Goal: Information Seeking & Learning: Learn about a topic

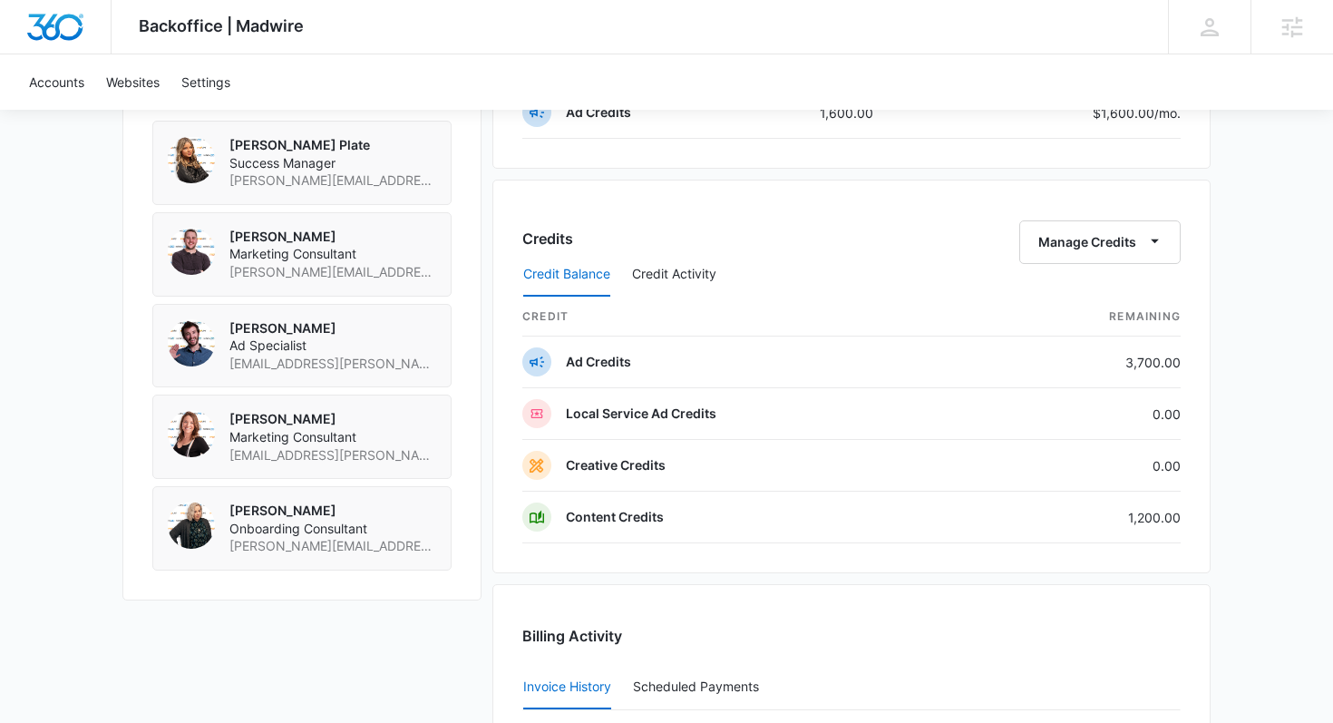
scroll to position [1371, 0]
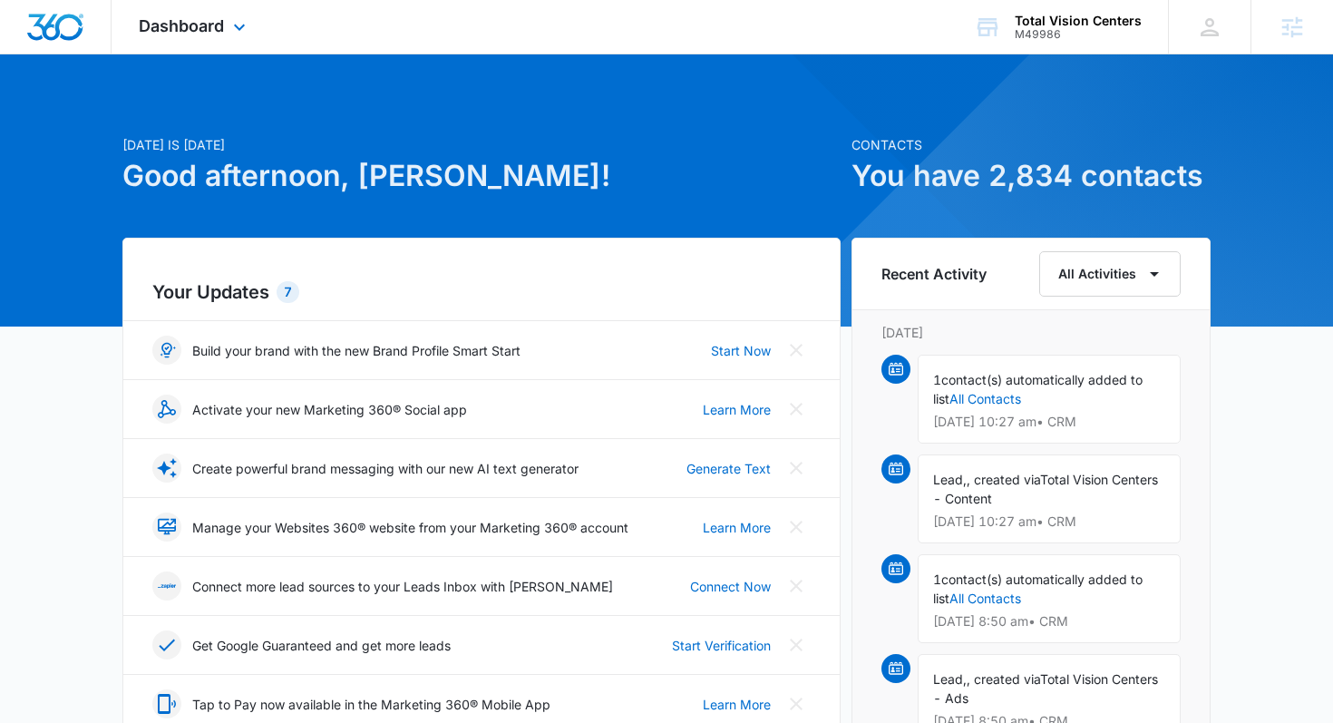
click at [172, 47] on div "Dashboard Apps Reputation Websites Forms CRM Email Social Payments POS Content …" at bounding box center [195, 26] width 166 height 53
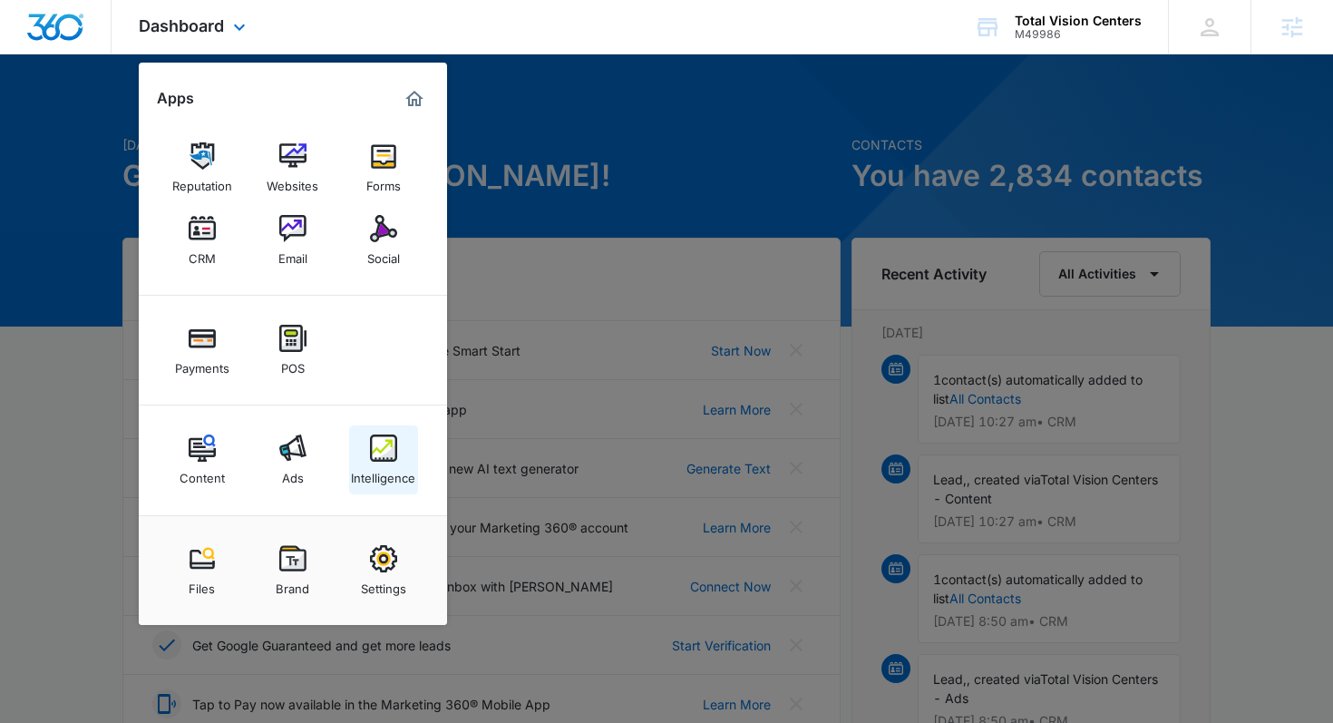
click at [399, 468] on div "Intelligence" at bounding box center [383, 474] width 64 height 24
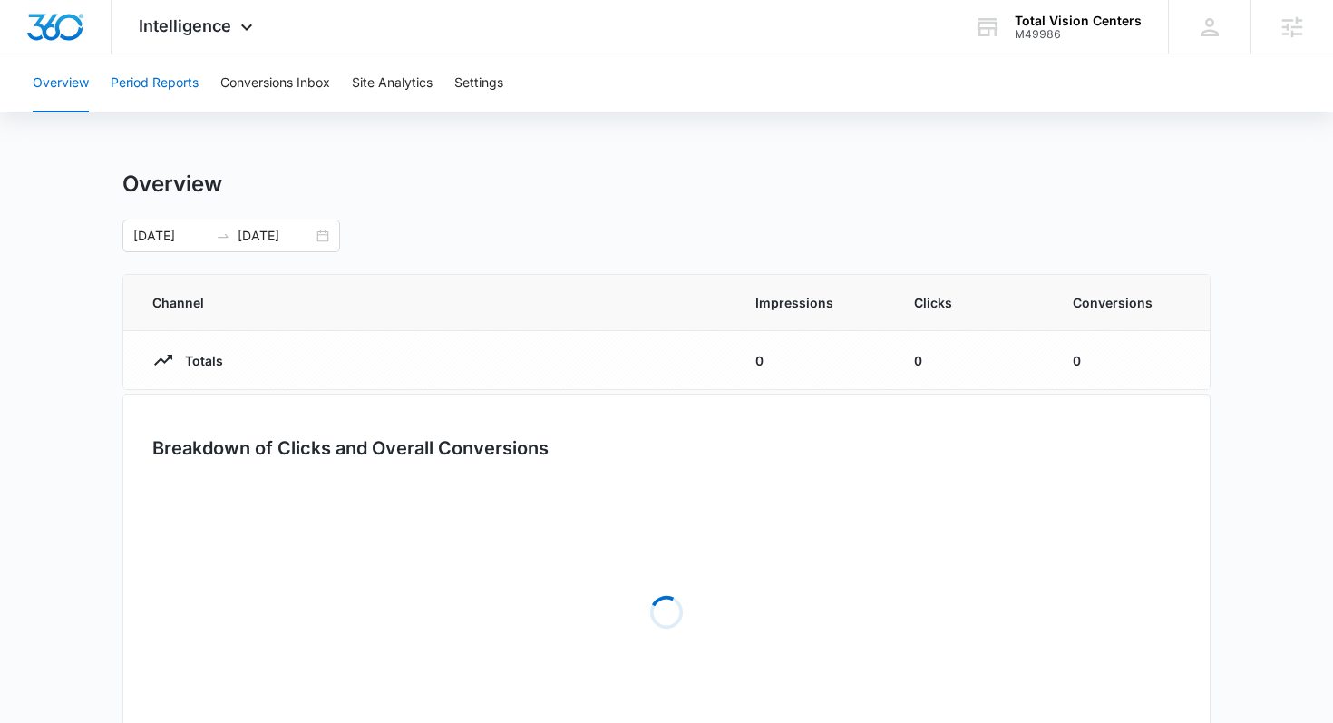
click at [164, 87] on button "Period Reports" at bounding box center [155, 83] width 88 height 58
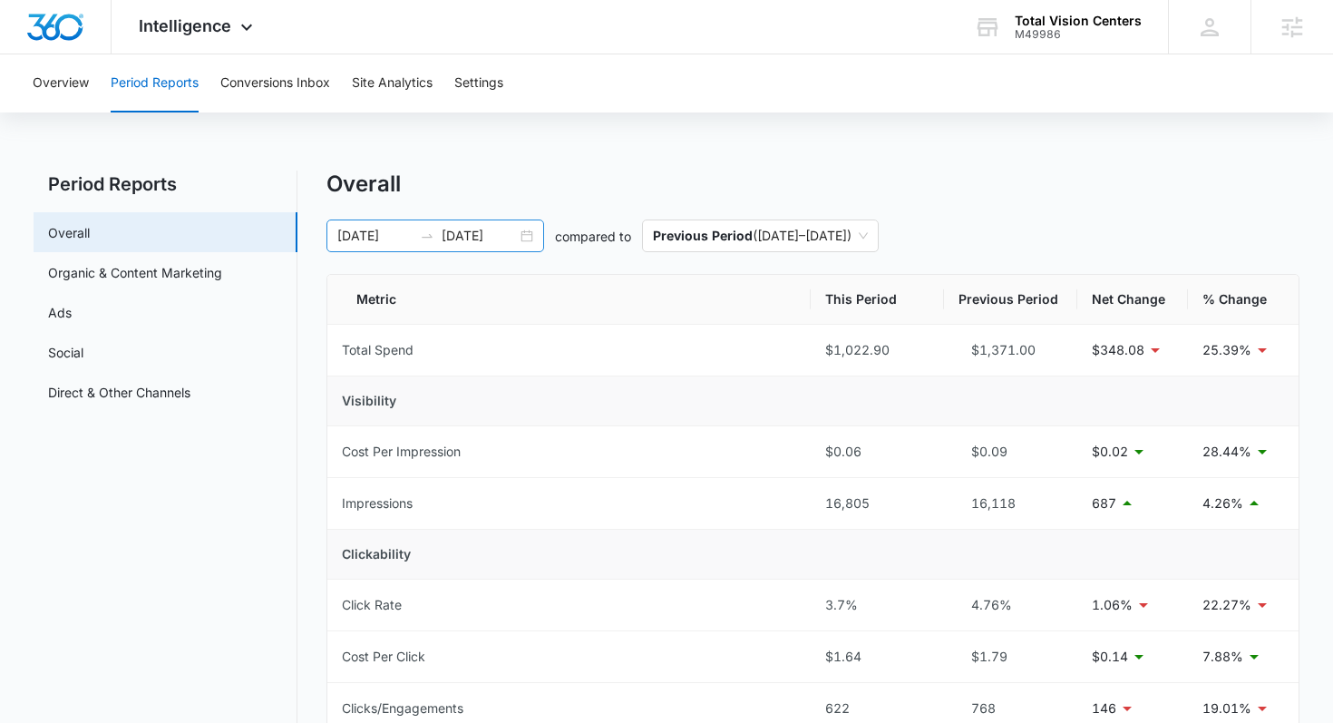
click at [393, 247] on div "06/27/2025 07/27/2025" at bounding box center [435, 235] width 218 height 33
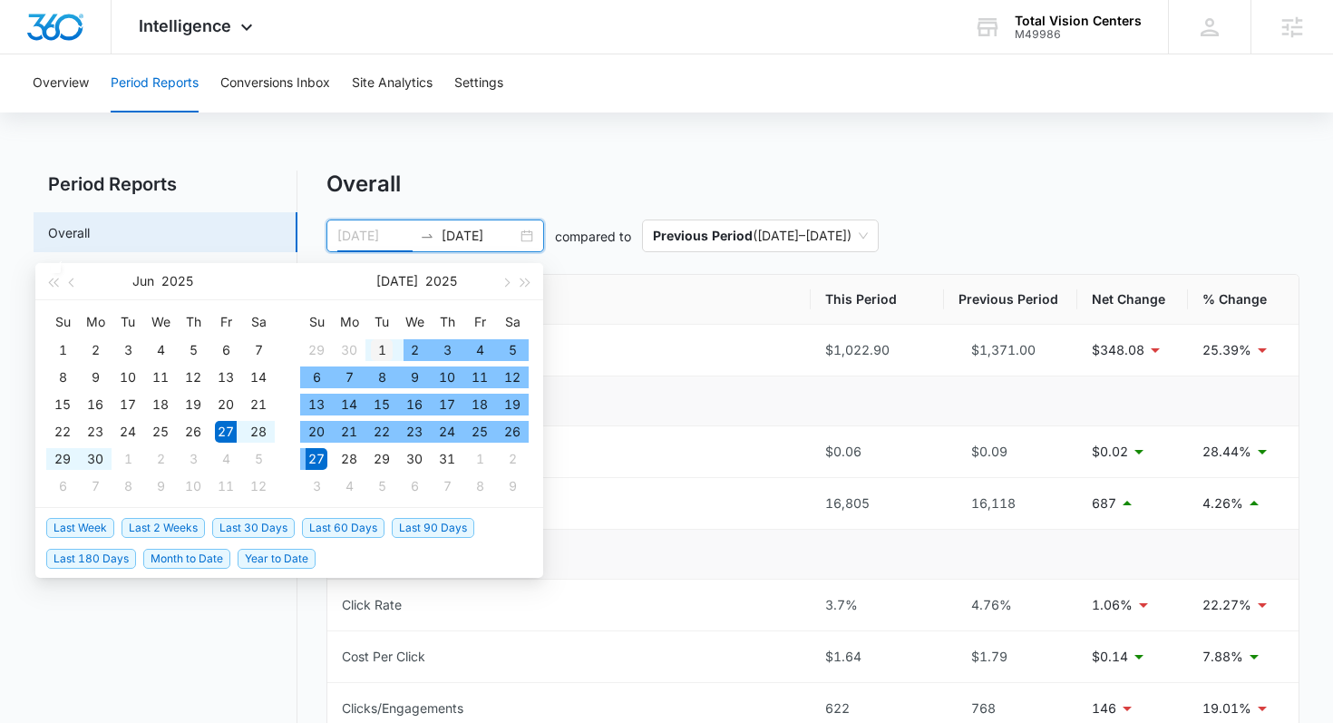
type input "07/01/2025"
click at [381, 340] on div "1" at bounding box center [382, 350] width 22 height 22
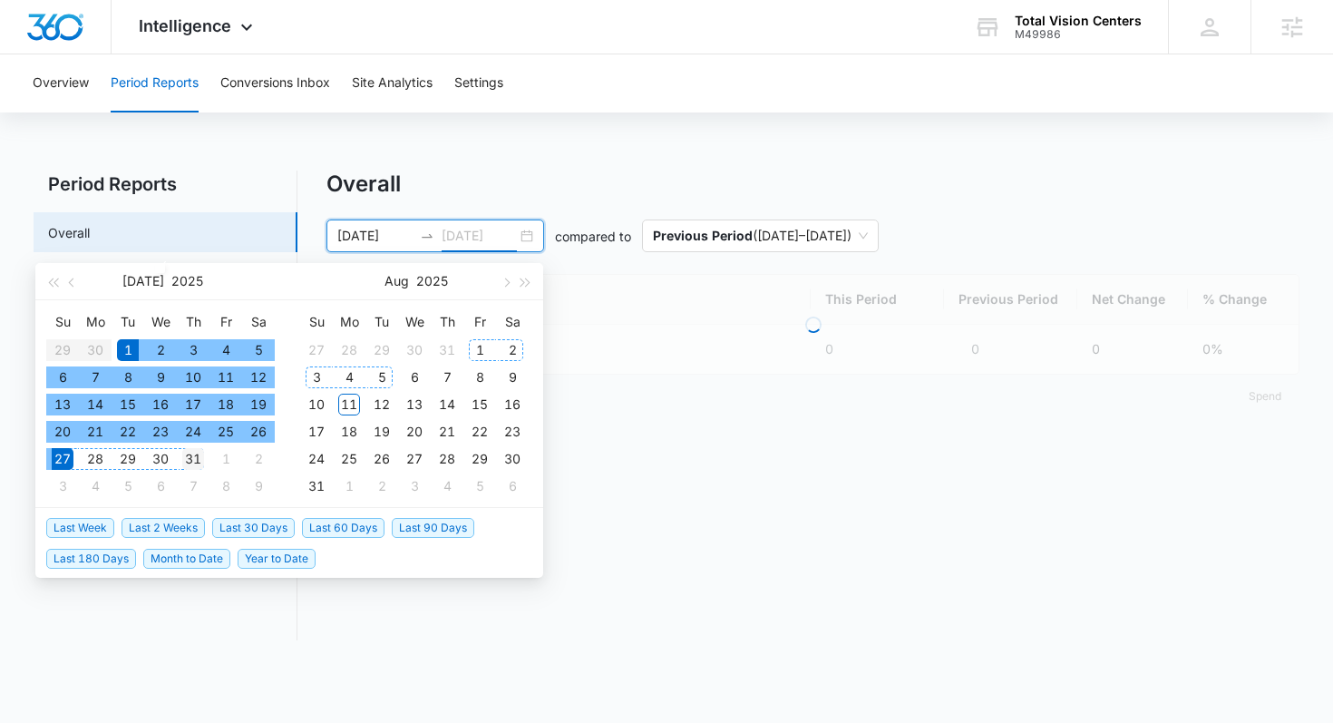
type input "07/31/2025"
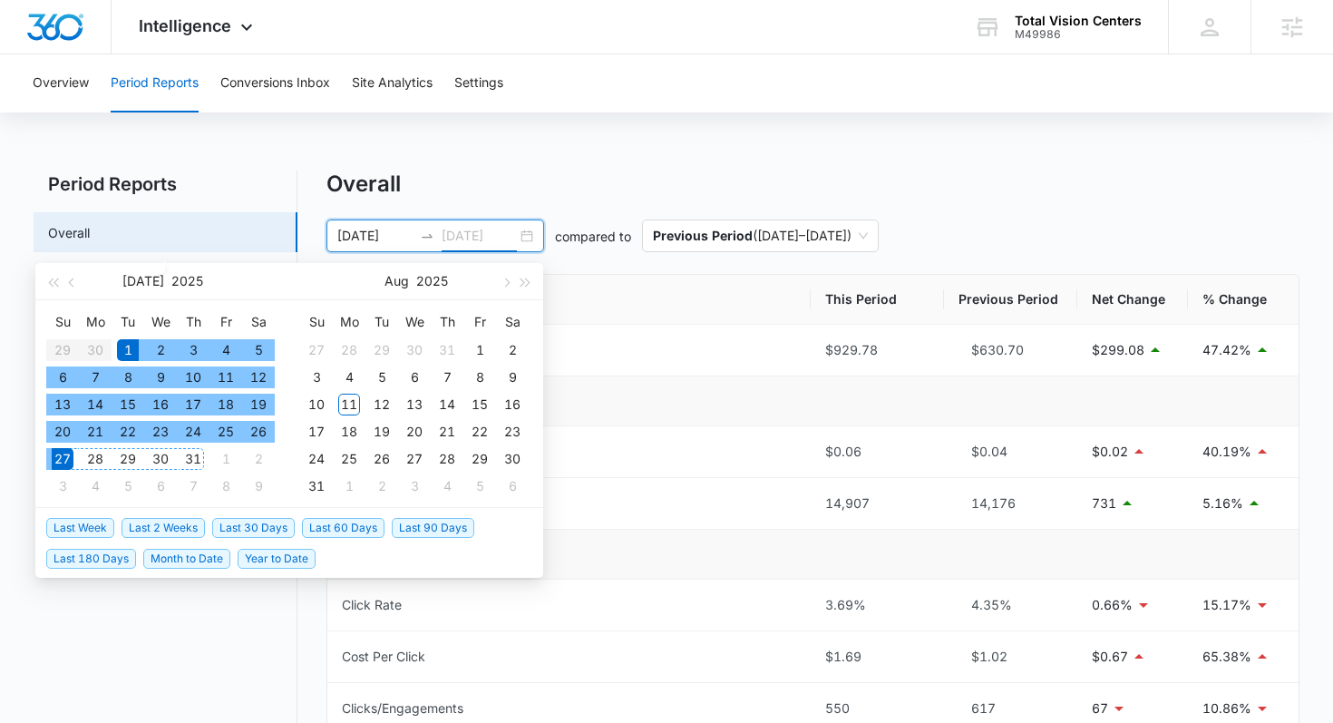
click at [191, 455] on div "31" at bounding box center [193, 459] width 22 height 22
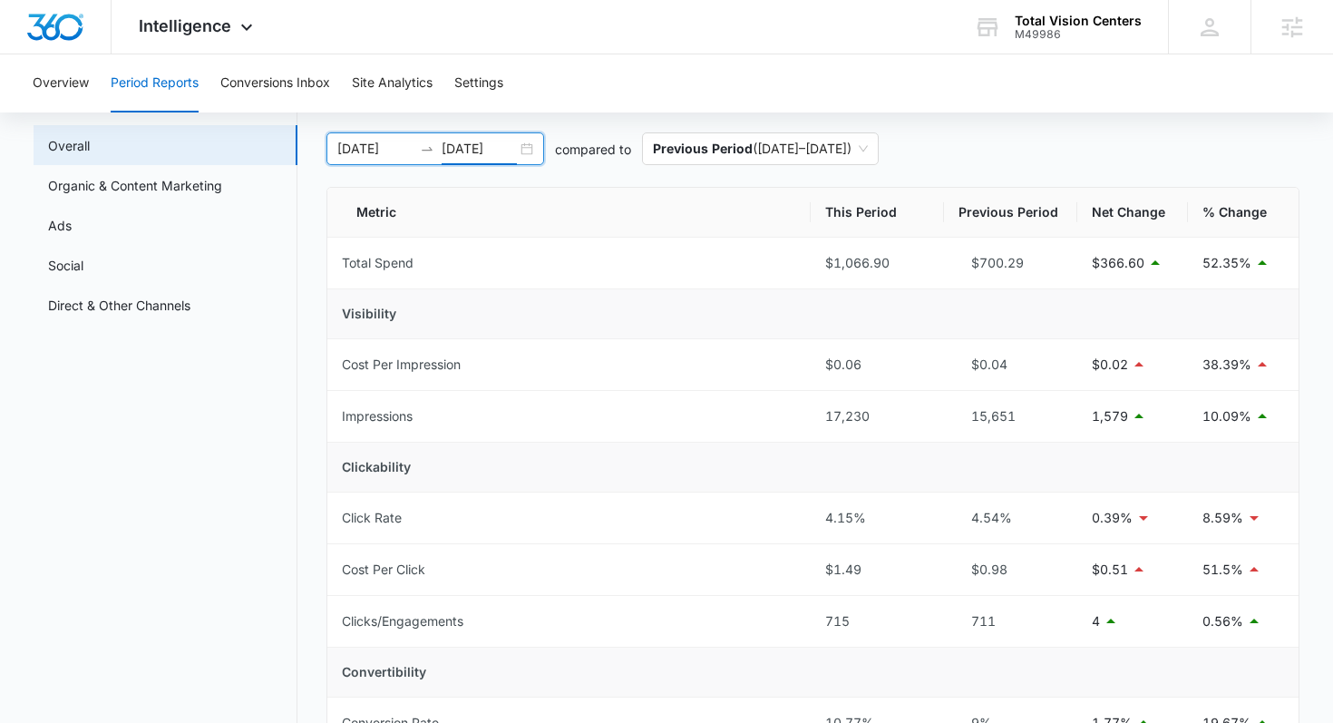
scroll to position [91, 0]
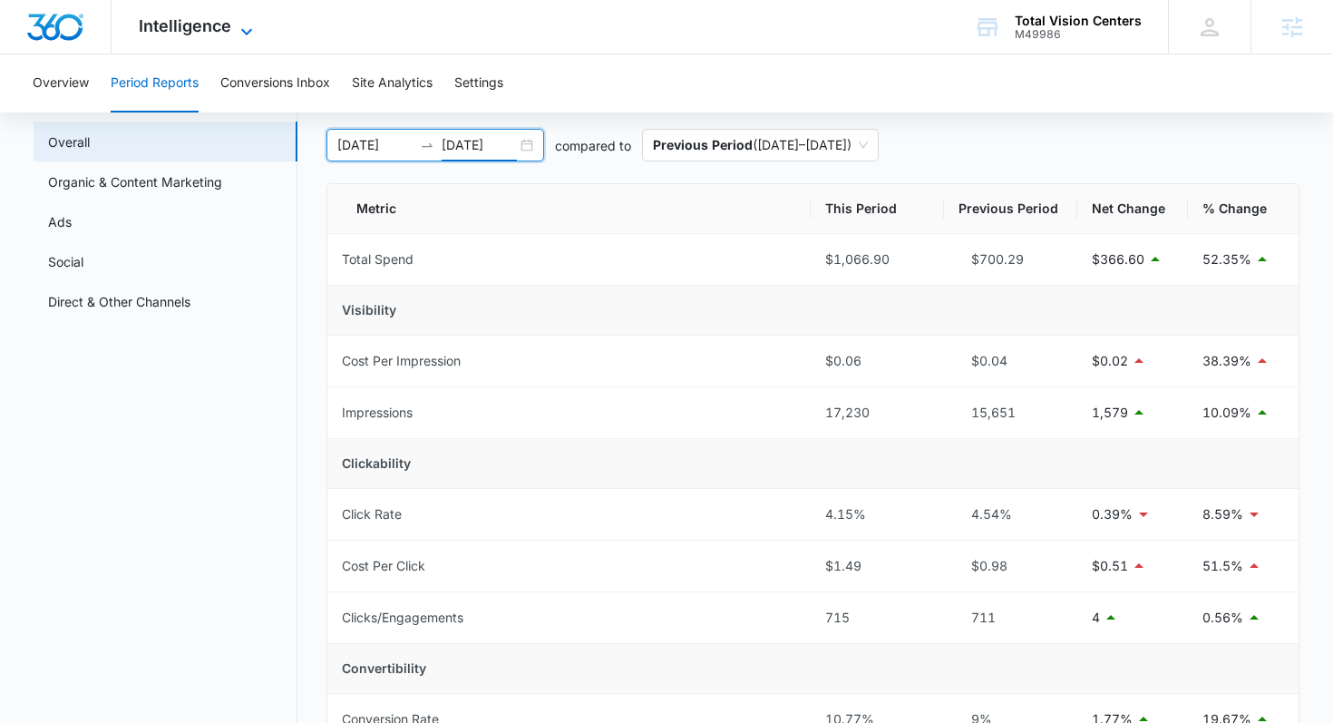
click at [208, 16] on span "Intelligence" at bounding box center [185, 25] width 92 height 19
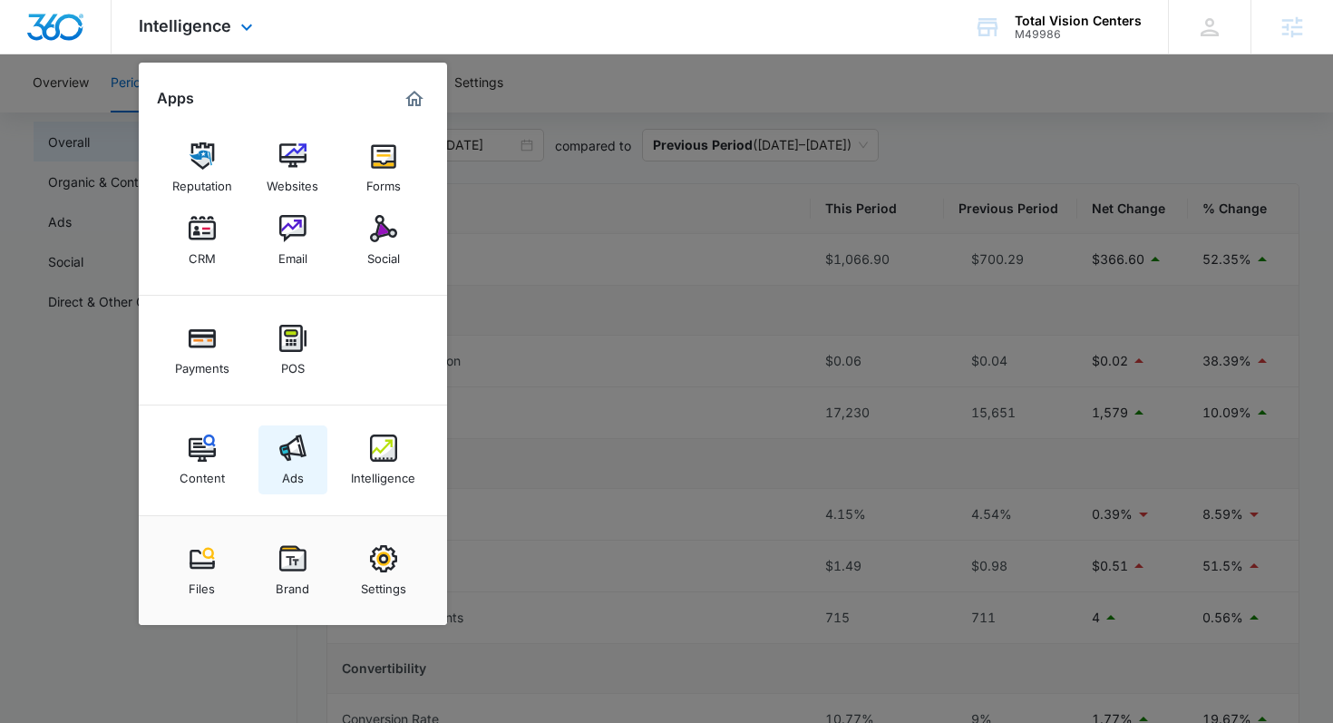
click at [272, 435] on link "Ads" at bounding box center [292, 459] width 69 height 69
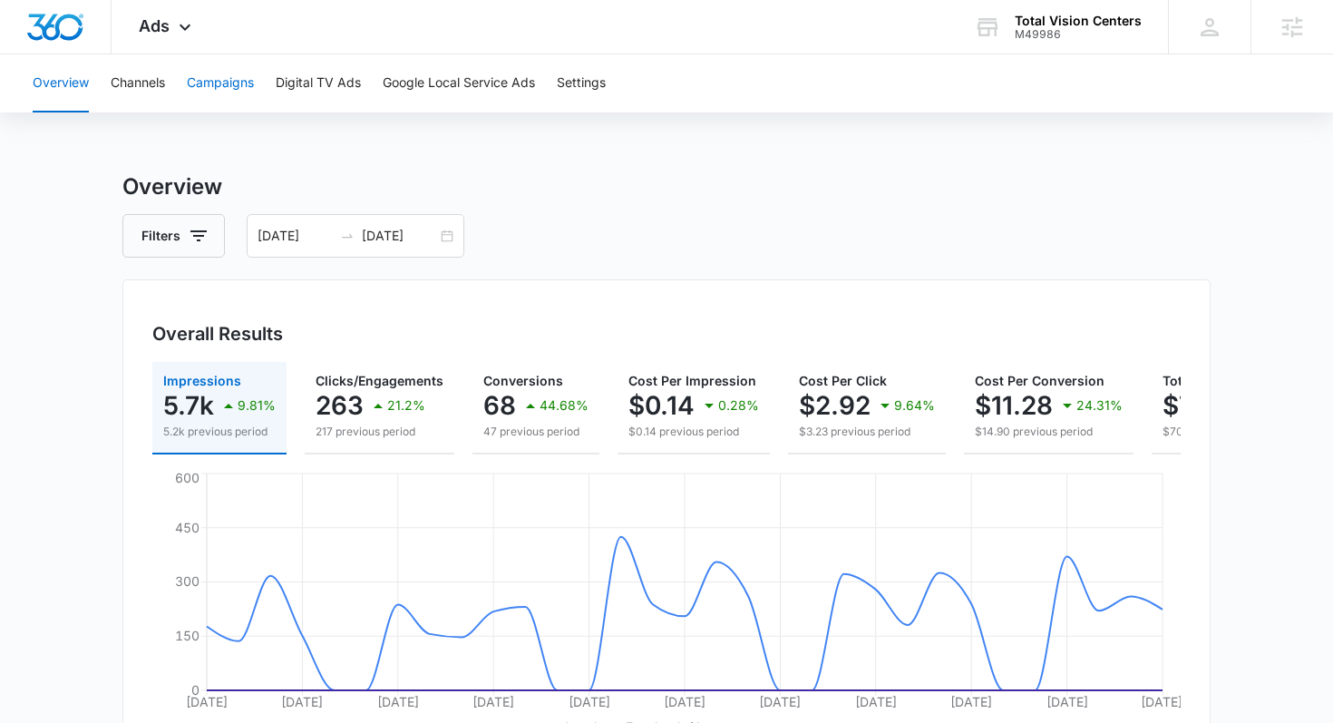
click at [226, 92] on button "Campaigns" at bounding box center [220, 83] width 67 height 58
click at [377, 228] on input "07/31/2025" at bounding box center [399, 236] width 75 height 20
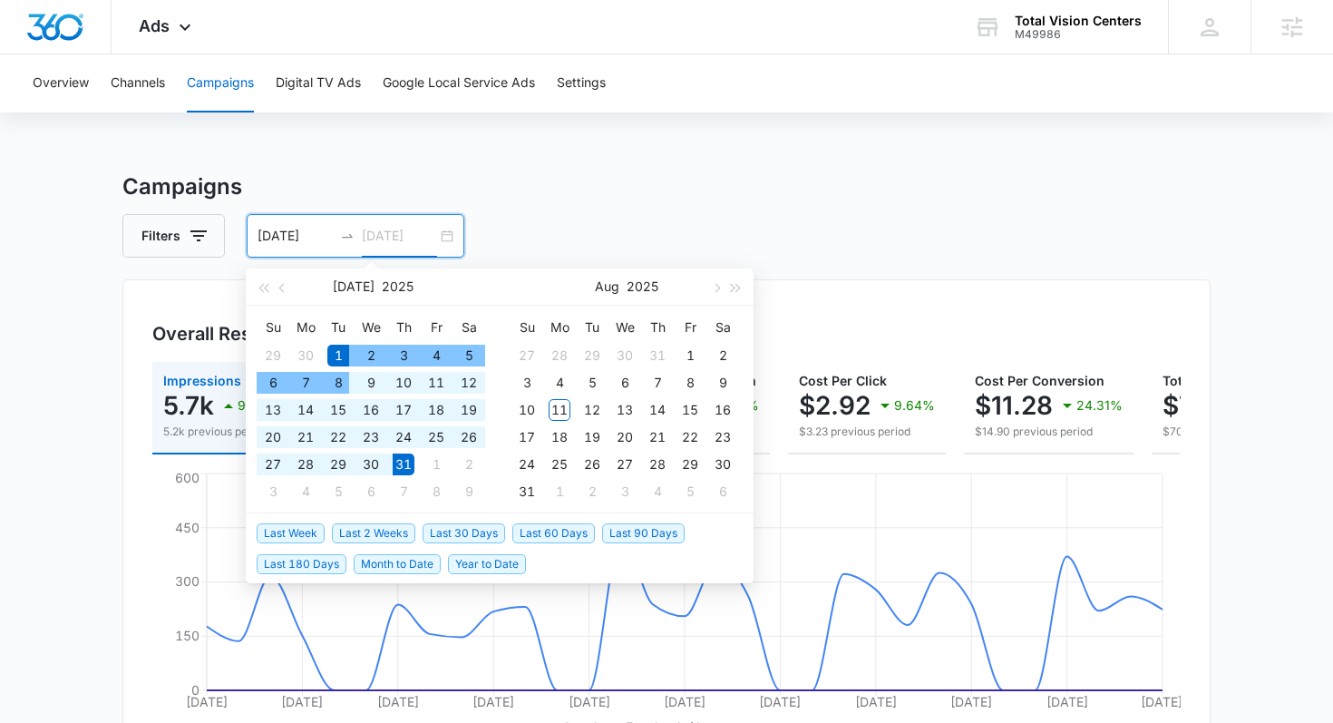
type input "07/31/2025"
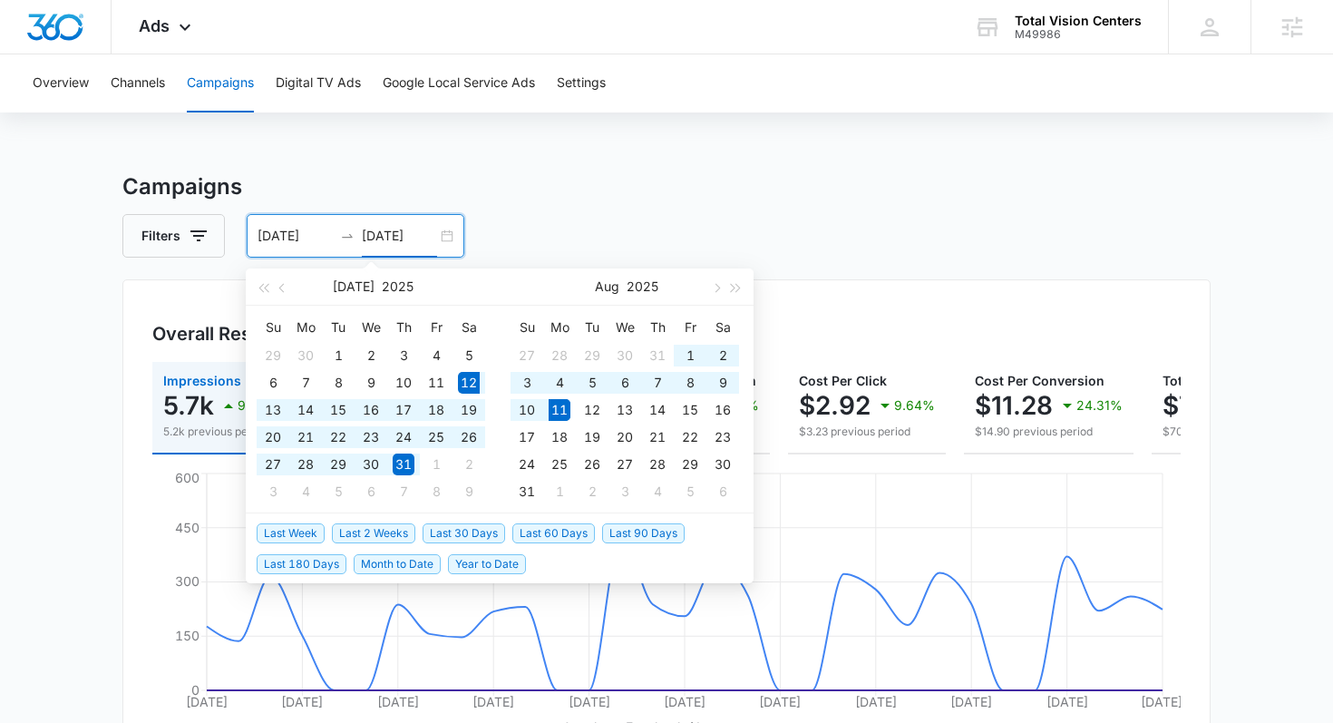
click at [452, 533] on span "Last 30 Days" at bounding box center [464, 533] width 83 height 20
type input "07/12/2025"
type input "08/11/2025"
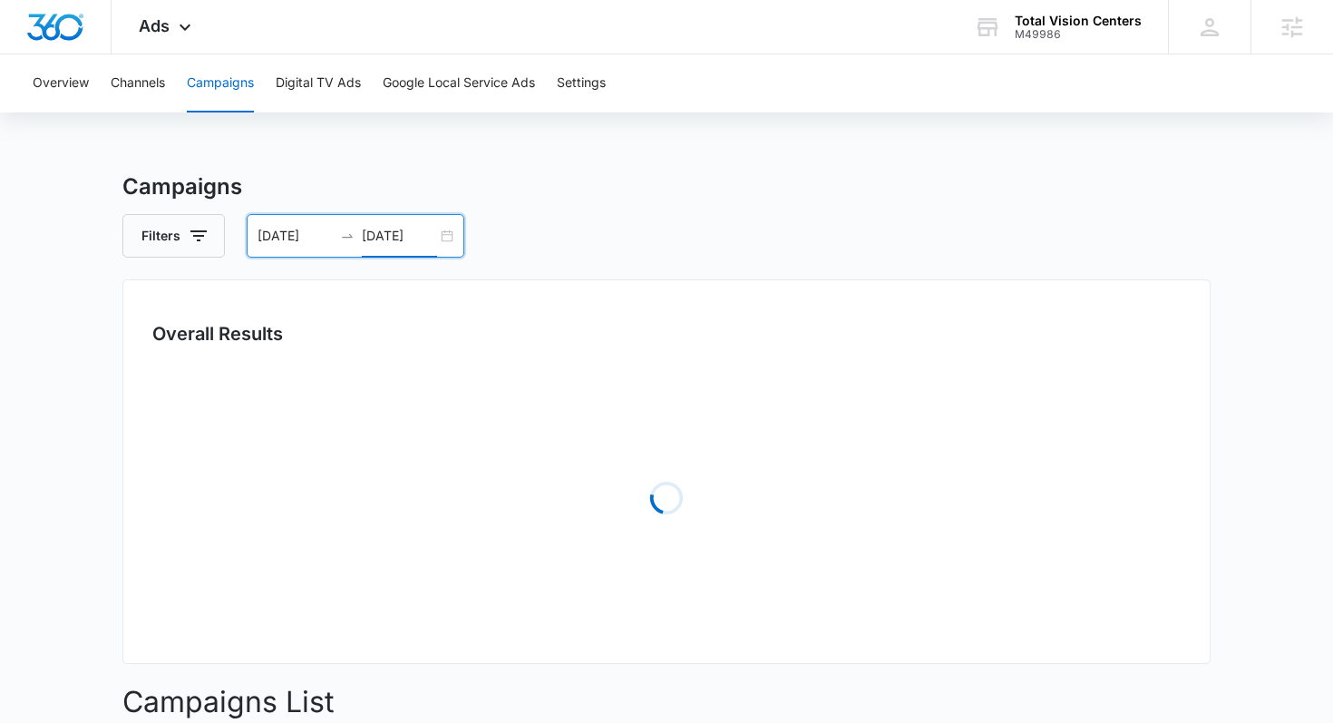
click at [639, 212] on div "Campaigns Filters 07/12/2025 08/11/2025 Overall Results Loading Campaigns List …" at bounding box center [666, 642] width 1088 height 945
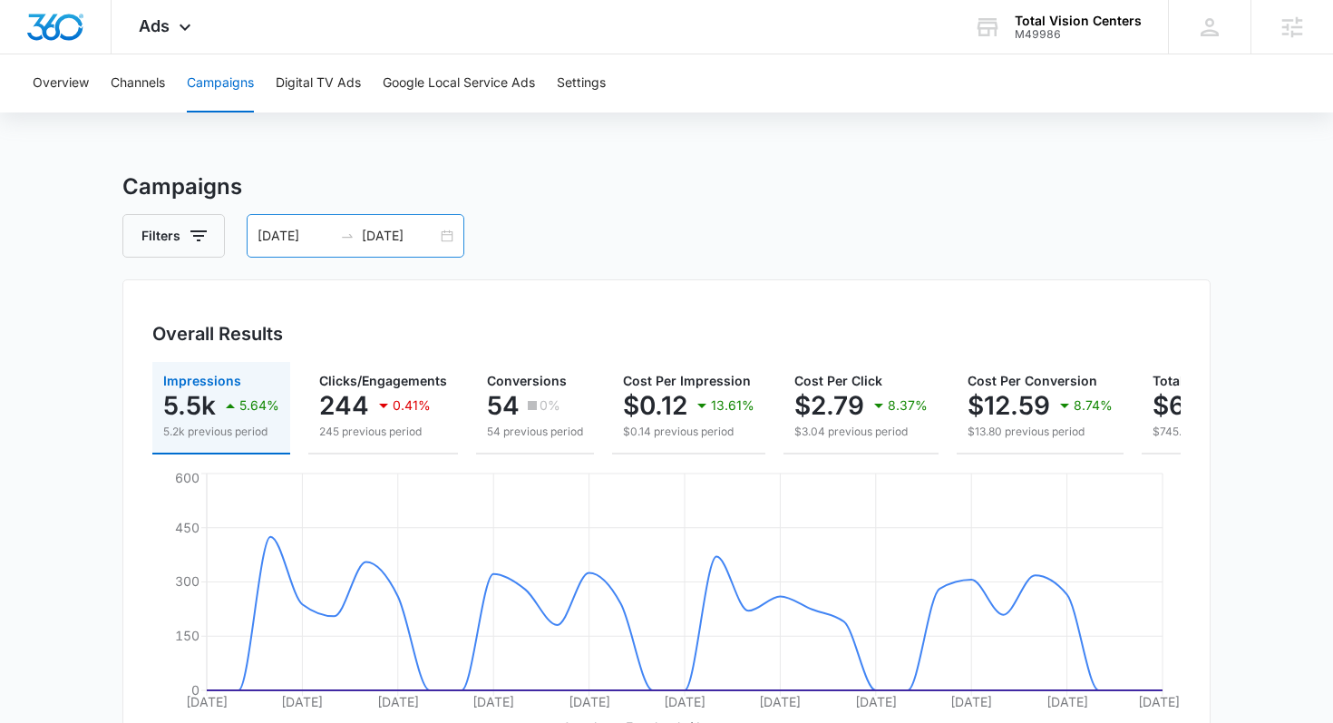
click at [403, 224] on div "07/12/2025 08/11/2025" at bounding box center [356, 236] width 218 height 44
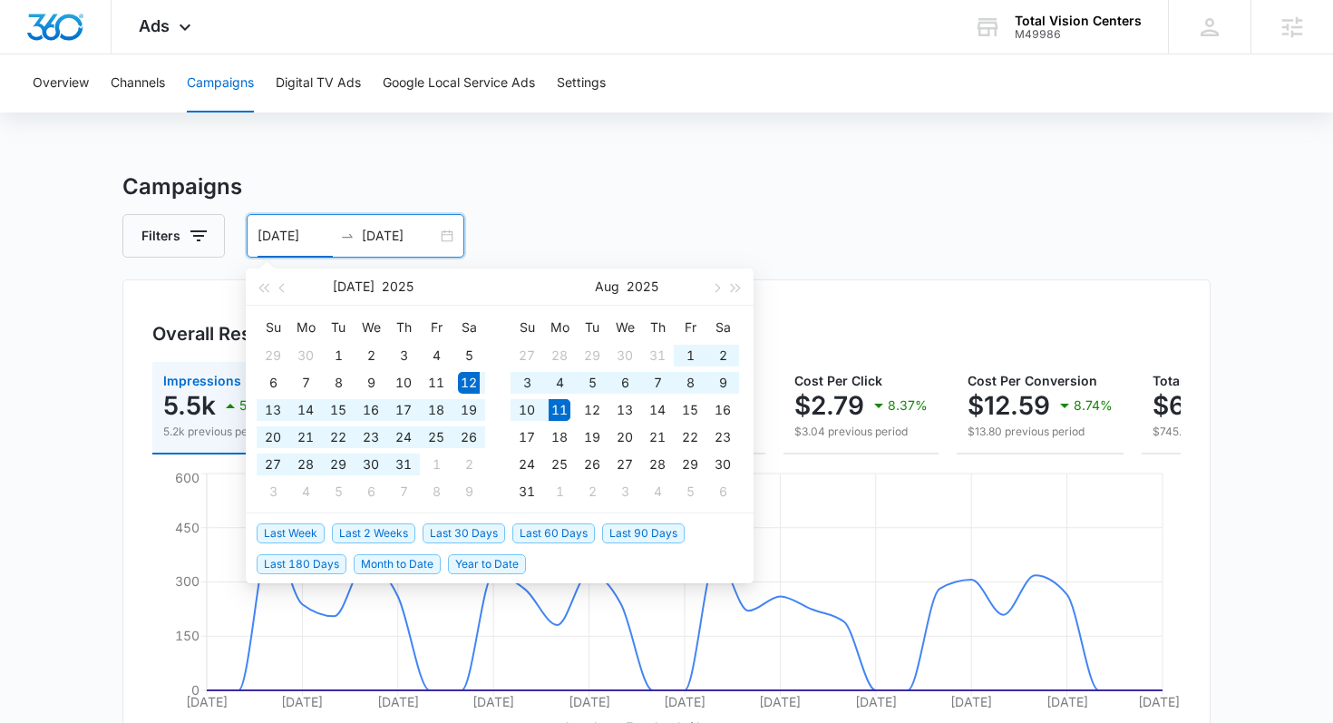
click at [566, 533] on span "Last 60 Days" at bounding box center [553, 533] width 83 height 20
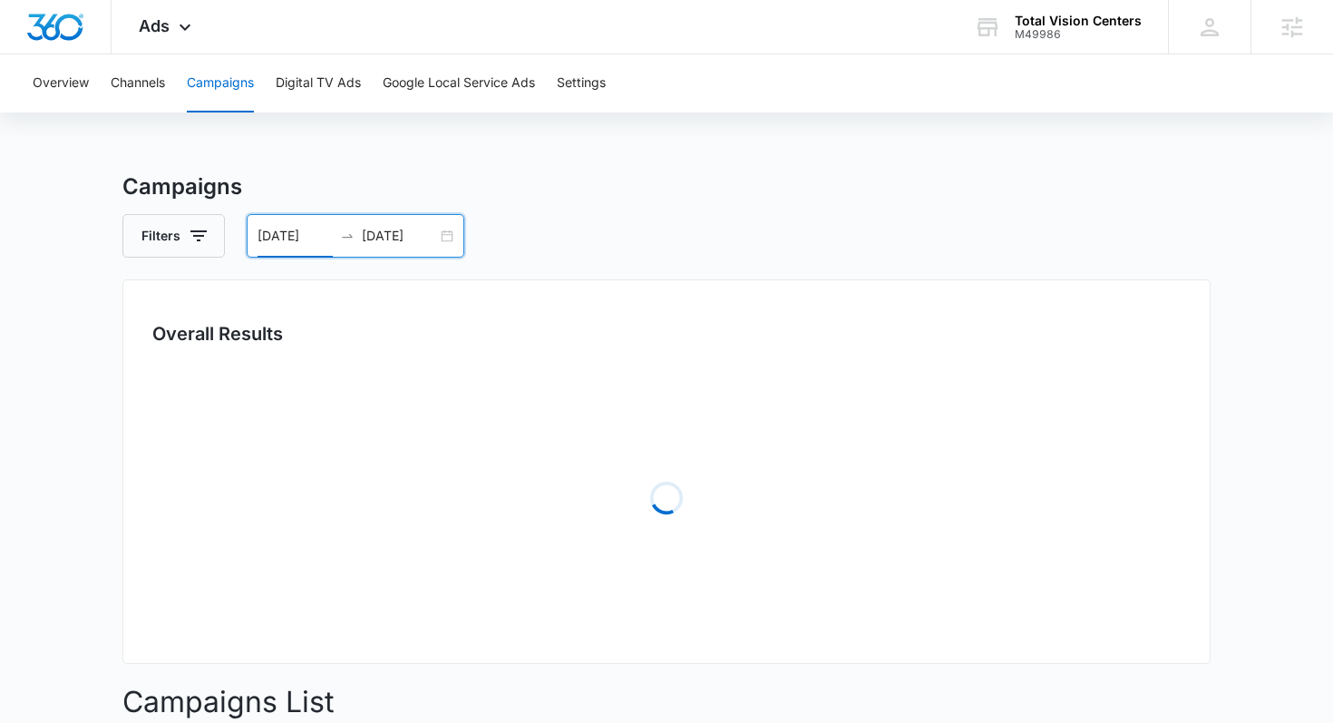
click at [683, 227] on div "Filters 06/12/2025 08/11/2025" at bounding box center [666, 236] width 1088 height 44
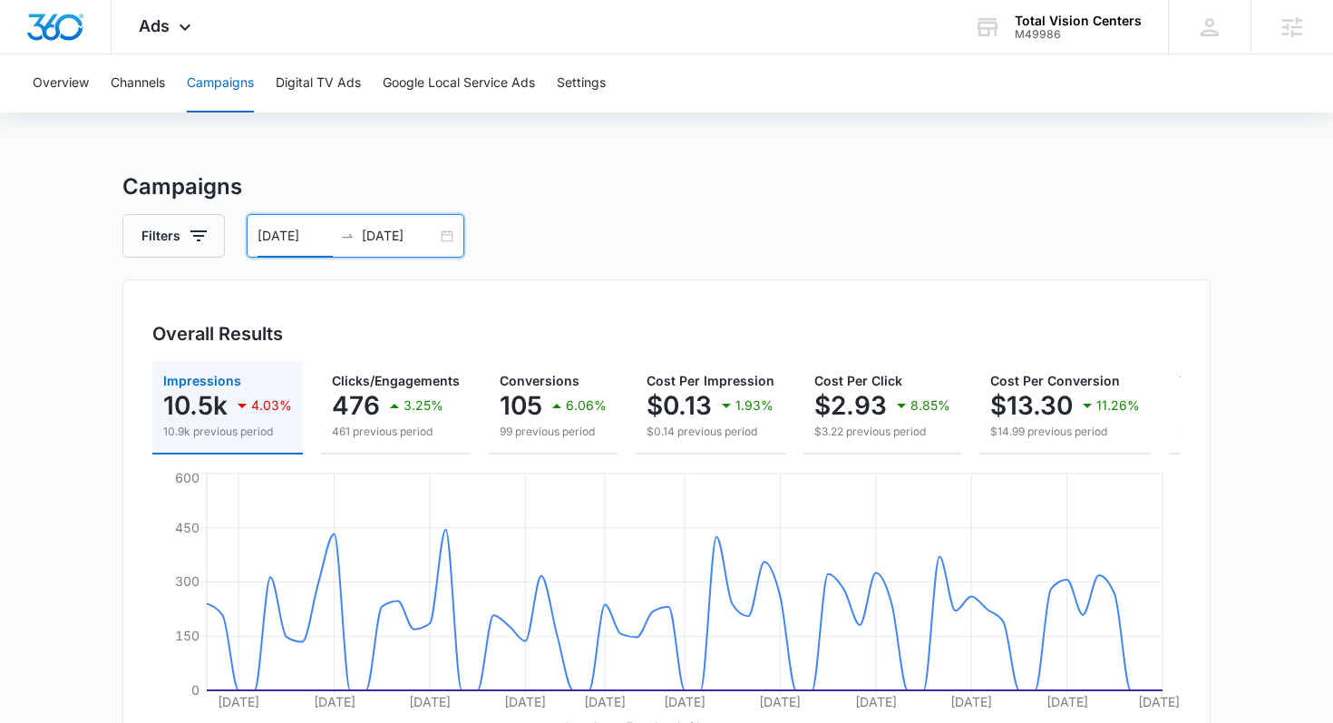
click at [330, 236] on input "06/12/2025" at bounding box center [295, 236] width 75 height 20
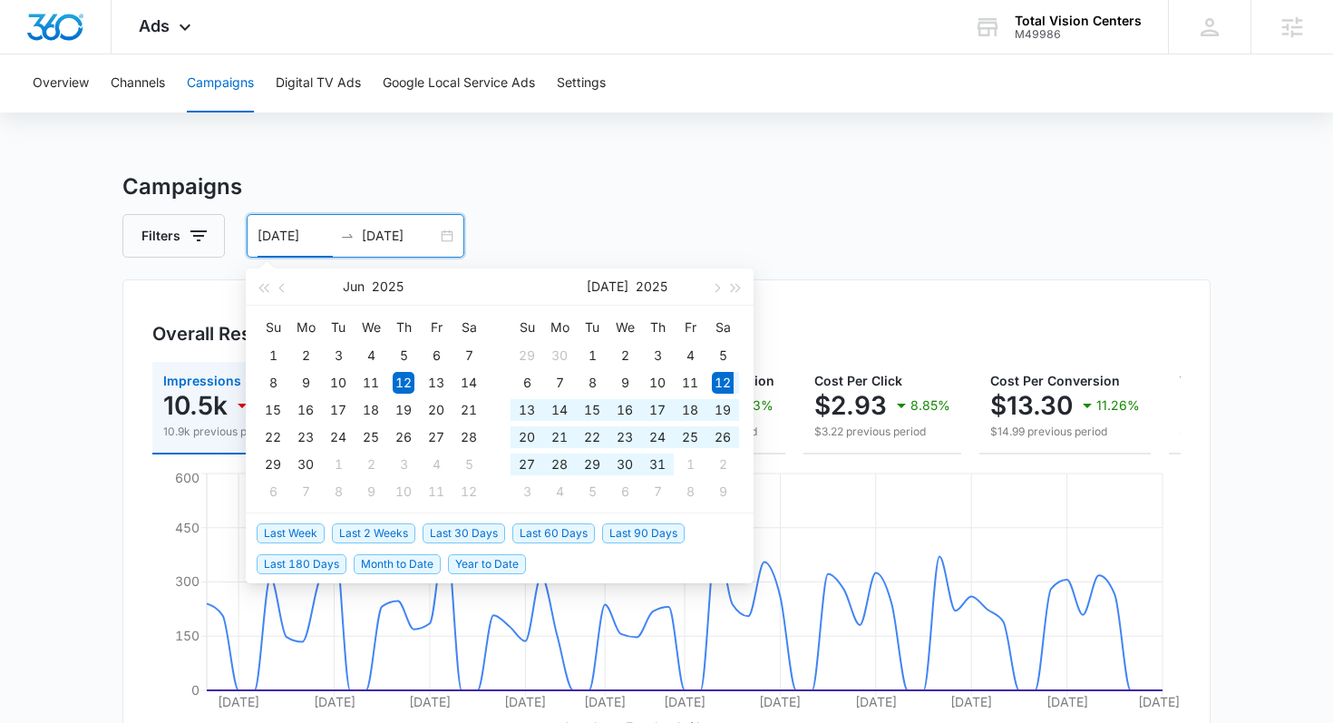
click at [449, 529] on span "Last 30 Days" at bounding box center [464, 533] width 83 height 20
type input "[DATE]"
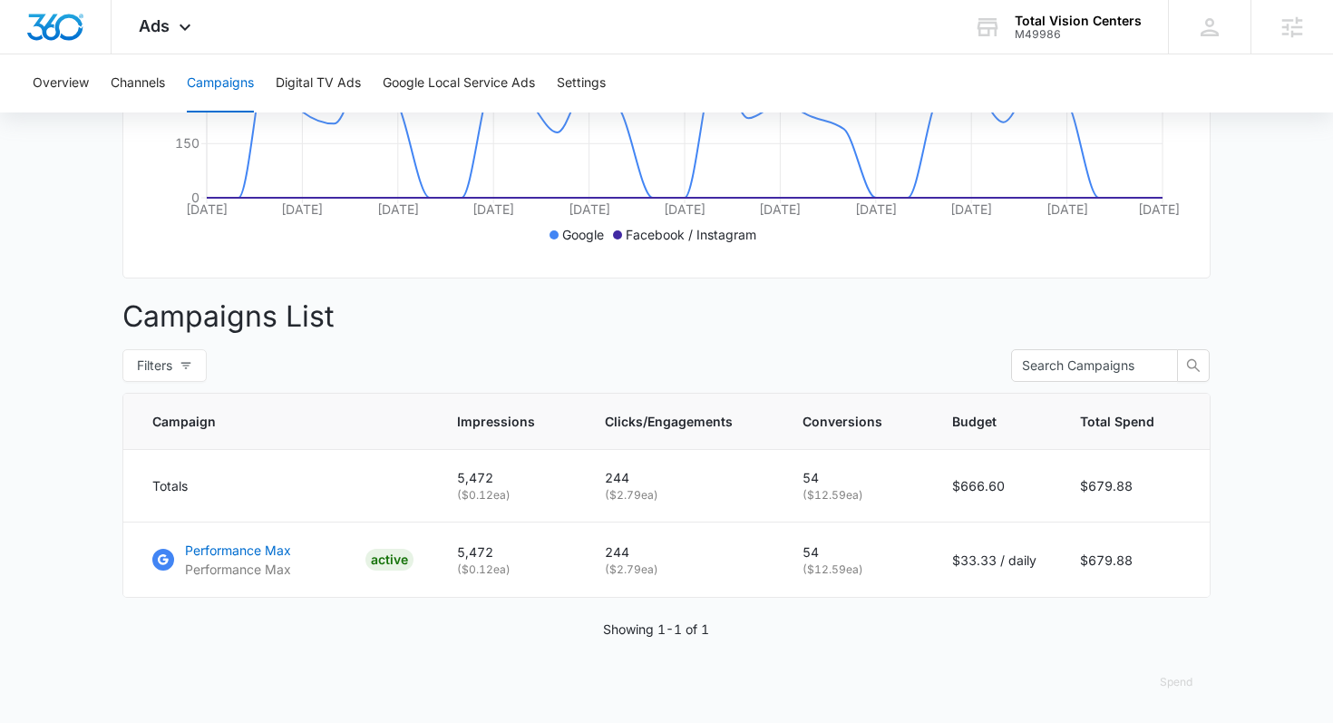
scroll to position [493, 0]
click at [221, 550] on p "Performance Max" at bounding box center [238, 548] width 106 height 19
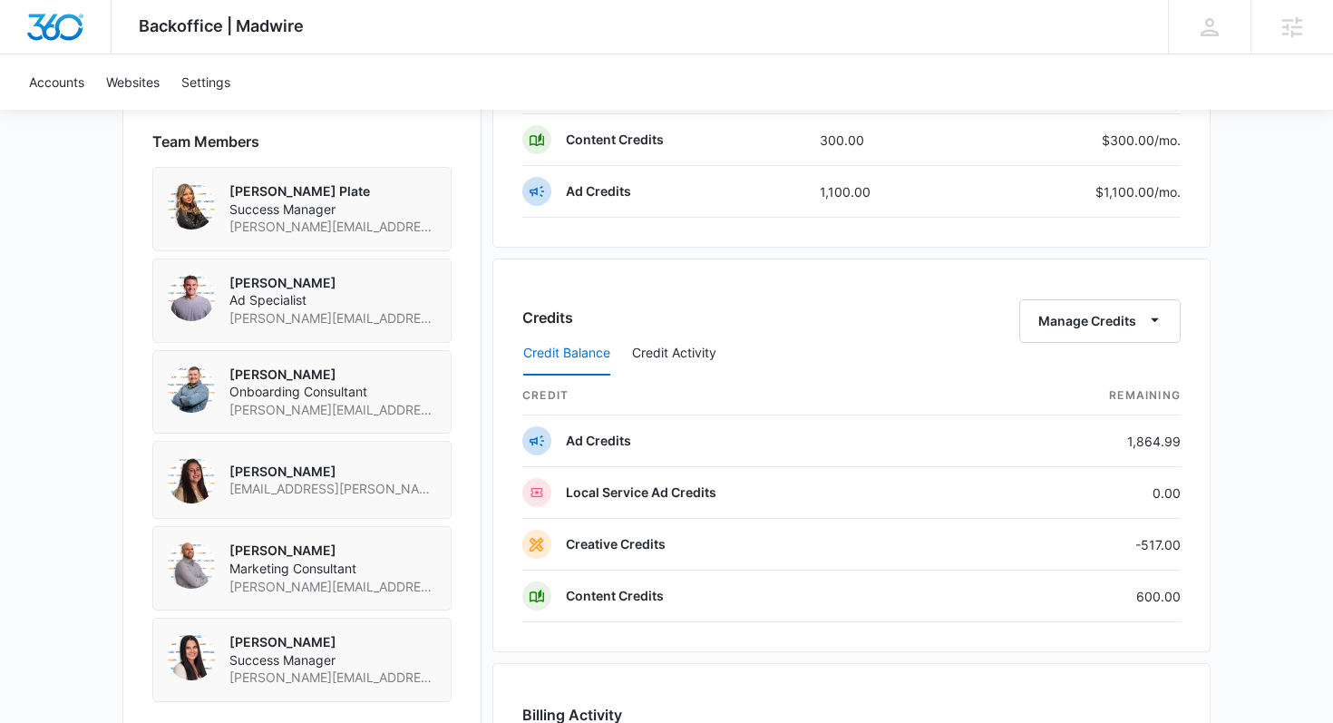
scroll to position [1289, 0]
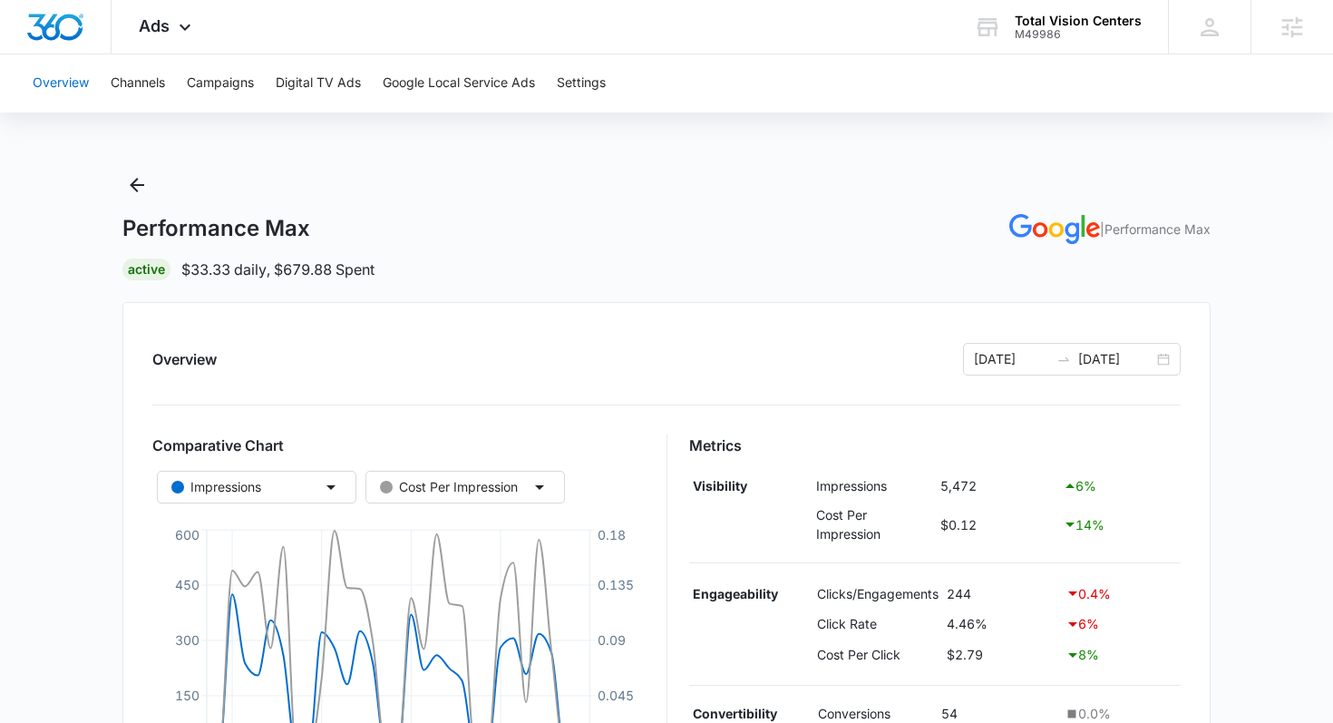
click at [48, 90] on button "Overview" at bounding box center [61, 83] width 56 height 58
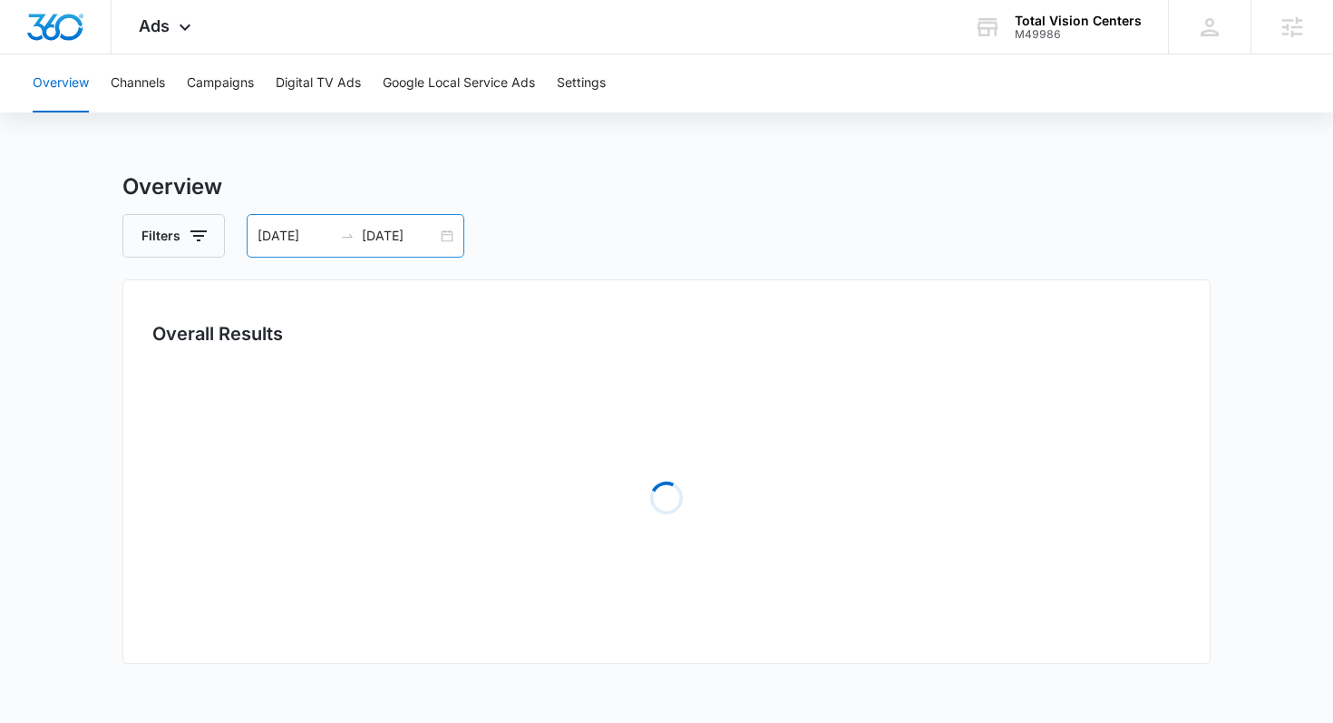
click at [338, 244] on div "07/12/2025 08/11/2025" at bounding box center [356, 236] width 218 height 44
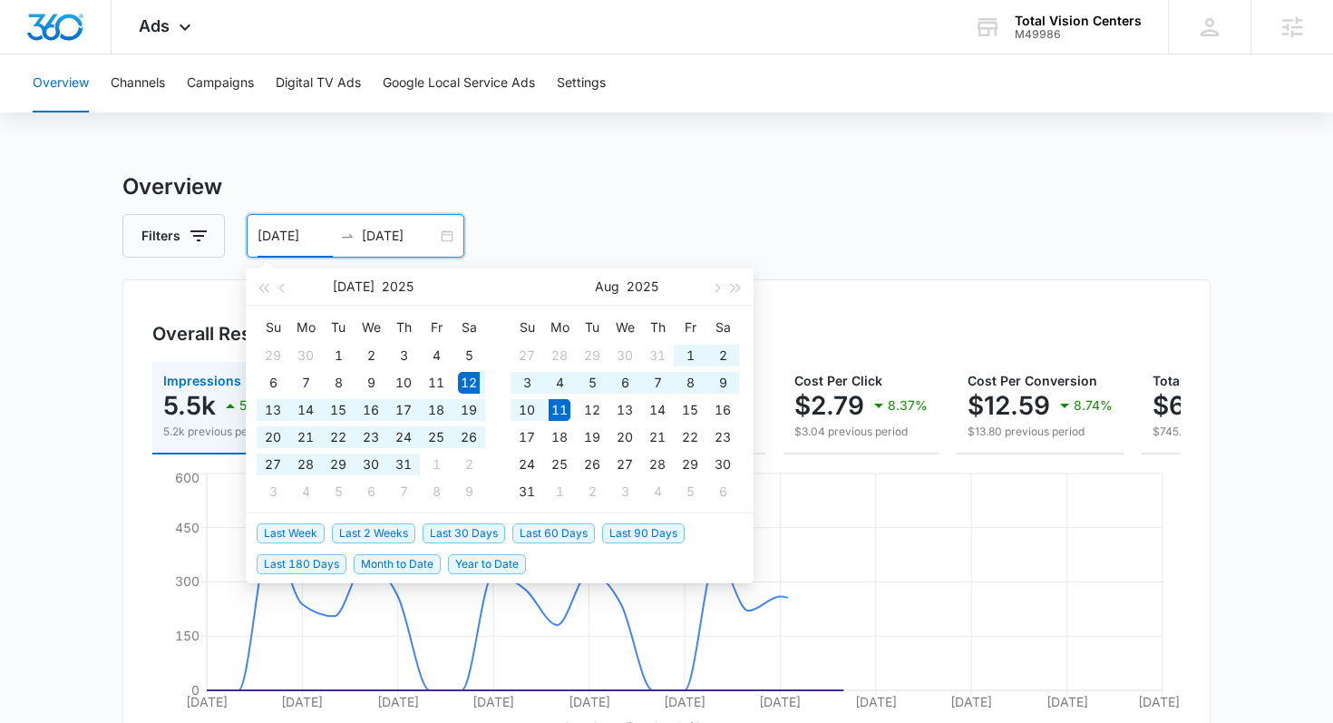
click at [618, 550] on ul "Last Week Last 2 Weeks Last 30 Days Last 60 Days Last 90 Days Last 180 Days Mon…" at bounding box center [500, 547] width 508 height 69
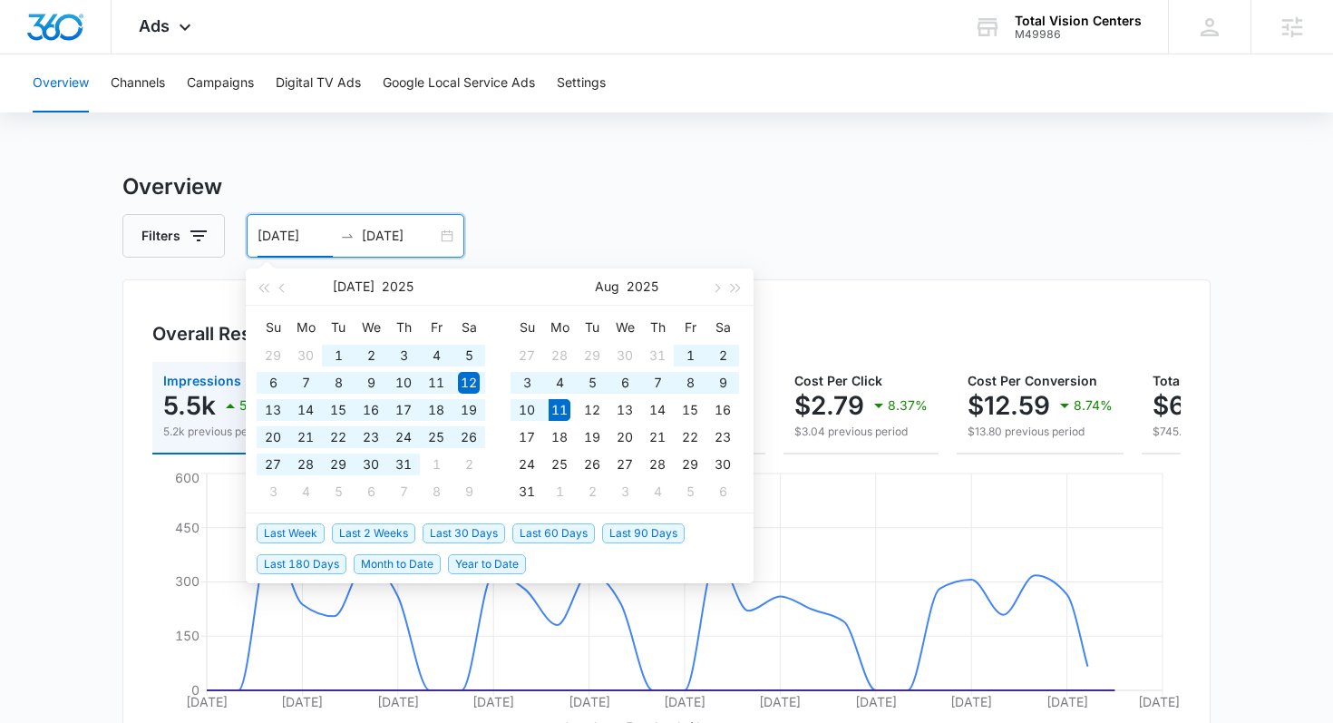
click at [627, 525] on span "Last 90 Days" at bounding box center [643, 533] width 83 height 20
type input "05/13/2025"
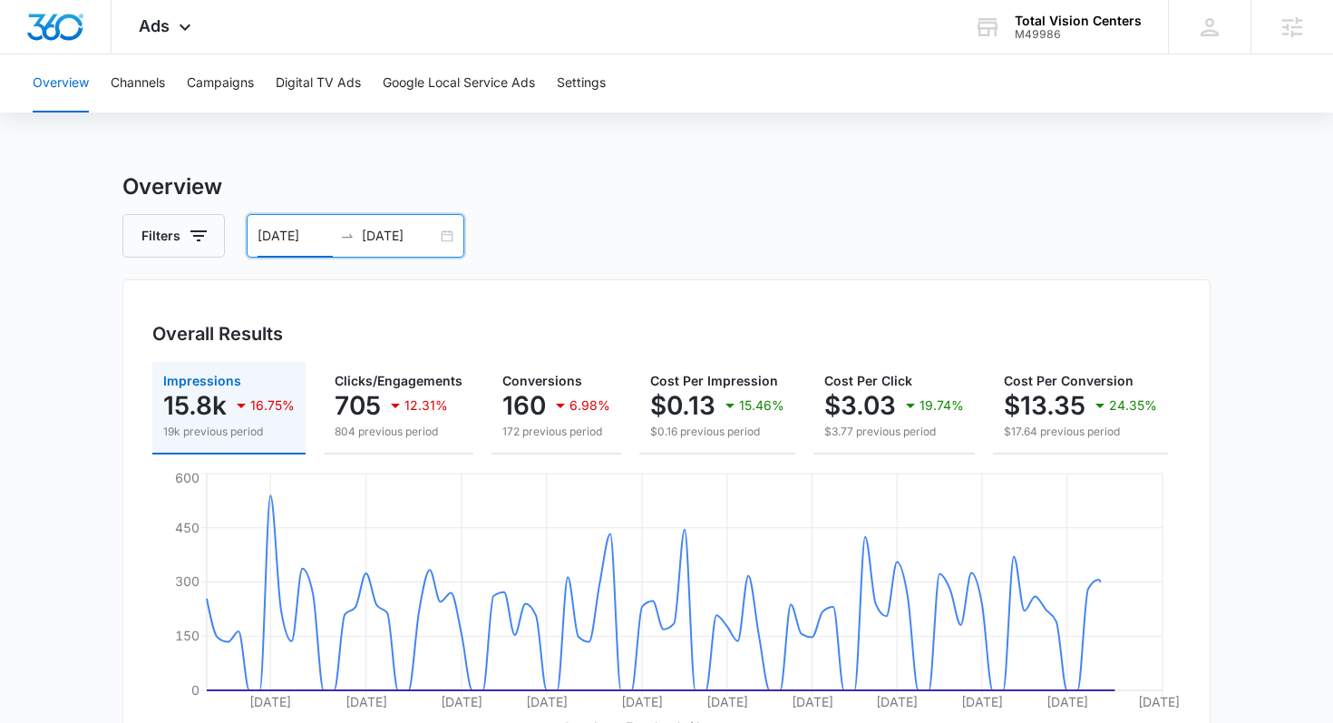
click at [397, 231] on input "08/11/2025" at bounding box center [399, 236] width 75 height 20
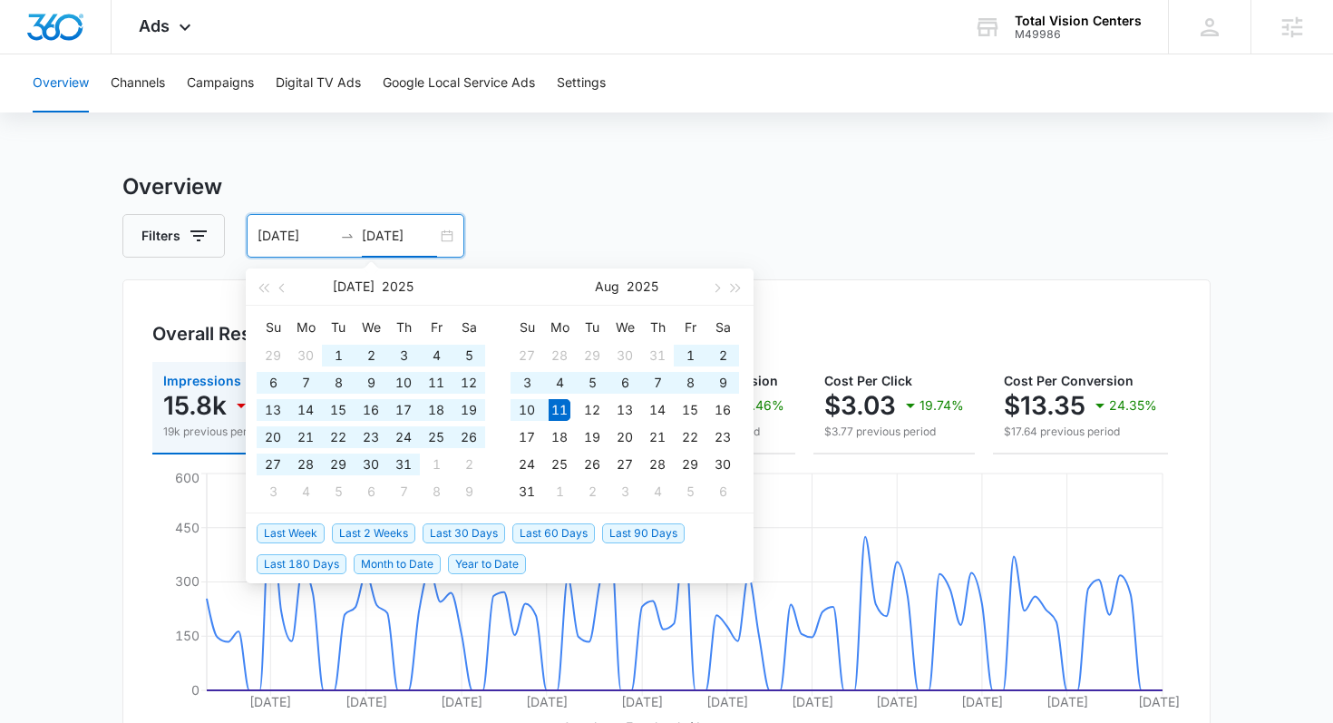
click at [697, 222] on div "Filters 05/13/2025 08/11/2025" at bounding box center [666, 236] width 1088 height 44
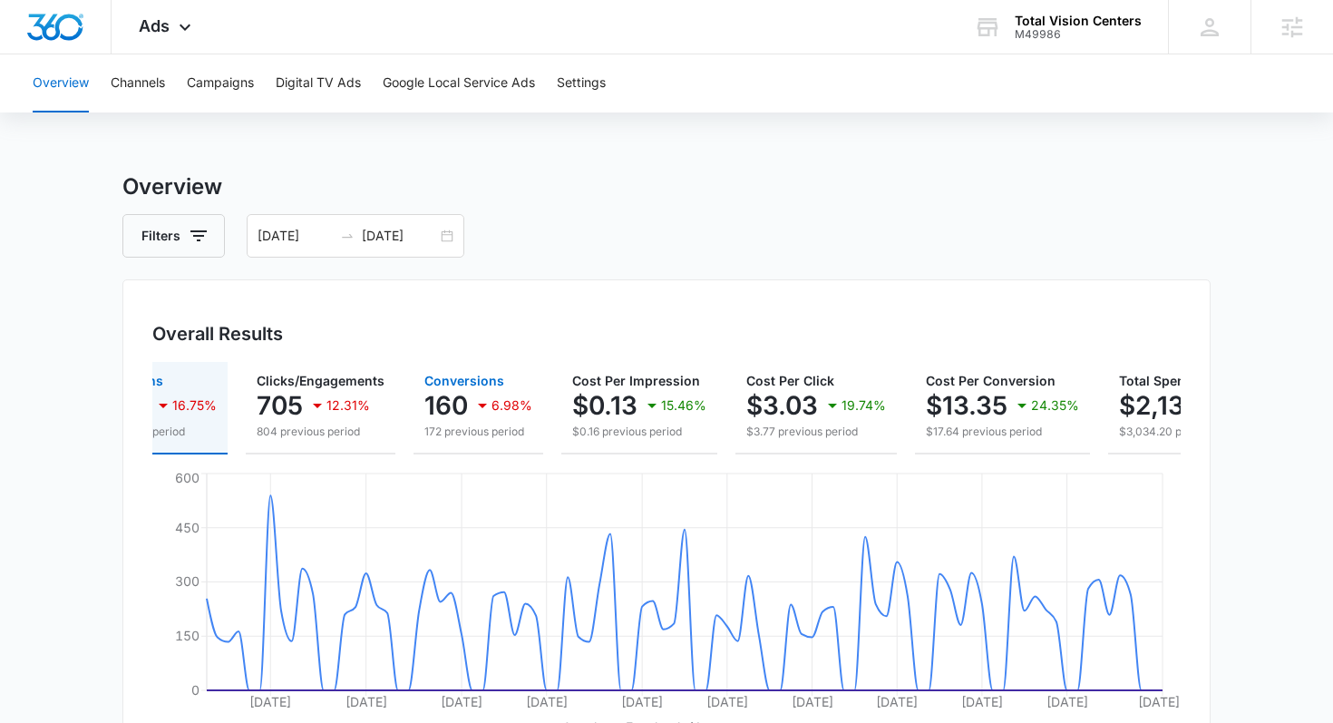
scroll to position [0, 165]
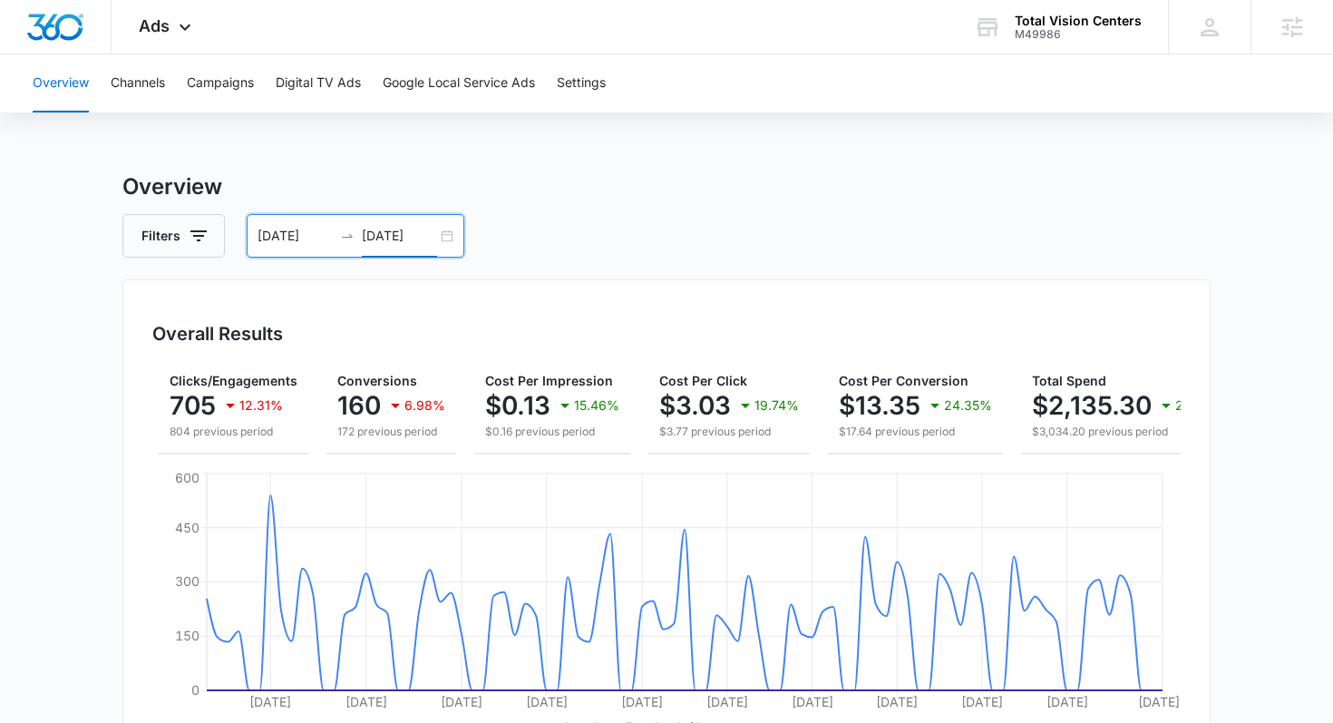
click at [392, 226] on input "08/11/2025" at bounding box center [399, 236] width 75 height 20
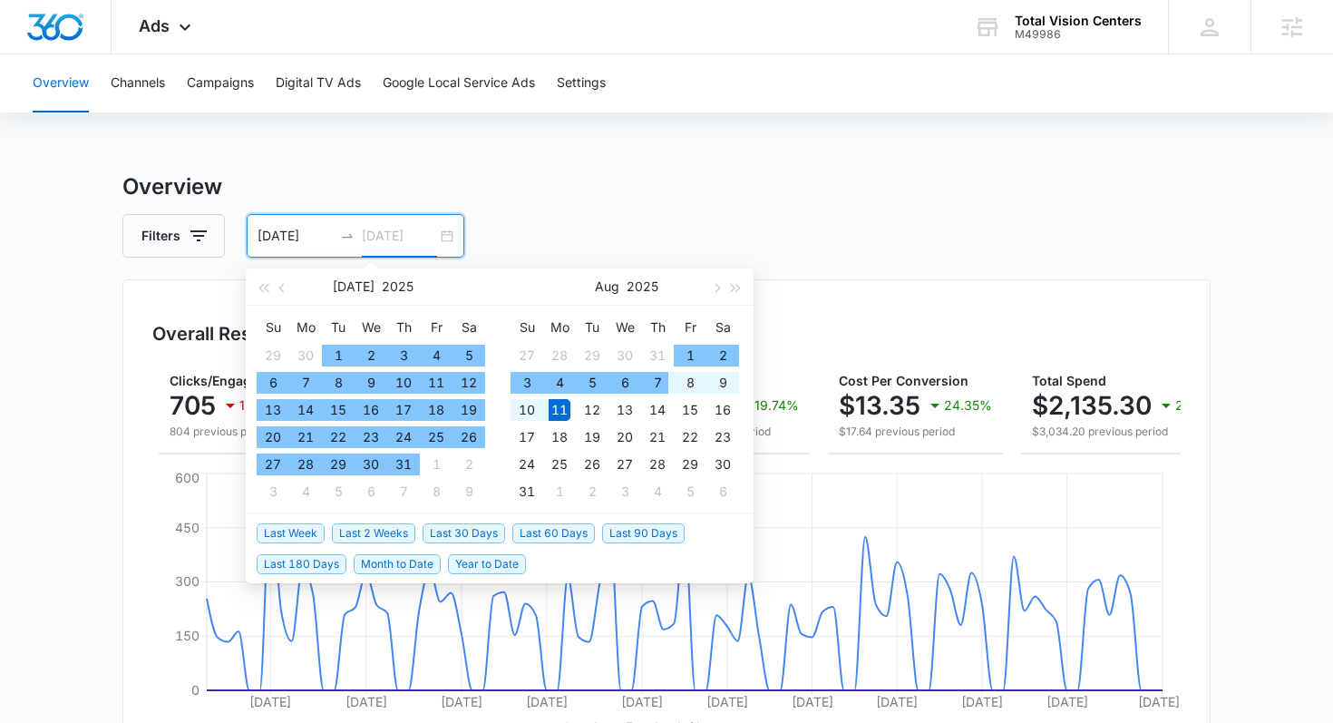
type input "08/11/2025"
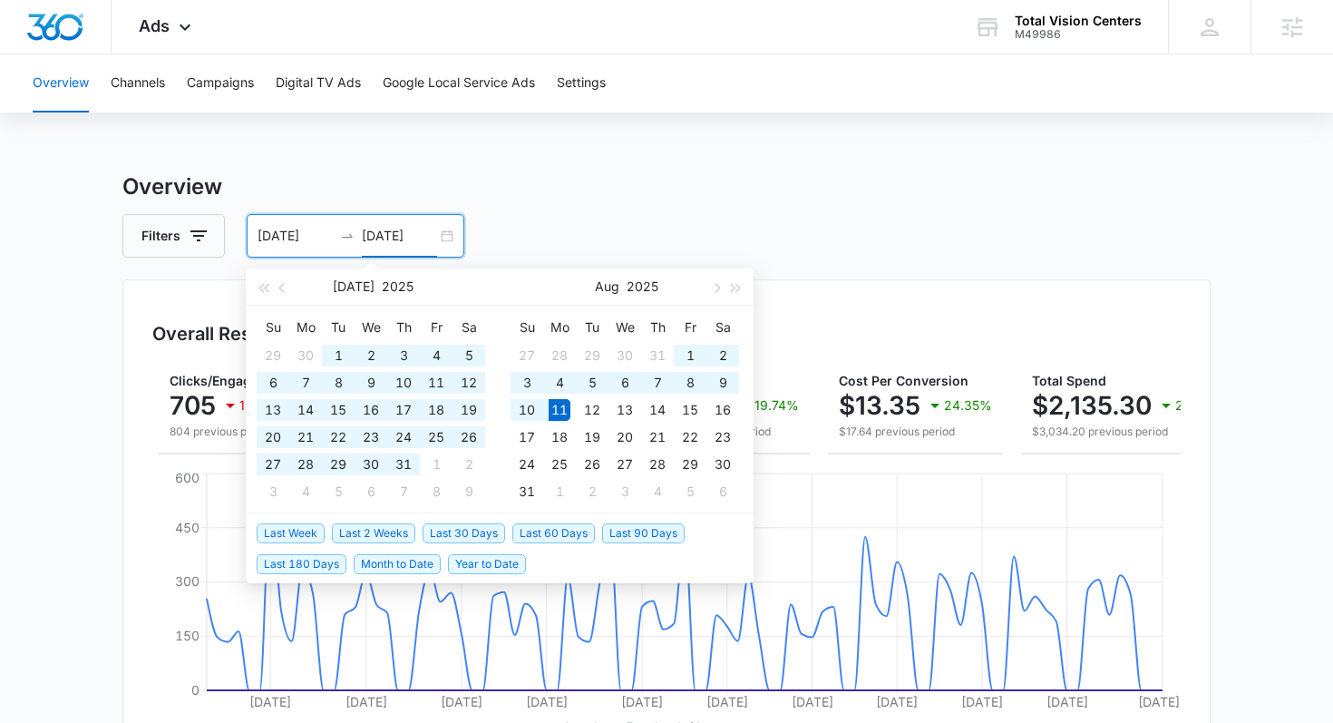
click at [544, 534] on span "Last 60 Days" at bounding box center [553, 533] width 83 height 20
type input "06/12/2025"
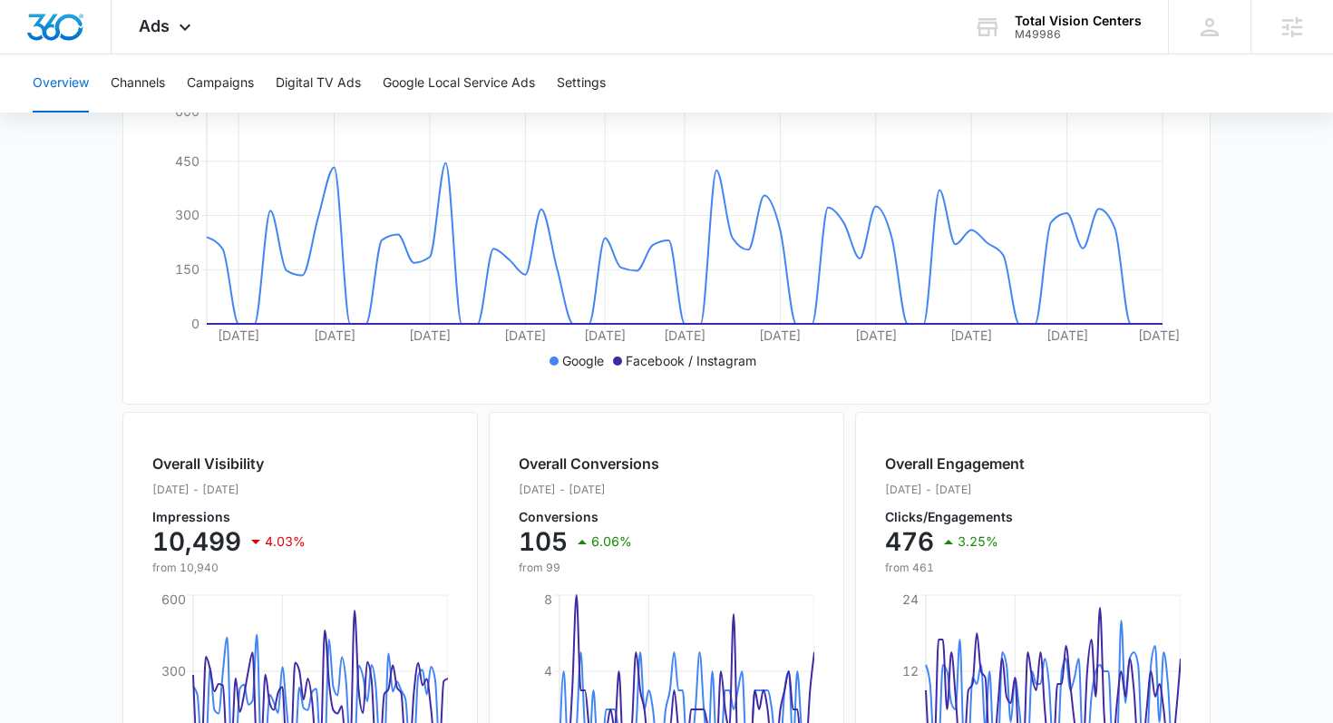
scroll to position [120, 0]
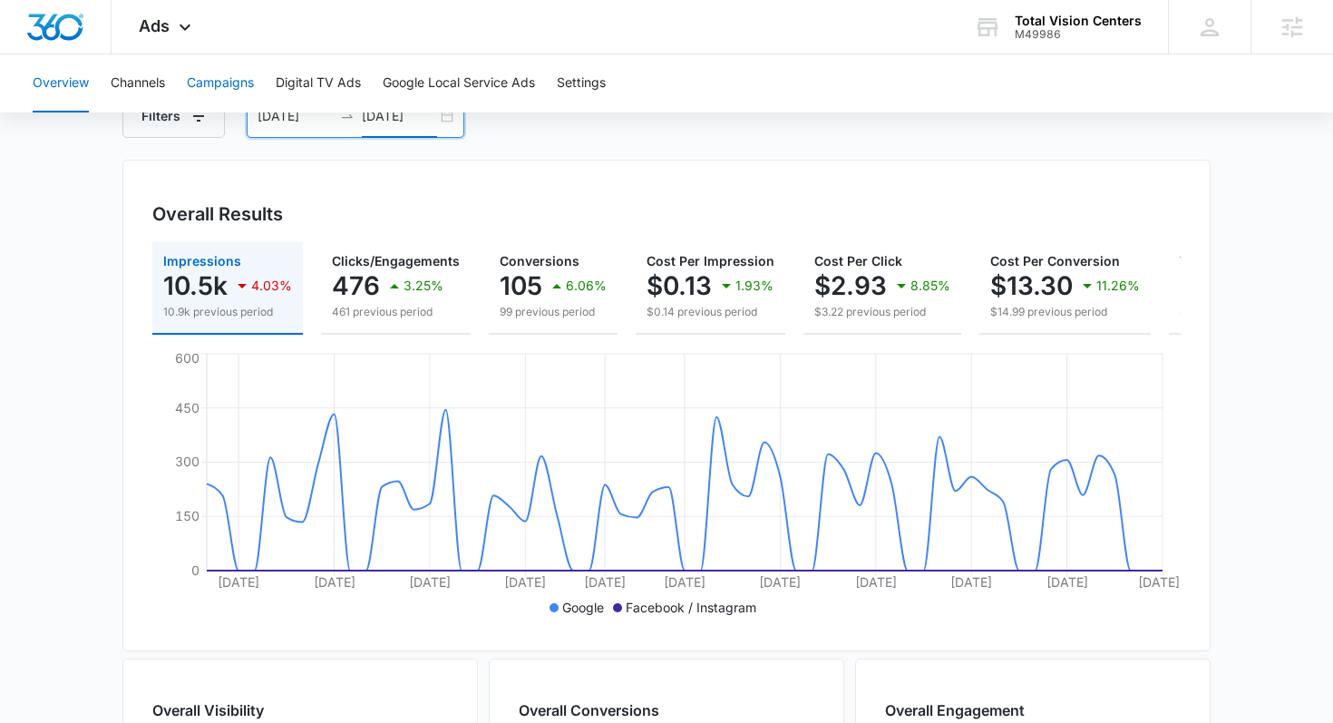
click at [222, 84] on button "Campaigns" at bounding box center [220, 83] width 67 height 58
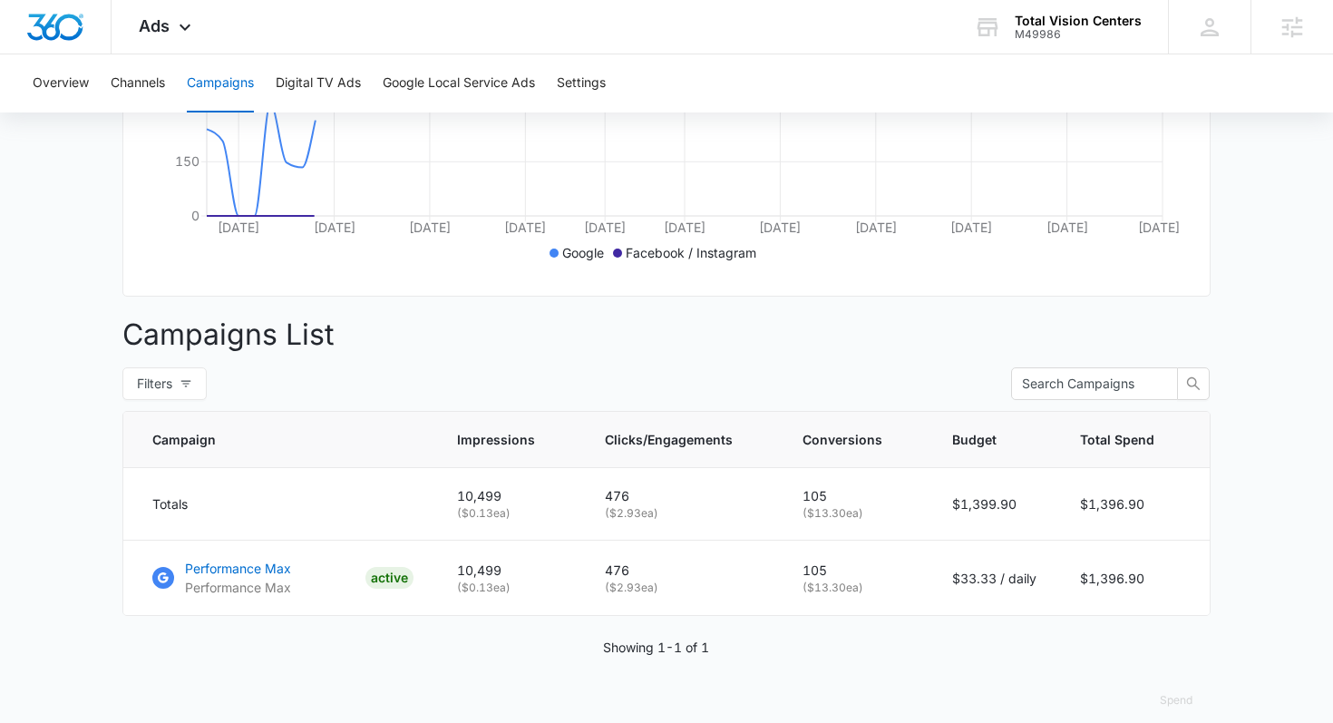
scroll to position [495, 0]
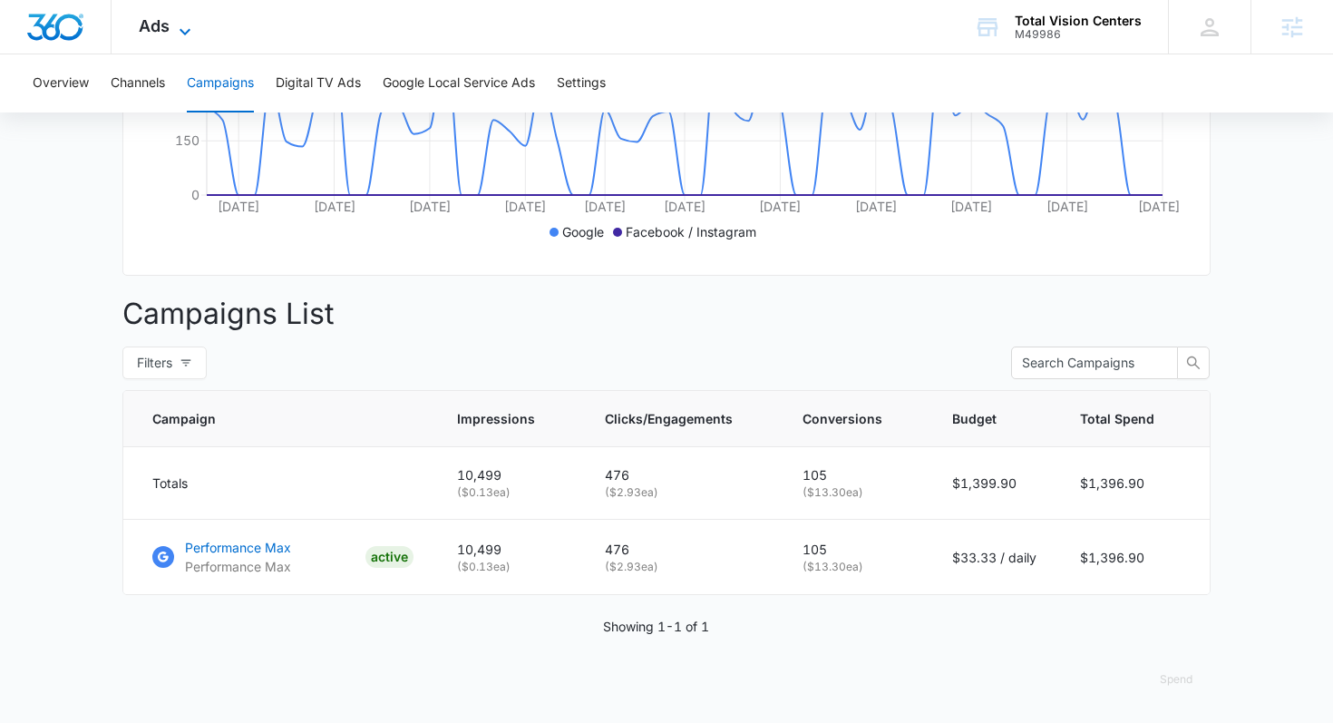
click at [167, 16] on span "Ads" at bounding box center [154, 25] width 31 height 19
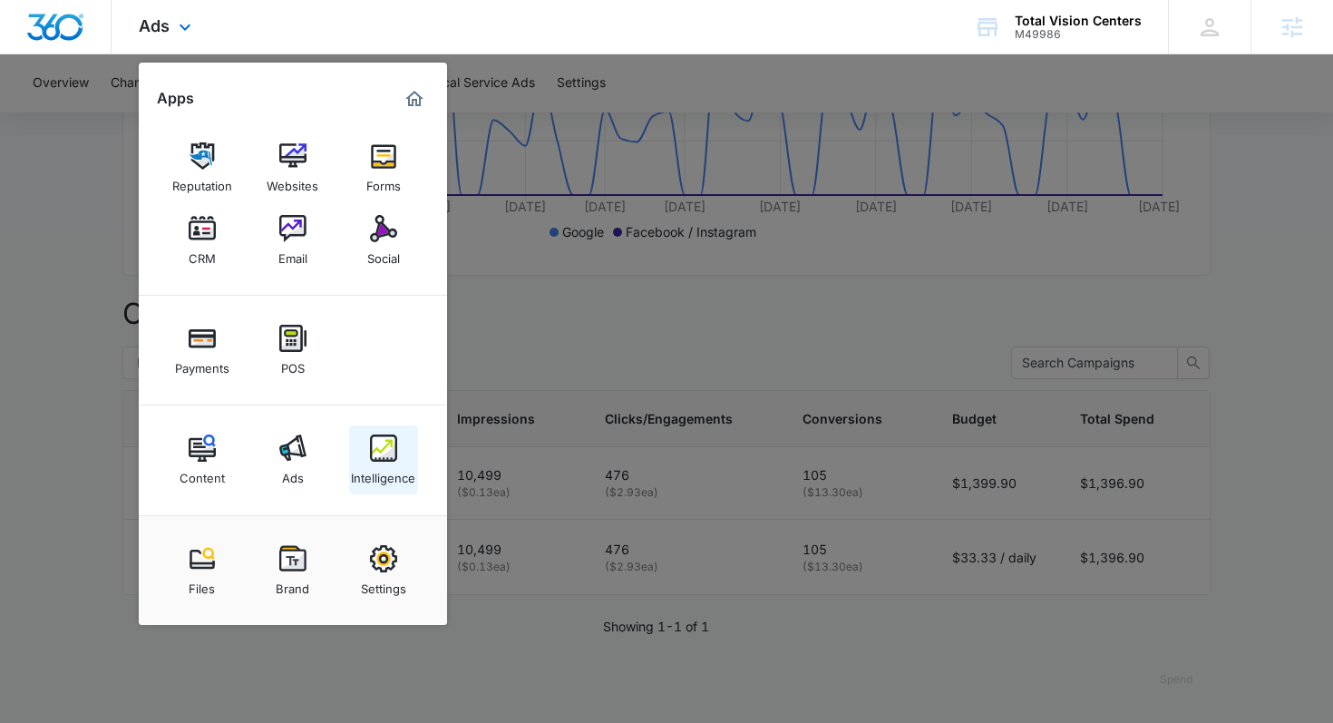
click at [394, 472] on div "Intelligence" at bounding box center [383, 474] width 64 height 24
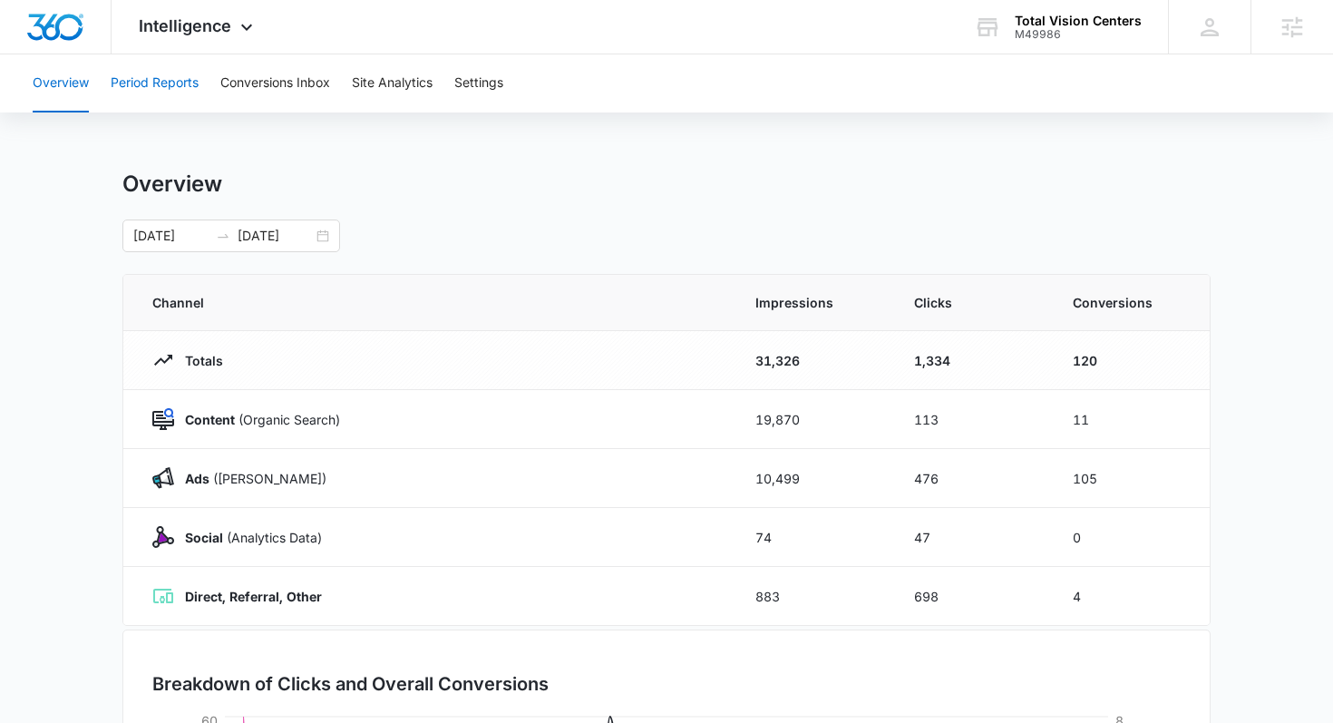
click at [167, 85] on button "Period Reports" at bounding box center [155, 83] width 88 height 58
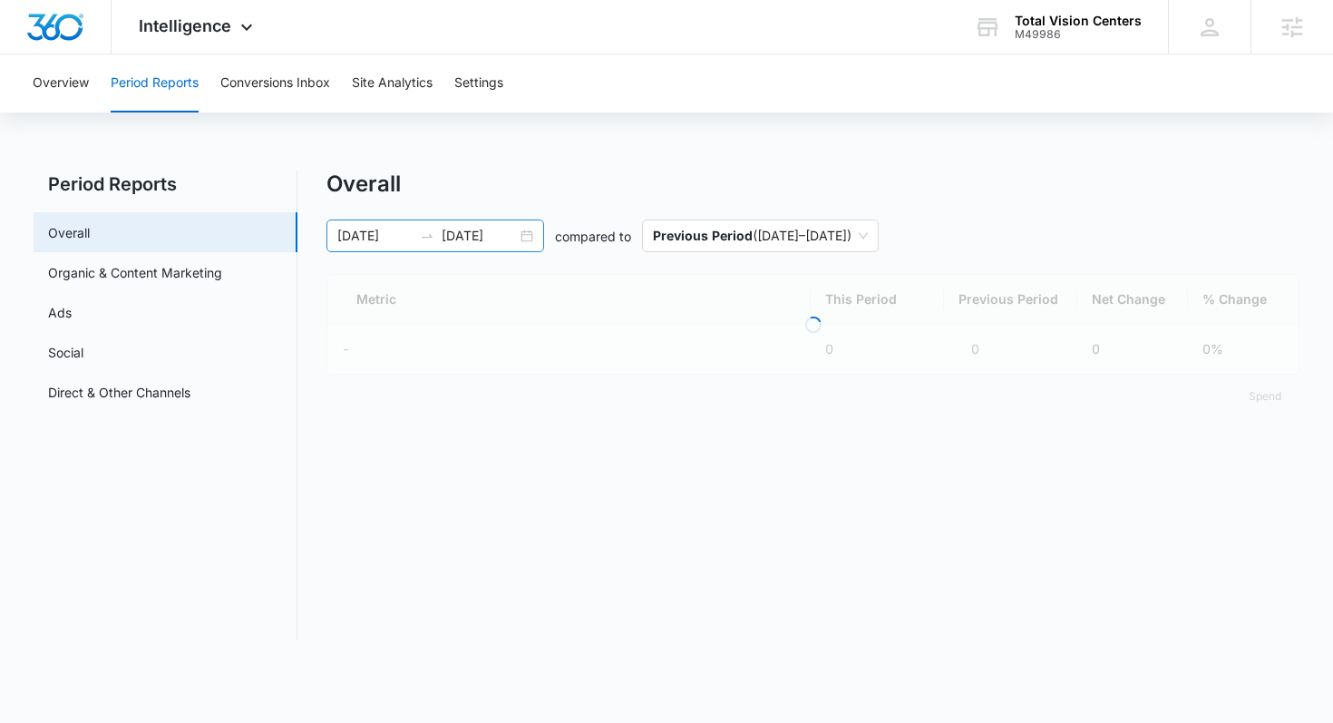
click at [480, 236] on input "[DATE]" at bounding box center [479, 236] width 75 height 20
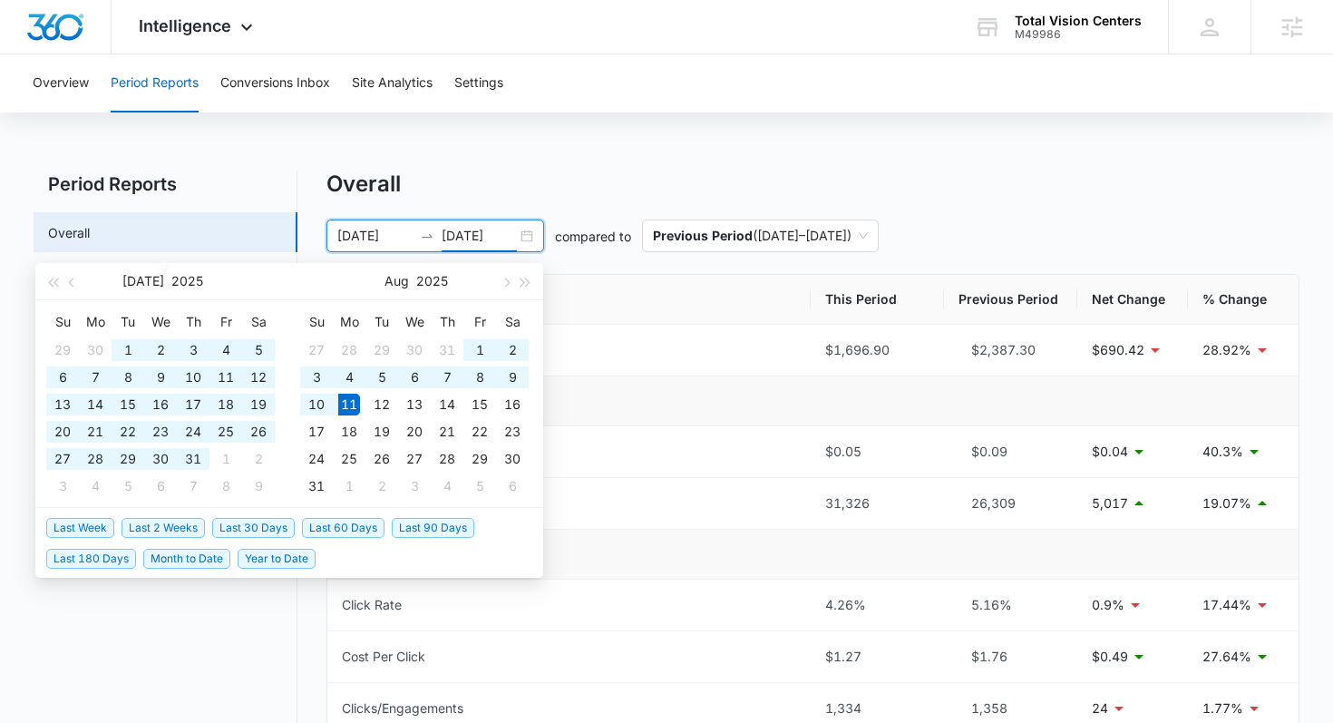
type input "[DATE]"
click at [285, 520] on span "Last 30 Days" at bounding box center [253, 528] width 83 height 20
type input "[DATE]"
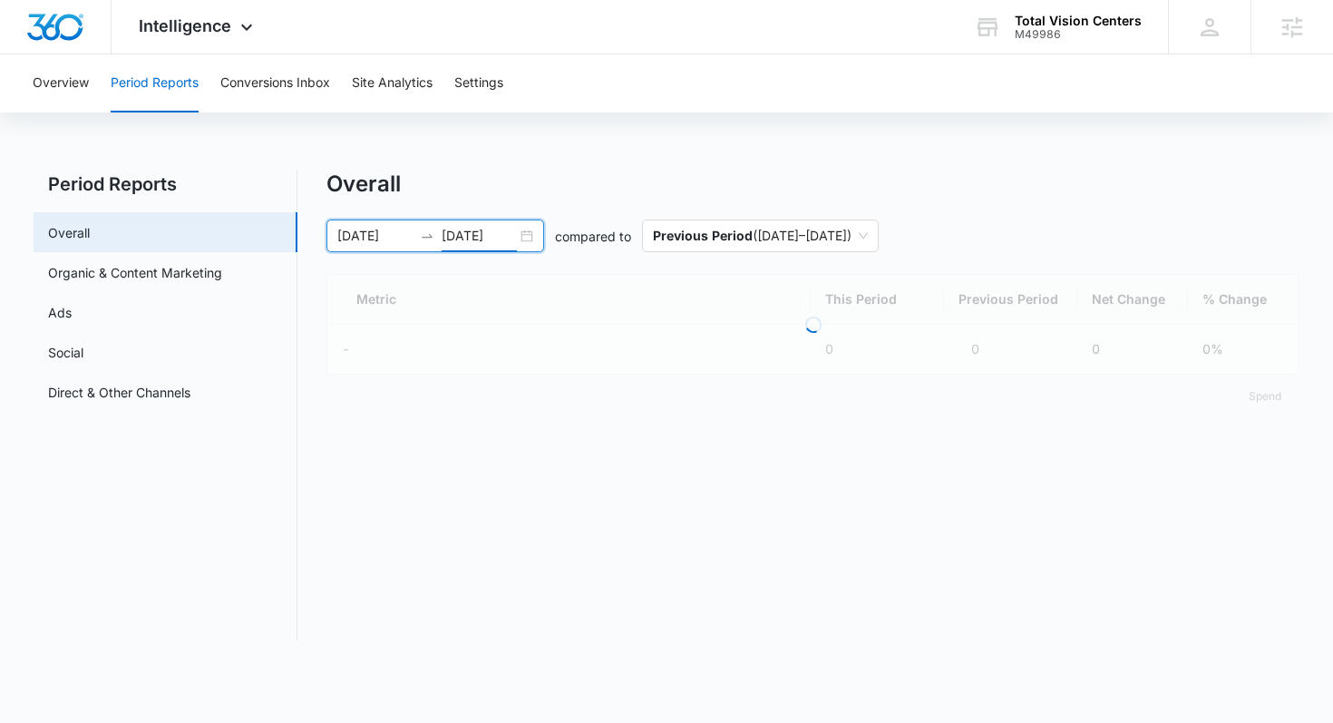
click at [664, 190] on div "Overall" at bounding box center [813, 183] width 974 height 27
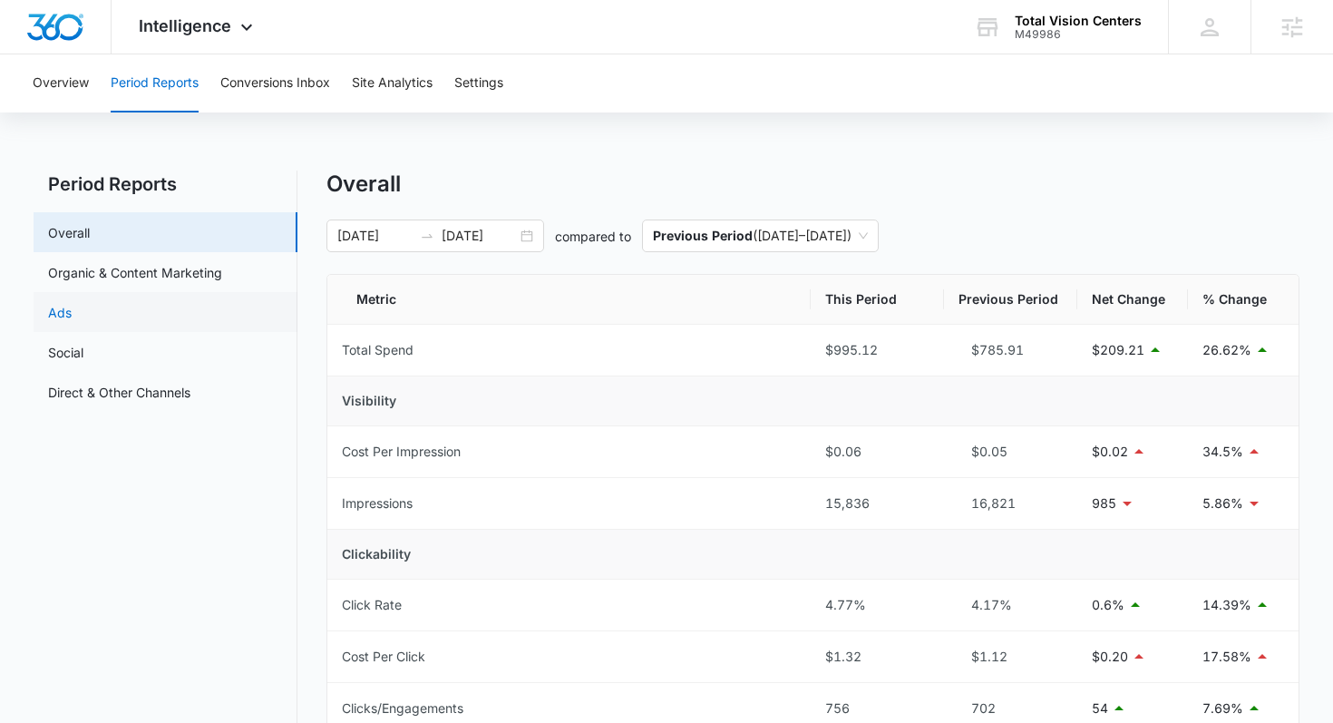
click at [72, 306] on link "Ads" at bounding box center [60, 312] width 24 height 19
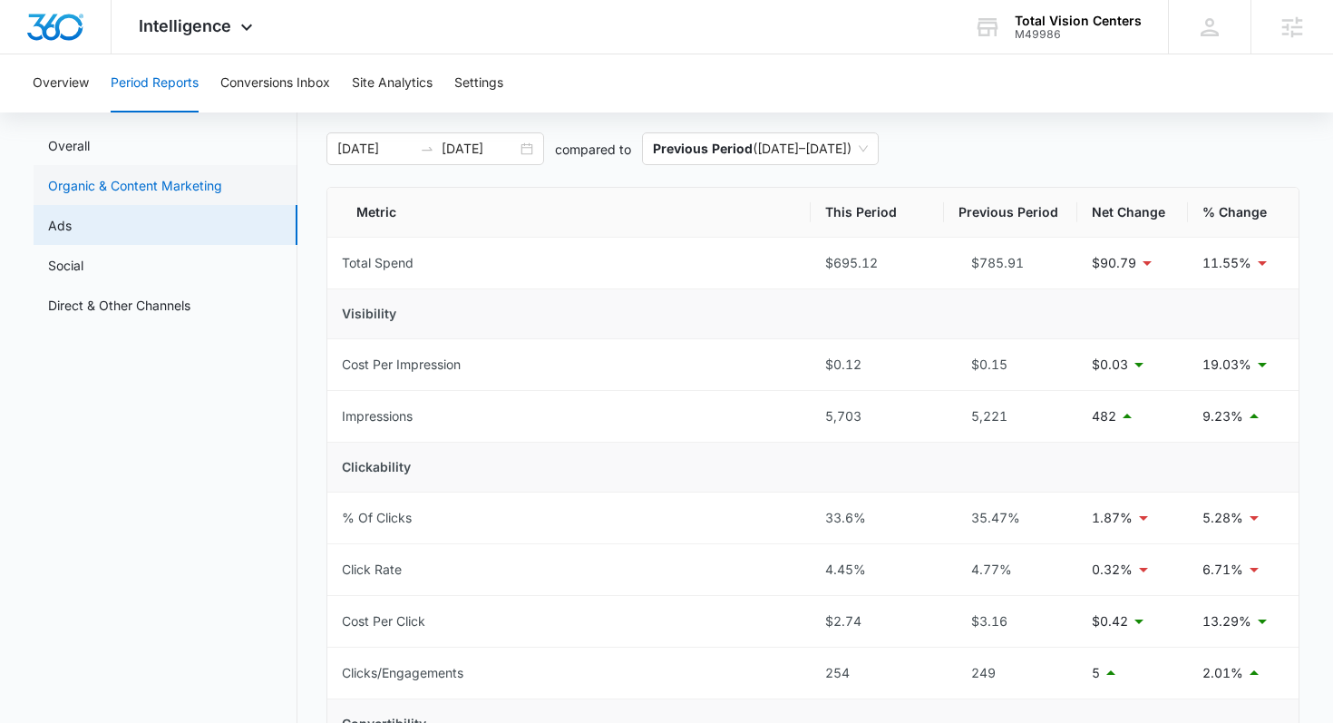
scroll to position [88, 0]
click at [90, 151] on link "Overall" at bounding box center [69, 144] width 42 height 19
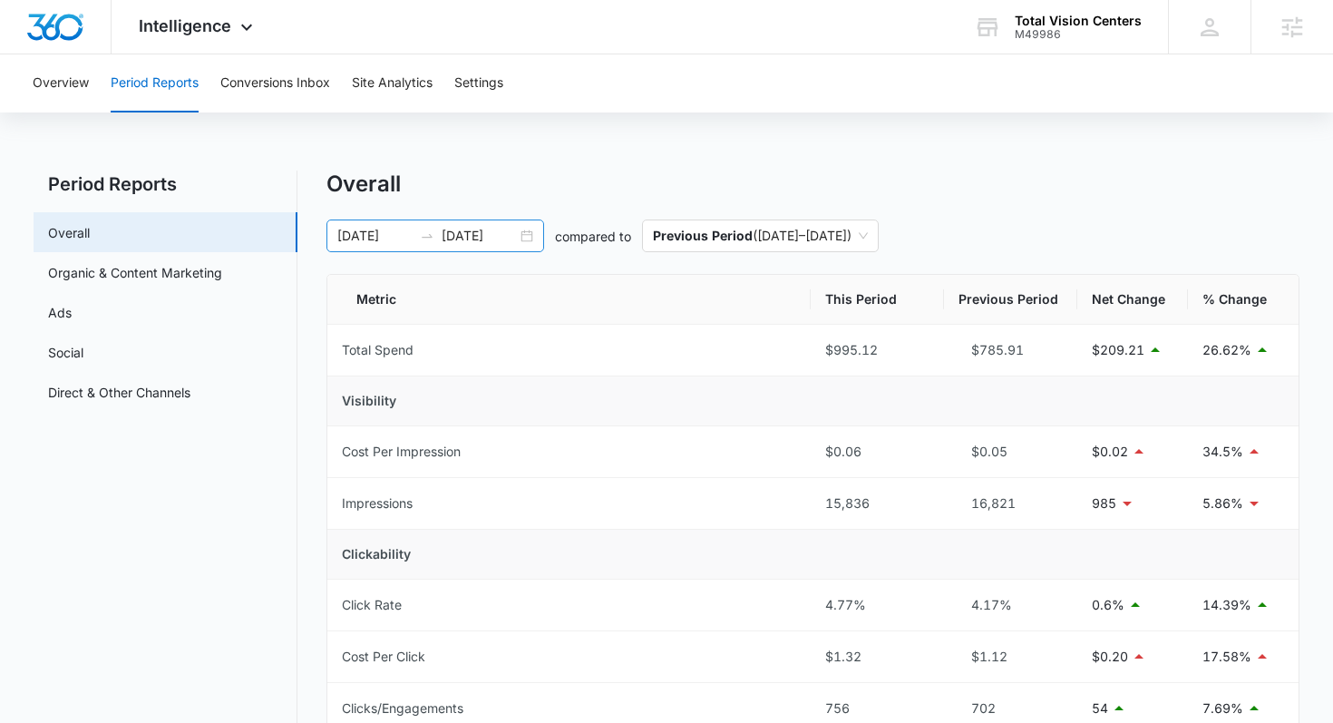
click at [429, 225] on div "07/11/2025 08/10/2025" at bounding box center [435, 235] width 218 height 33
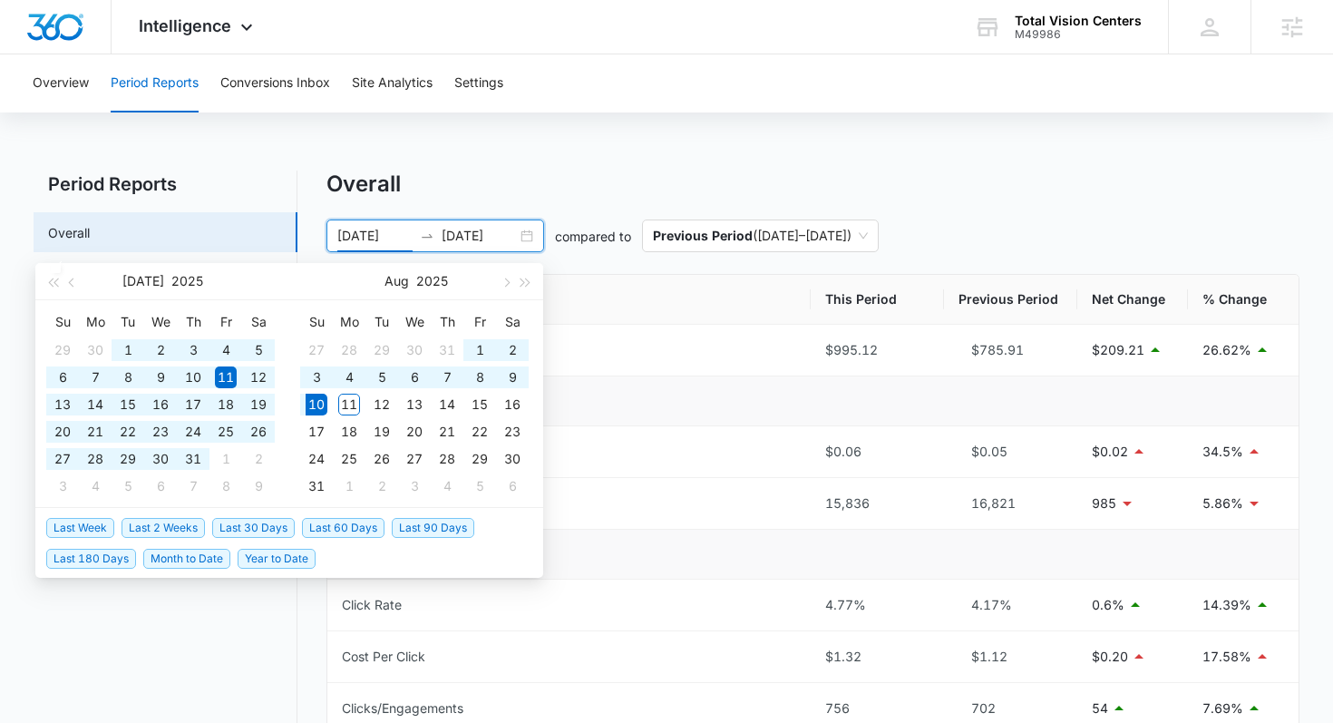
click at [343, 526] on span "Last 60 Days" at bounding box center [343, 528] width 83 height 20
type input "06/11/2025"
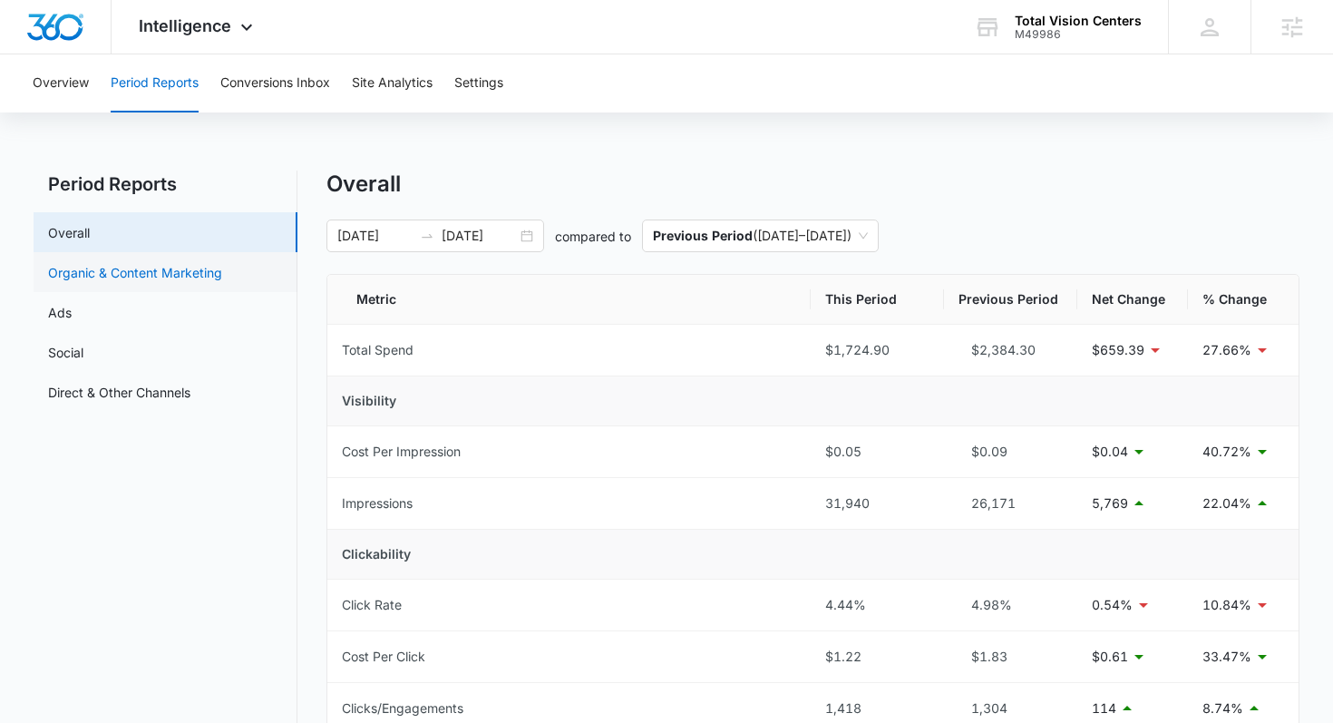
click at [165, 282] on link "Organic & Content Marketing" at bounding box center [135, 272] width 174 height 19
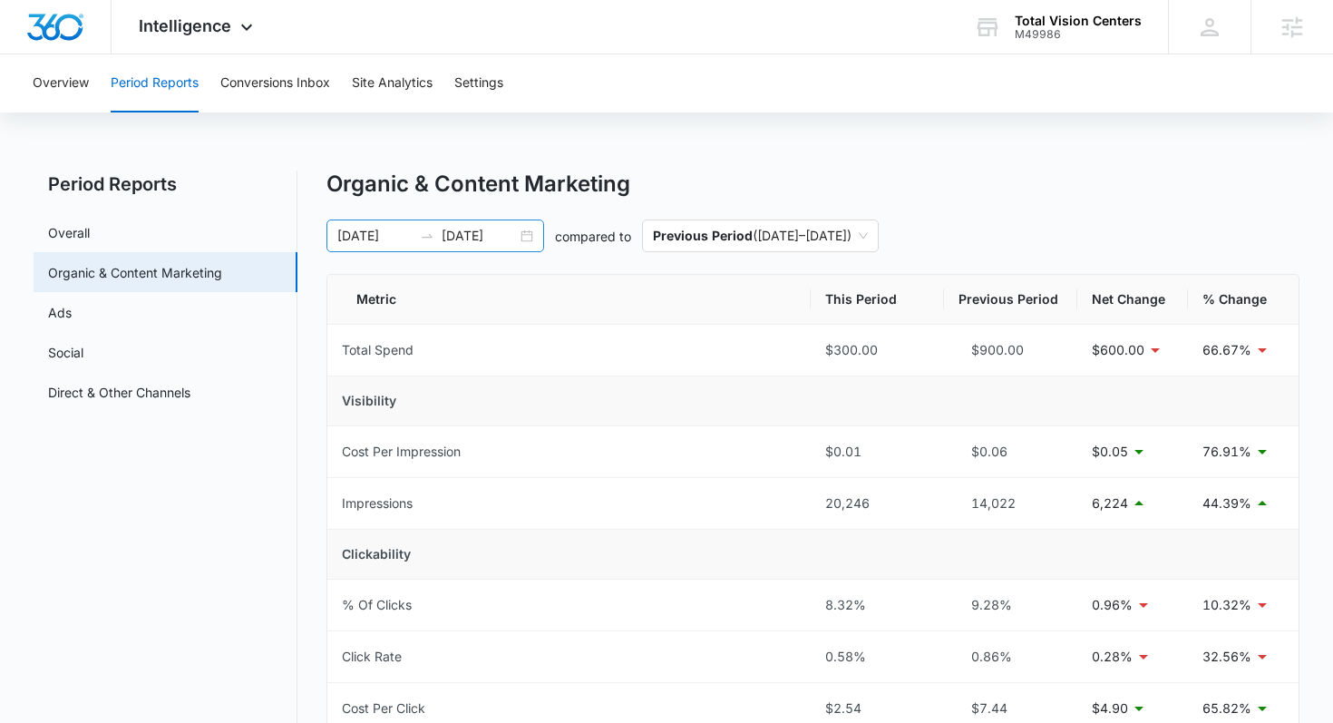
click at [488, 225] on div "06/11/2025 08/10/2025" at bounding box center [435, 235] width 218 height 33
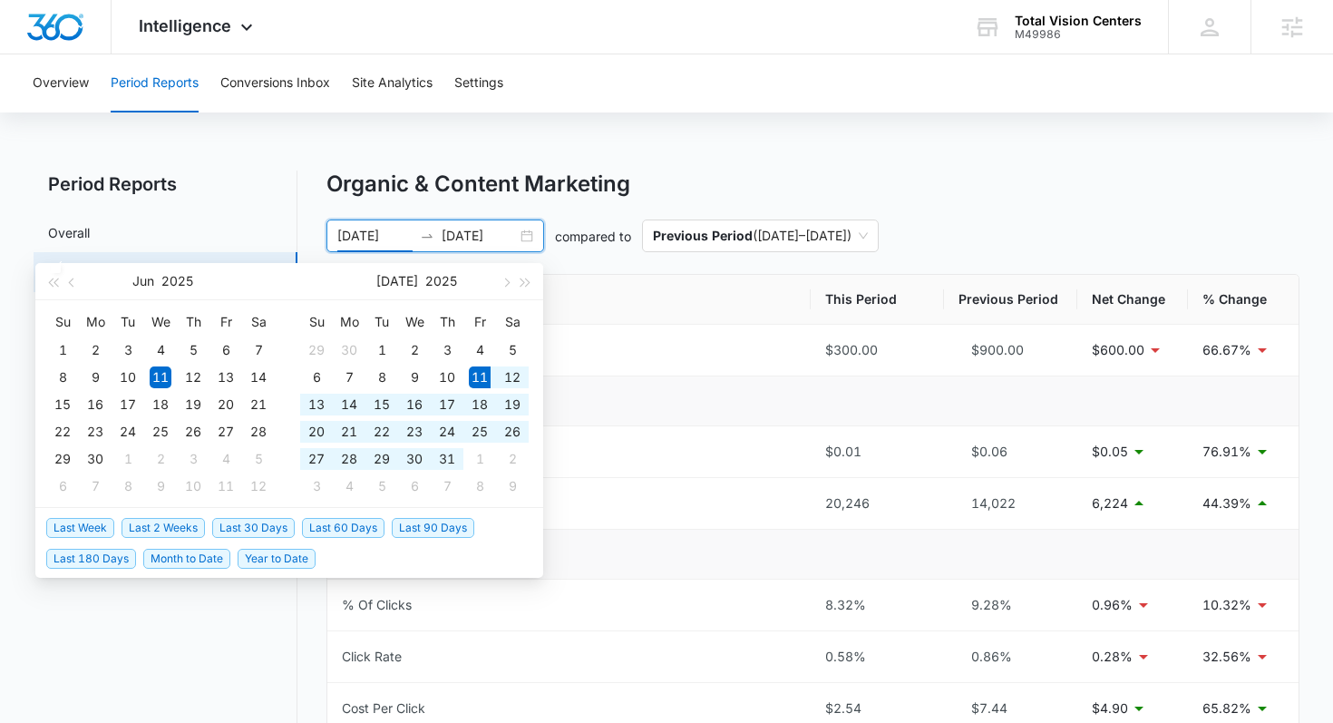
click at [275, 527] on span "Last 30 Days" at bounding box center [253, 528] width 83 height 20
type input "07/11/2025"
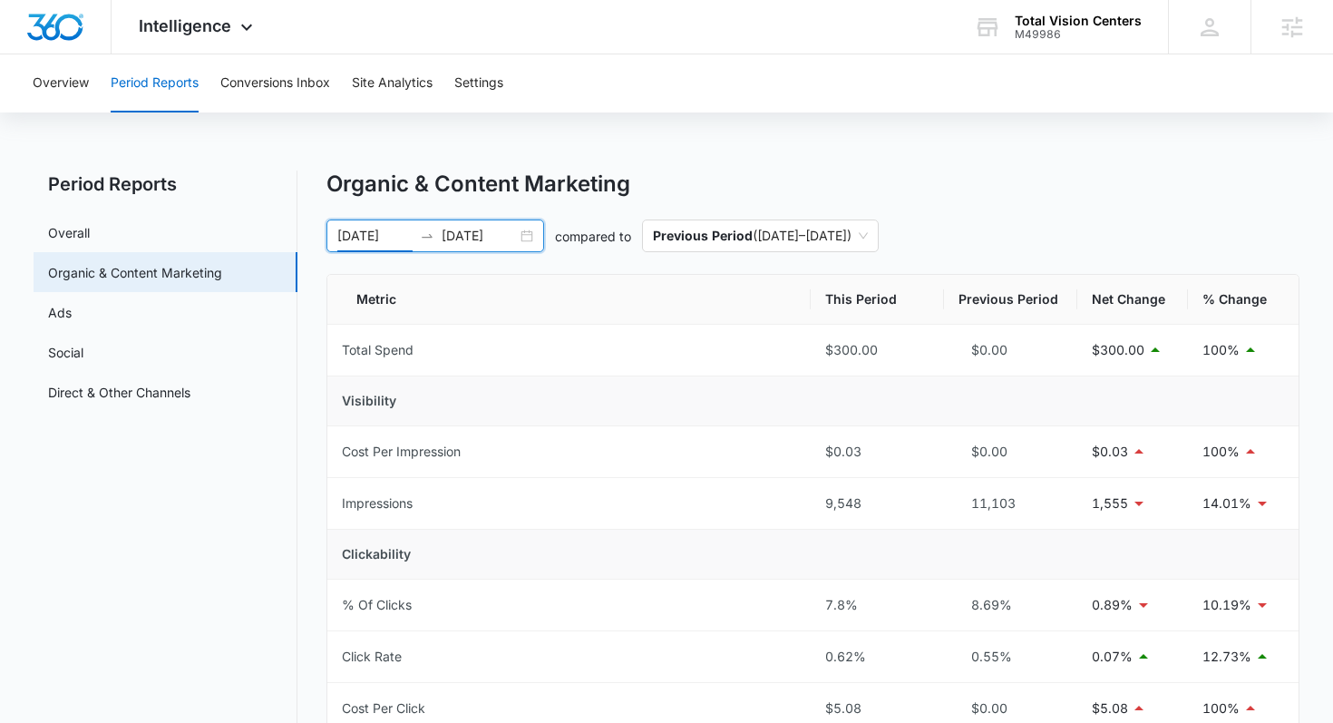
click at [505, 236] on input "08/10/2025" at bounding box center [479, 236] width 75 height 20
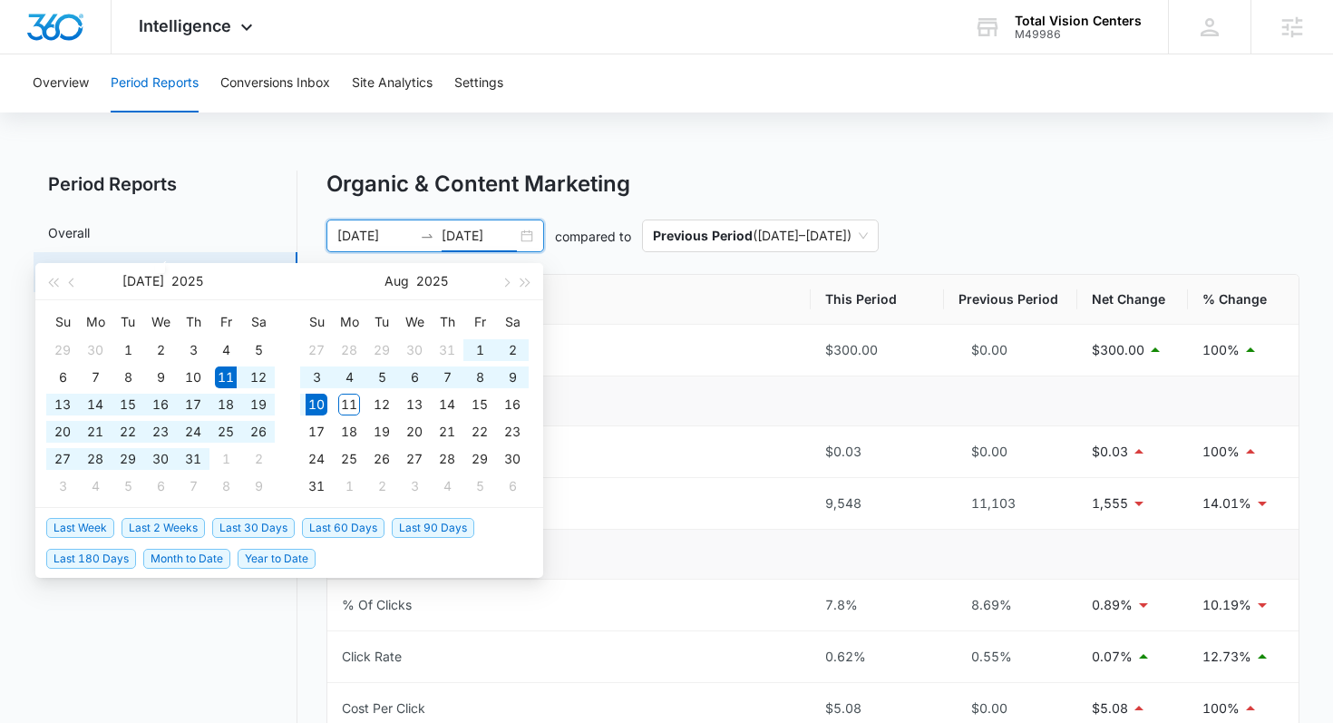
type input "08/10/2025"
click at [434, 525] on span "Last 90 Days" at bounding box center [433, 528] width 83 height 20
type input "05/12/2025"
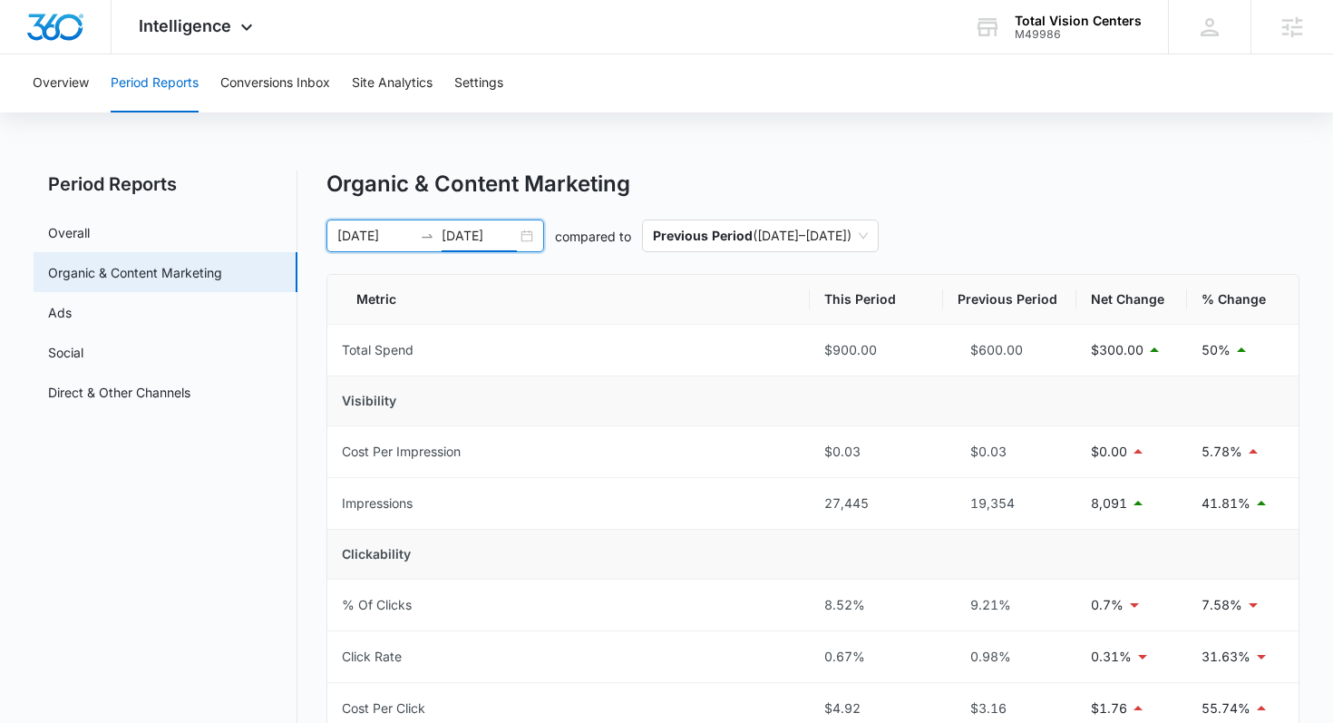
click at [473, 229] on input "08/10/2025" at bounding box center [479, 236] width 75 height 20
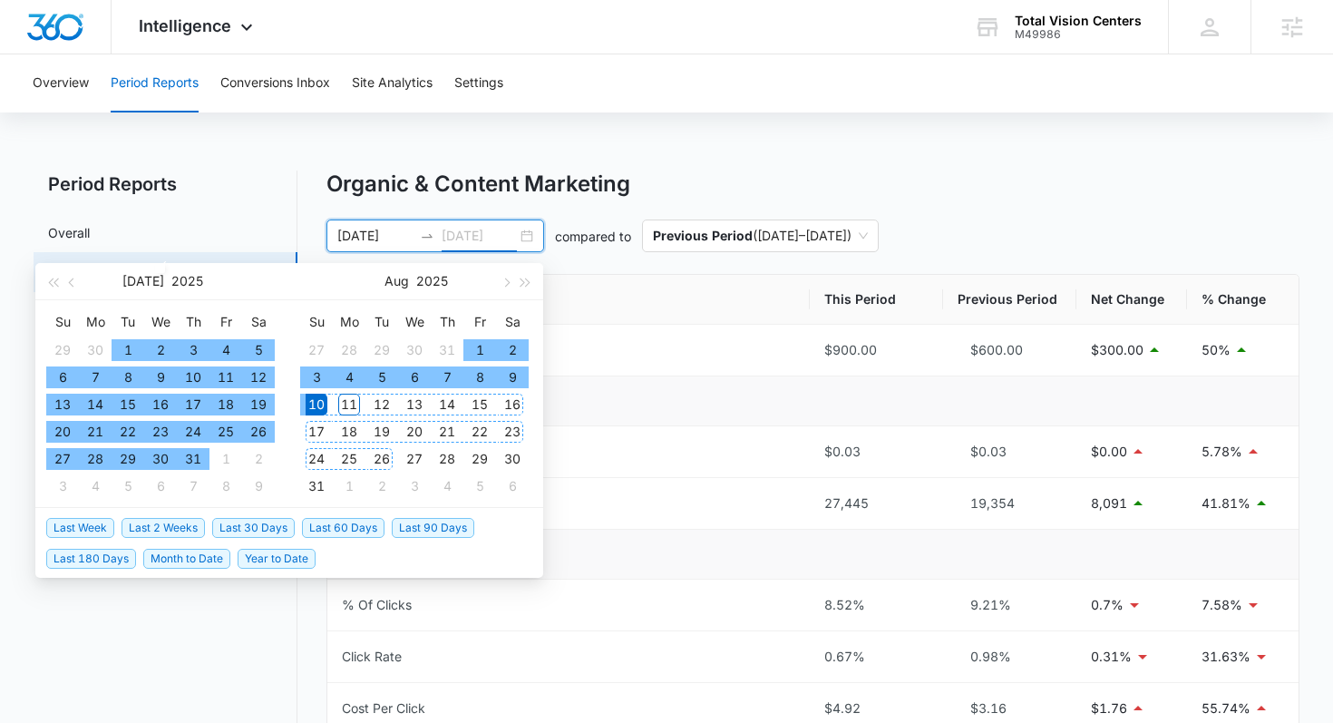
type input "08/10/2025"
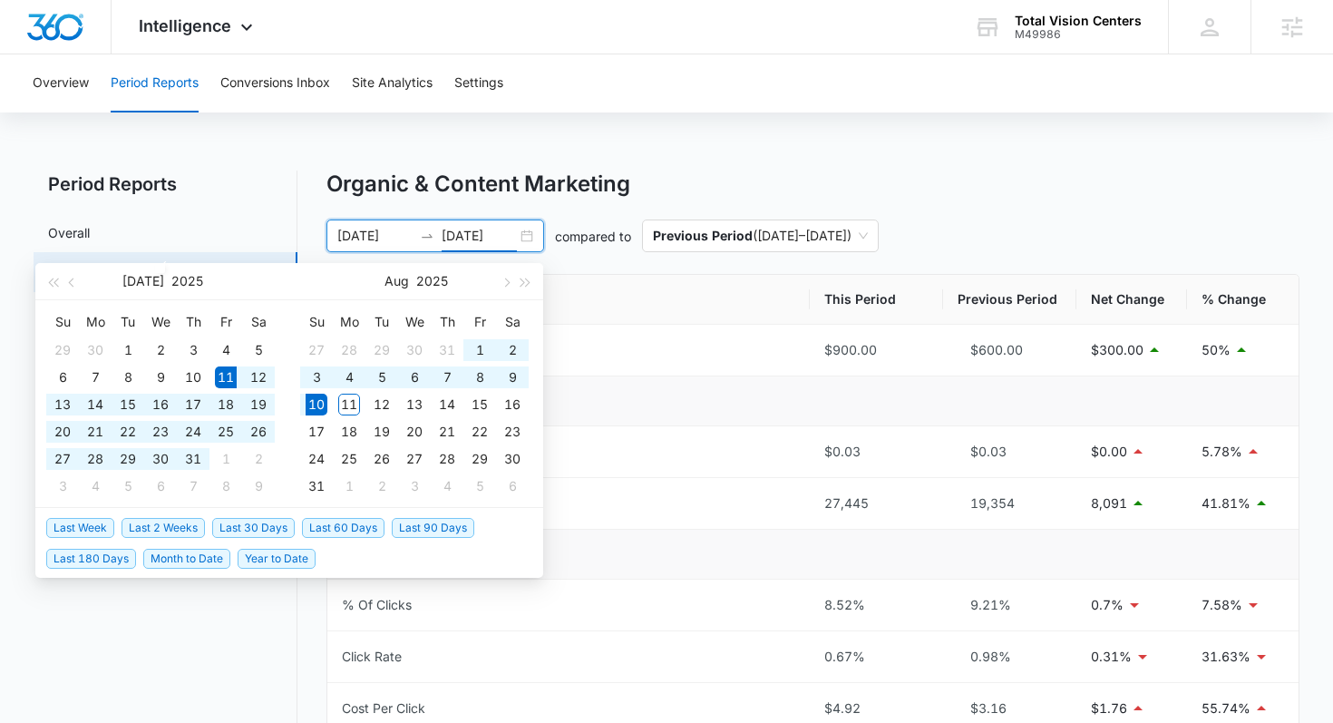
click at [277, 524] on span "Last 30 Days" at bounding box center [253, 528] width 83 height 20
type input "07/11/2025"
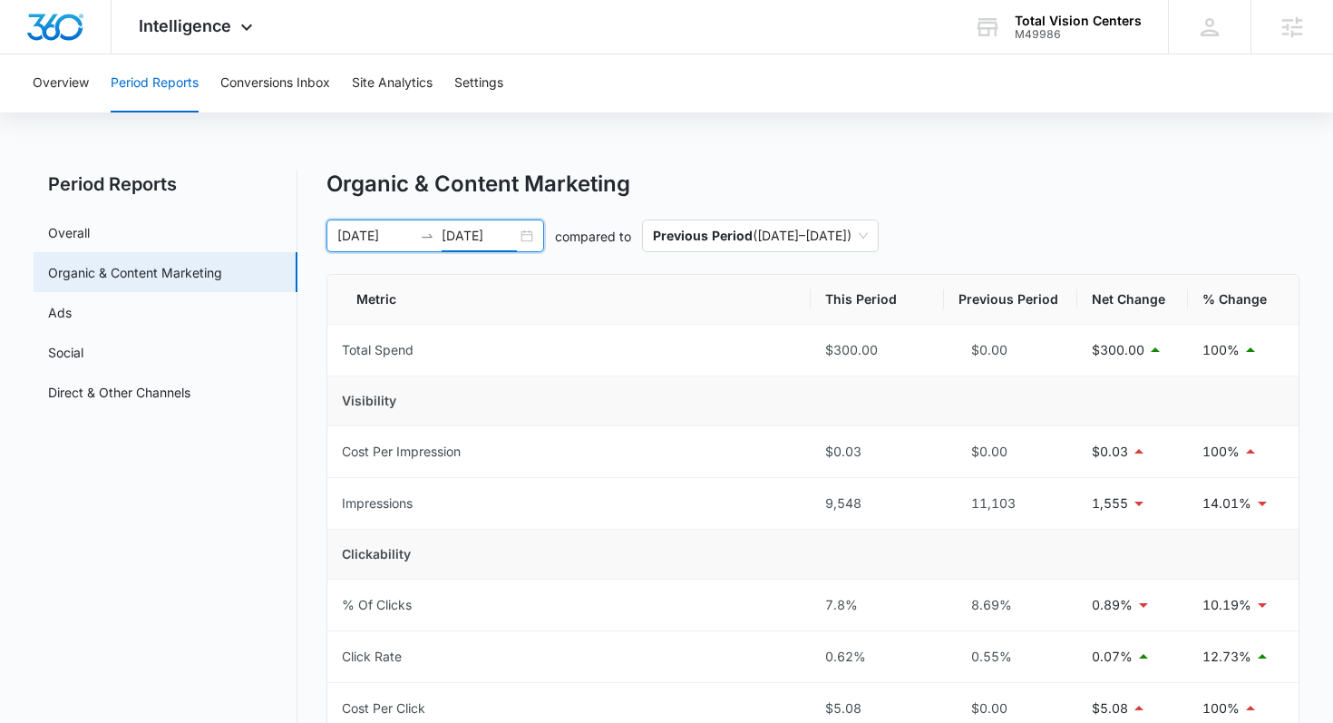
click at [443, 240] on input "08/10/2025" at bounding box center [479, 236] width 75 height 20
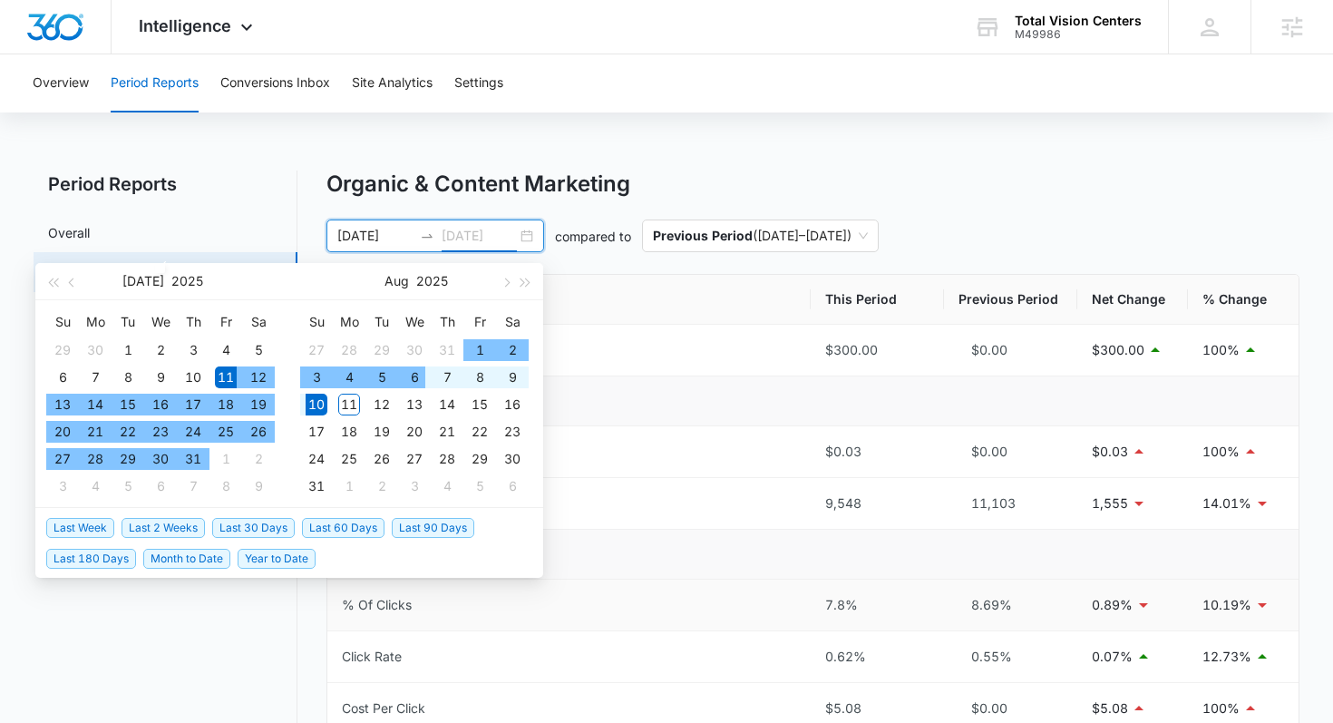
type input "08/10/2025"
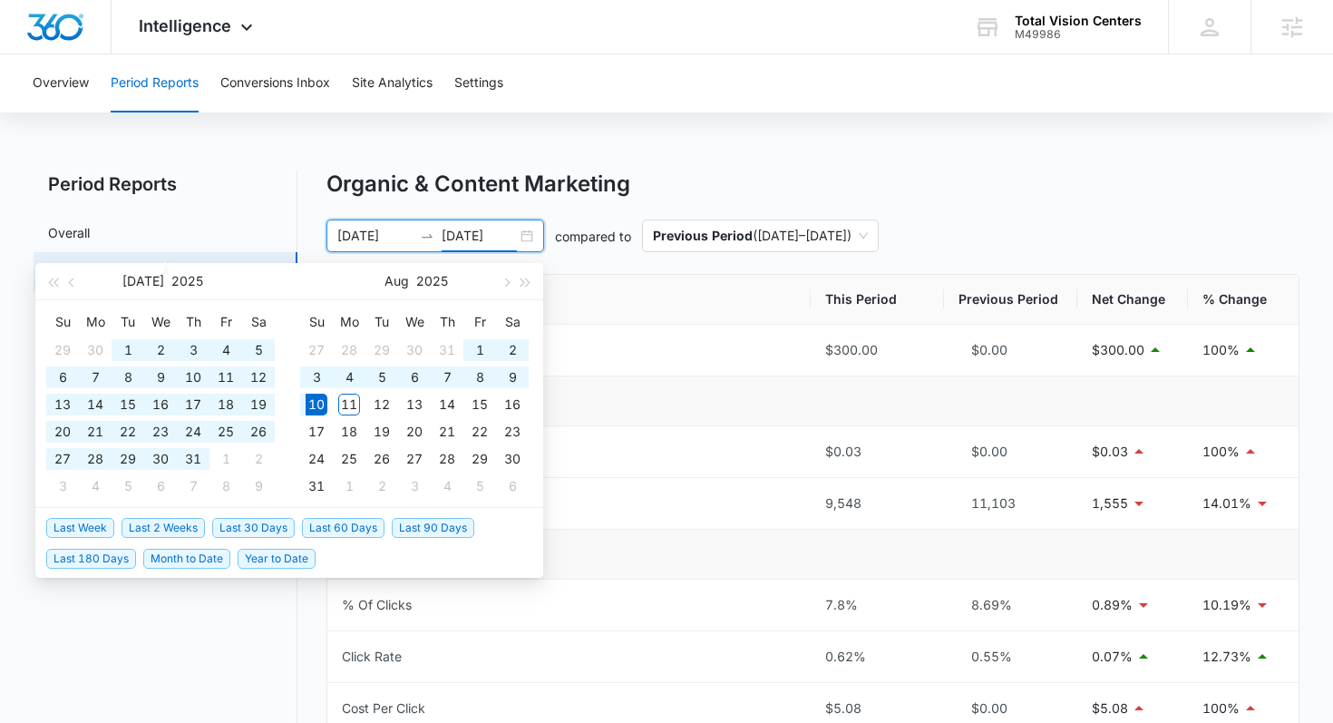
click at [353, 529] on span "Last 60 Days" at bounding box center [343, 528] width 83 height 20
type input "06/11/2025"
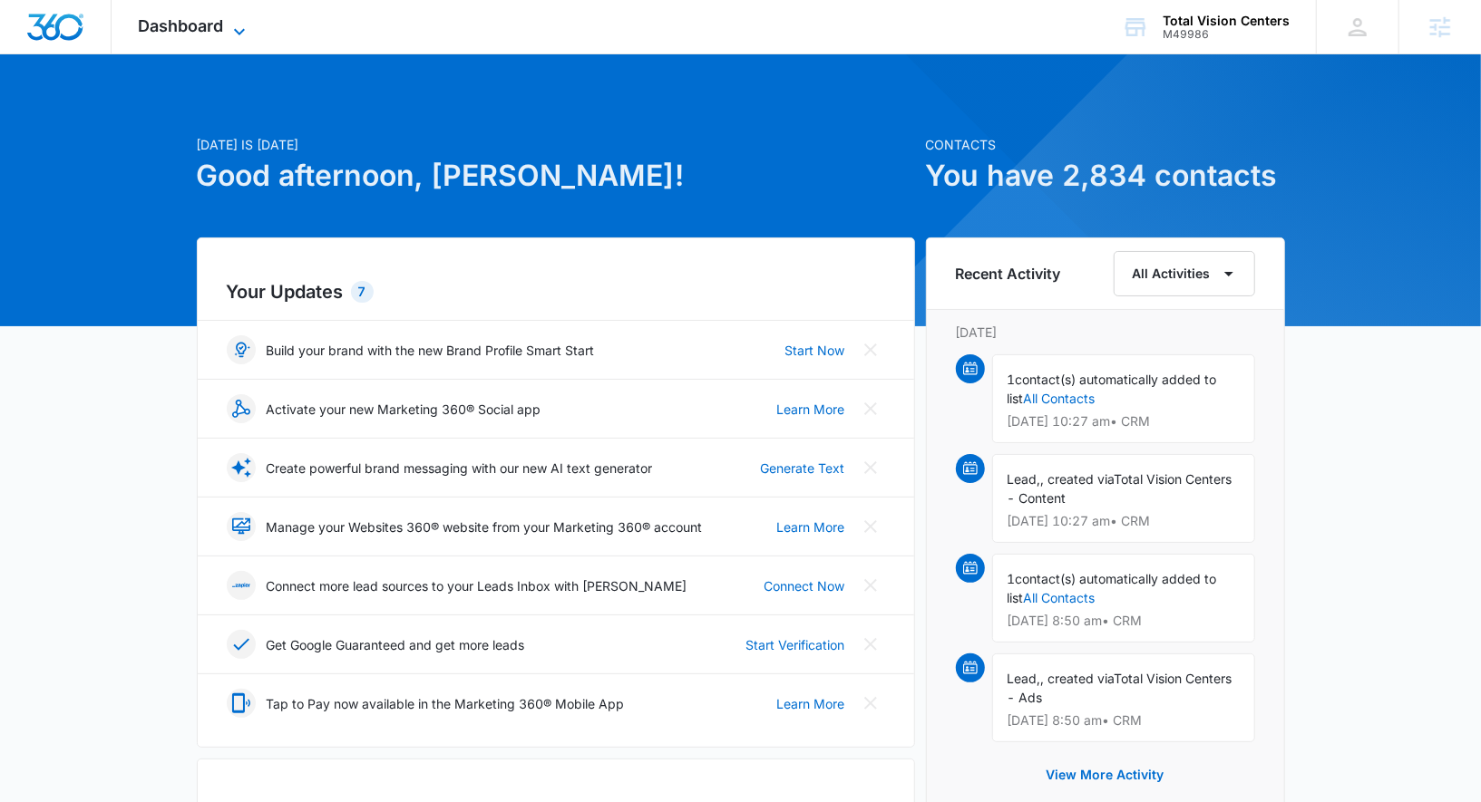
click at [201, 31] on span "Dashboard" at bounding box center [181, 25] width 85 height 19
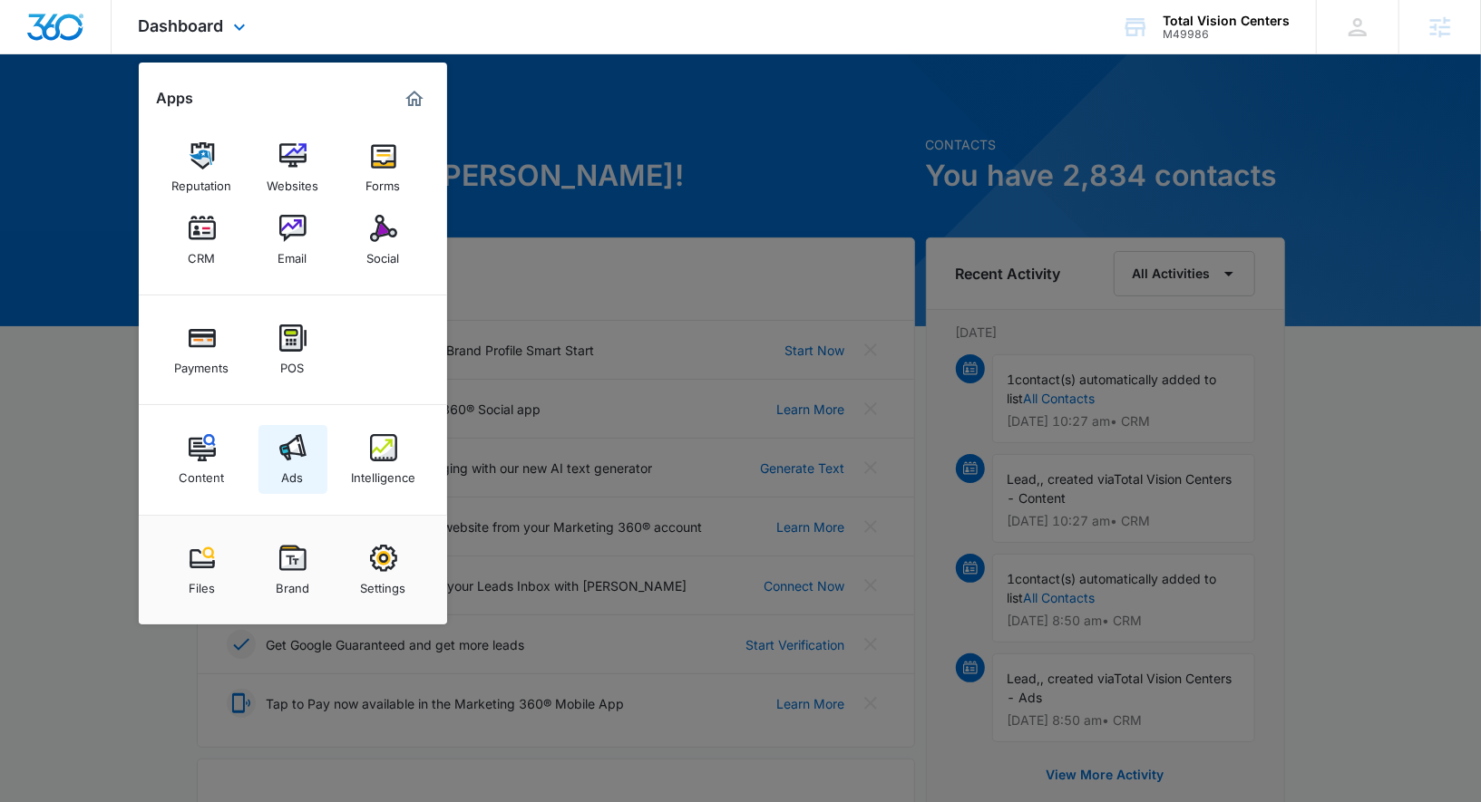
click at [270, 465] on link "Ads" at bounding box center [292, 459] width 69 height 69
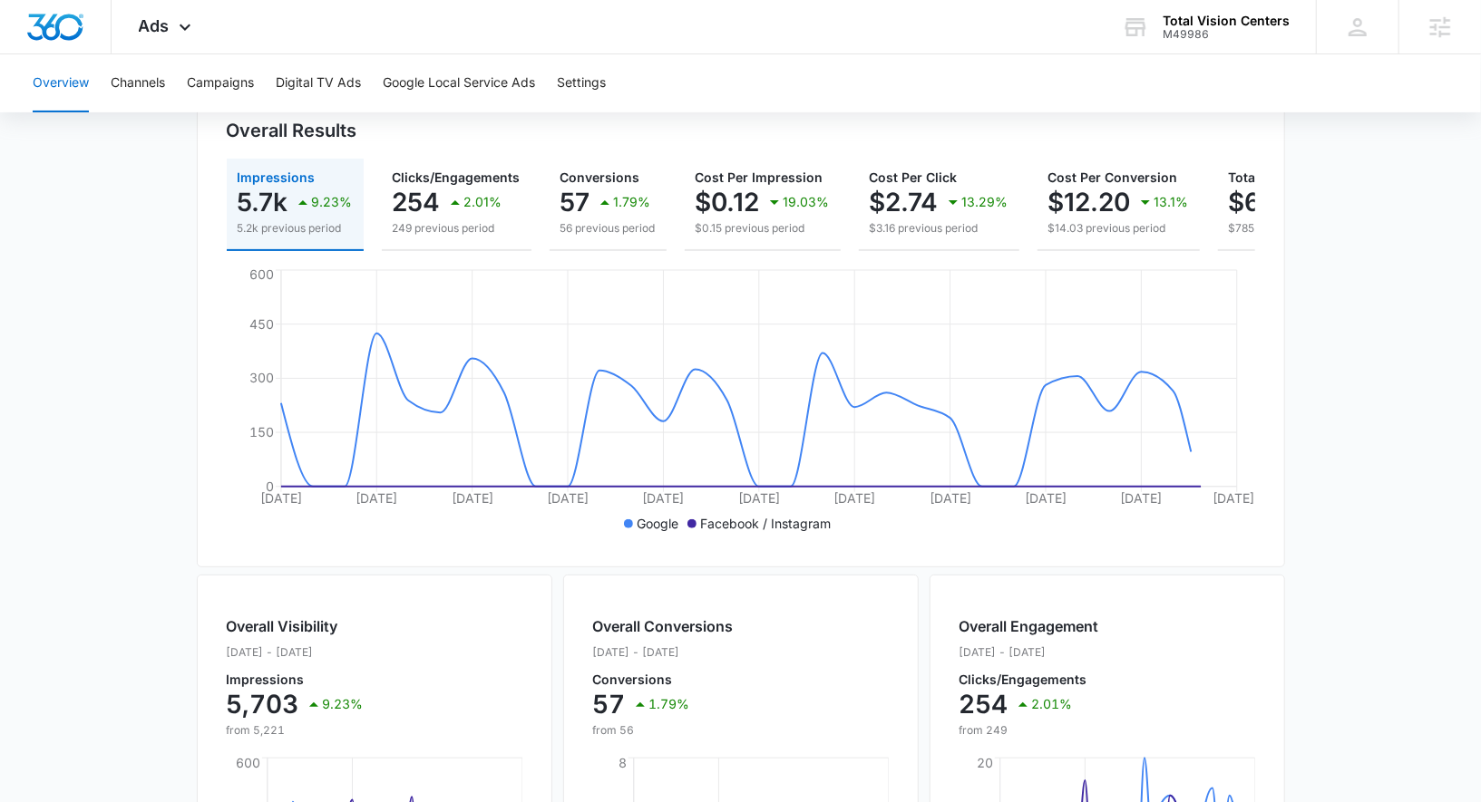
scroll to position [583, 0]
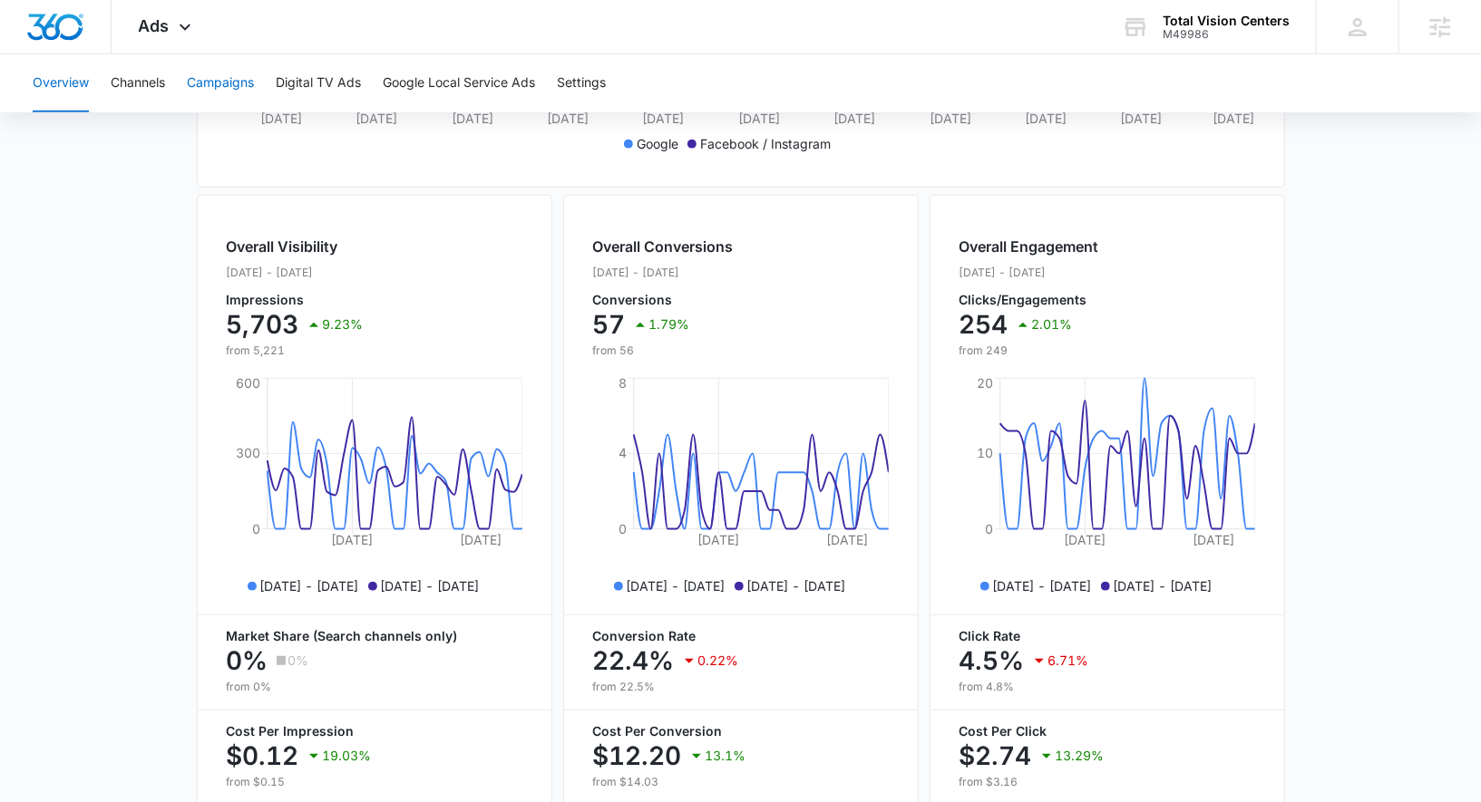
click at [221, 76] on button "Campaigns" at bounding box center [220, 83] width 67 height 58
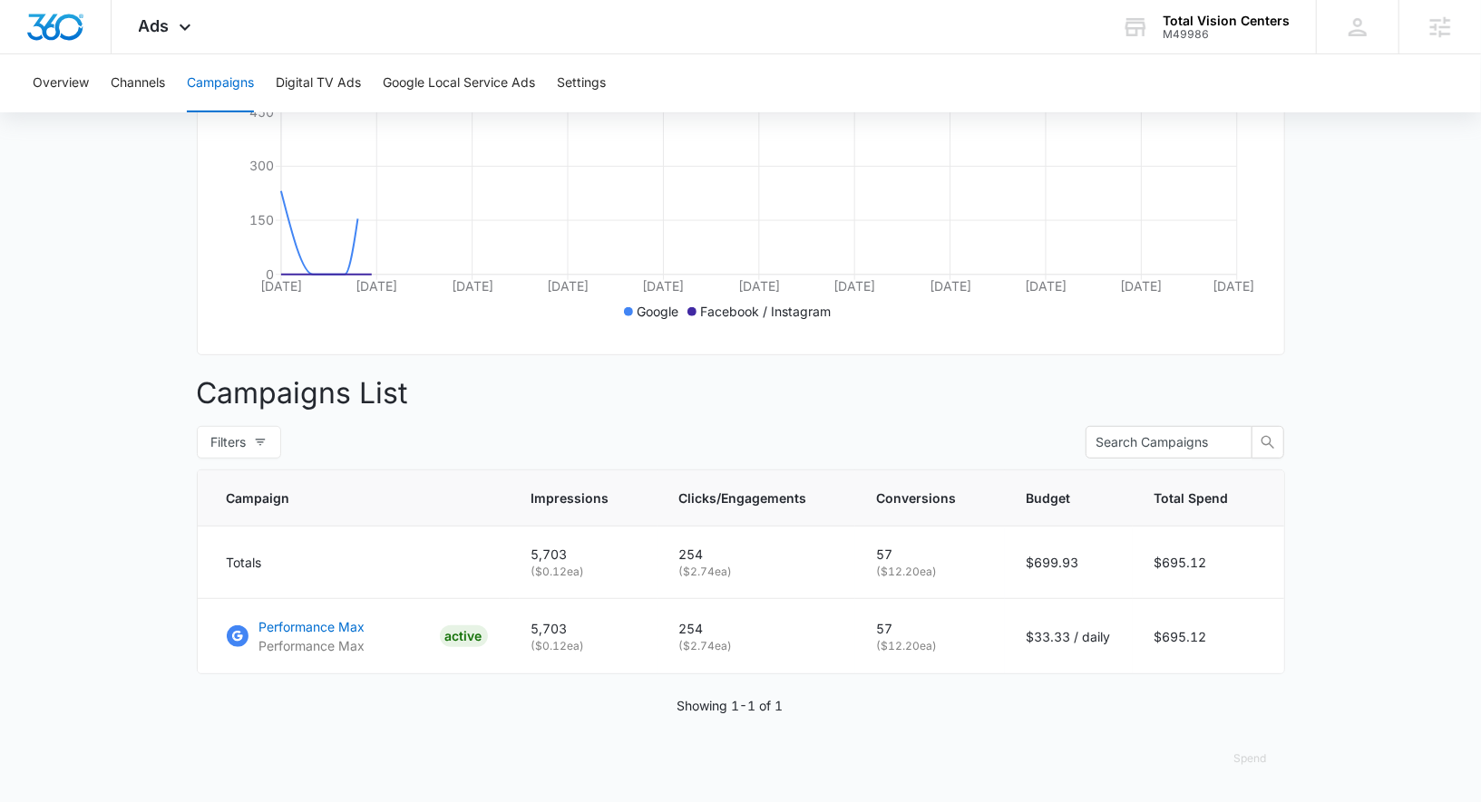
scroll to position [412, 0]
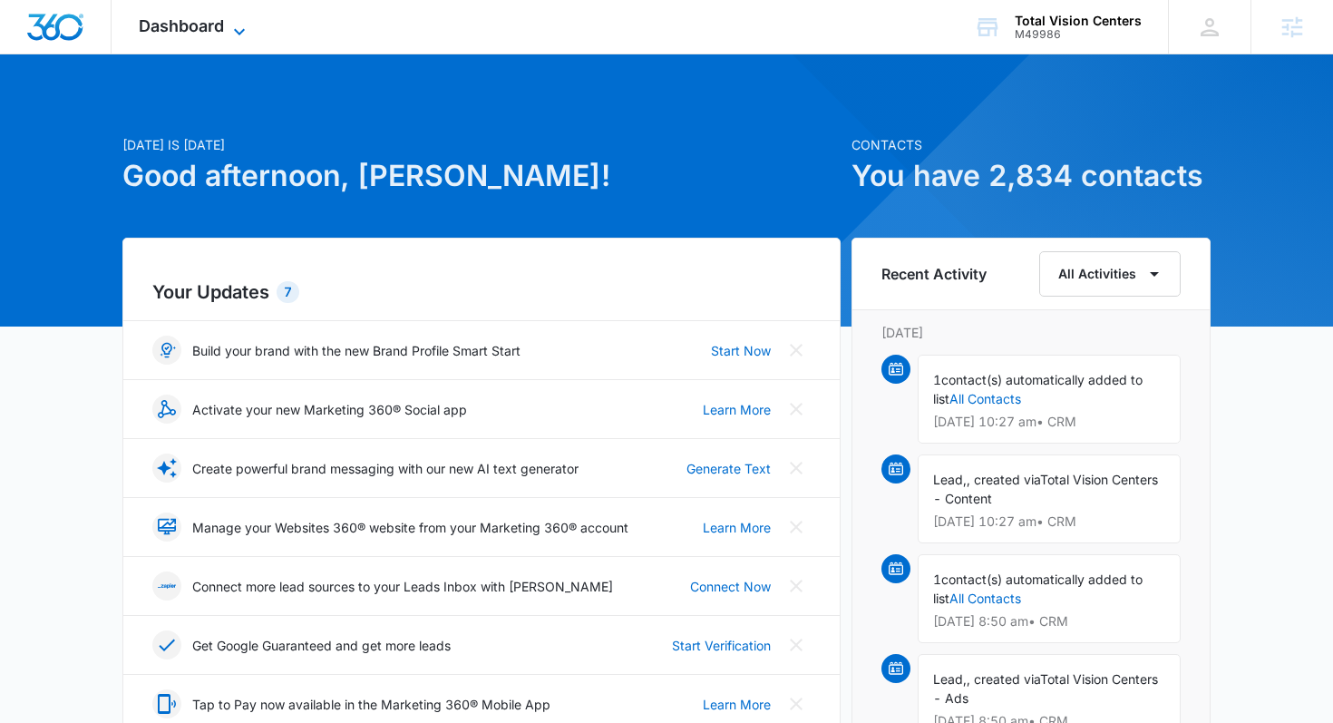
click at [245, 24] on icon at bounding box center [239, 32] width 22 height 22
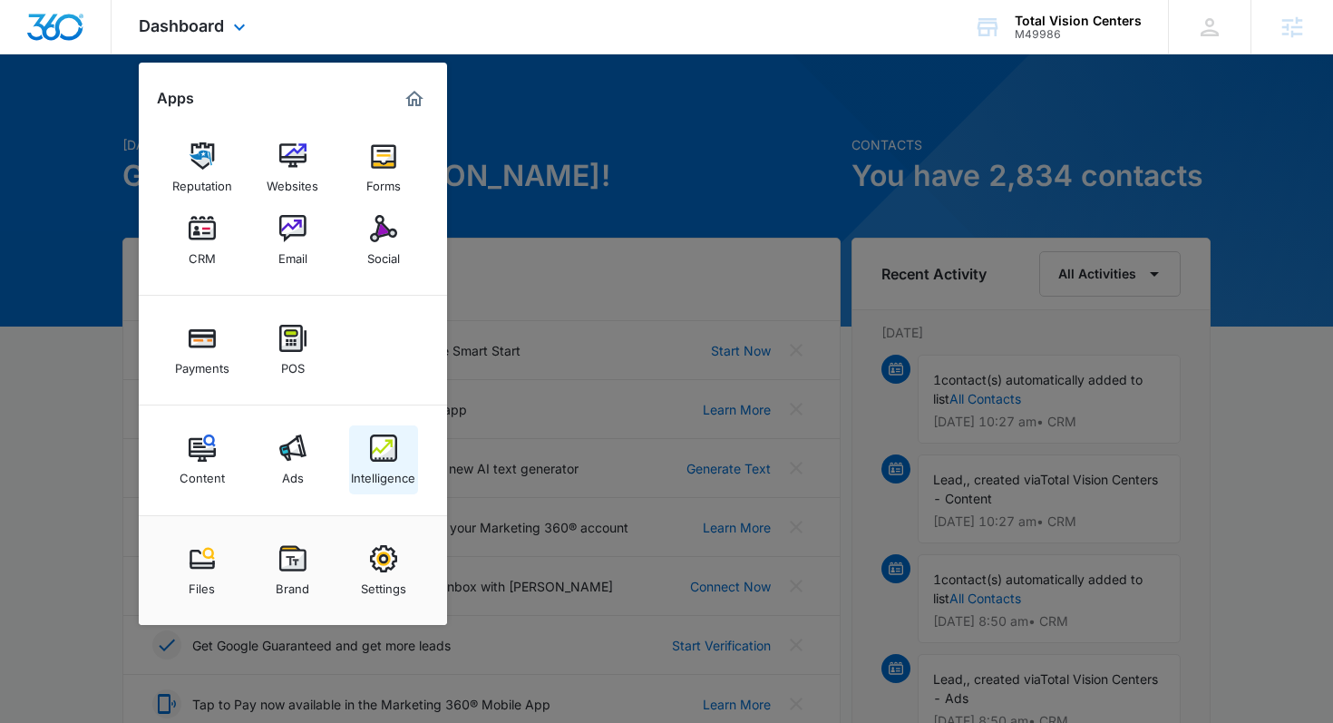
click at [398, 486] on link "Intelligence" at bounding box center [383, 459] width 69 height 69
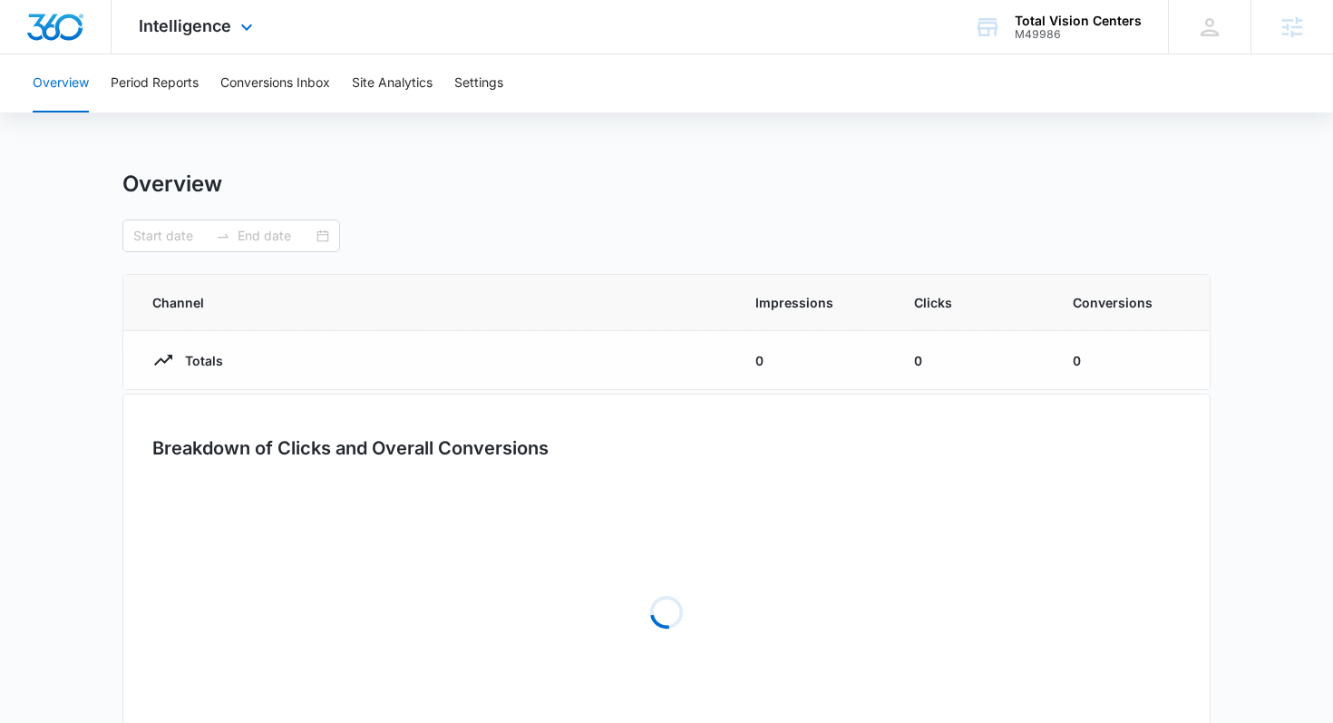
type input "[DATE]"
click at [165, 87] on button "Period Reports" at bounding box center [155, 83] width 88 height 58
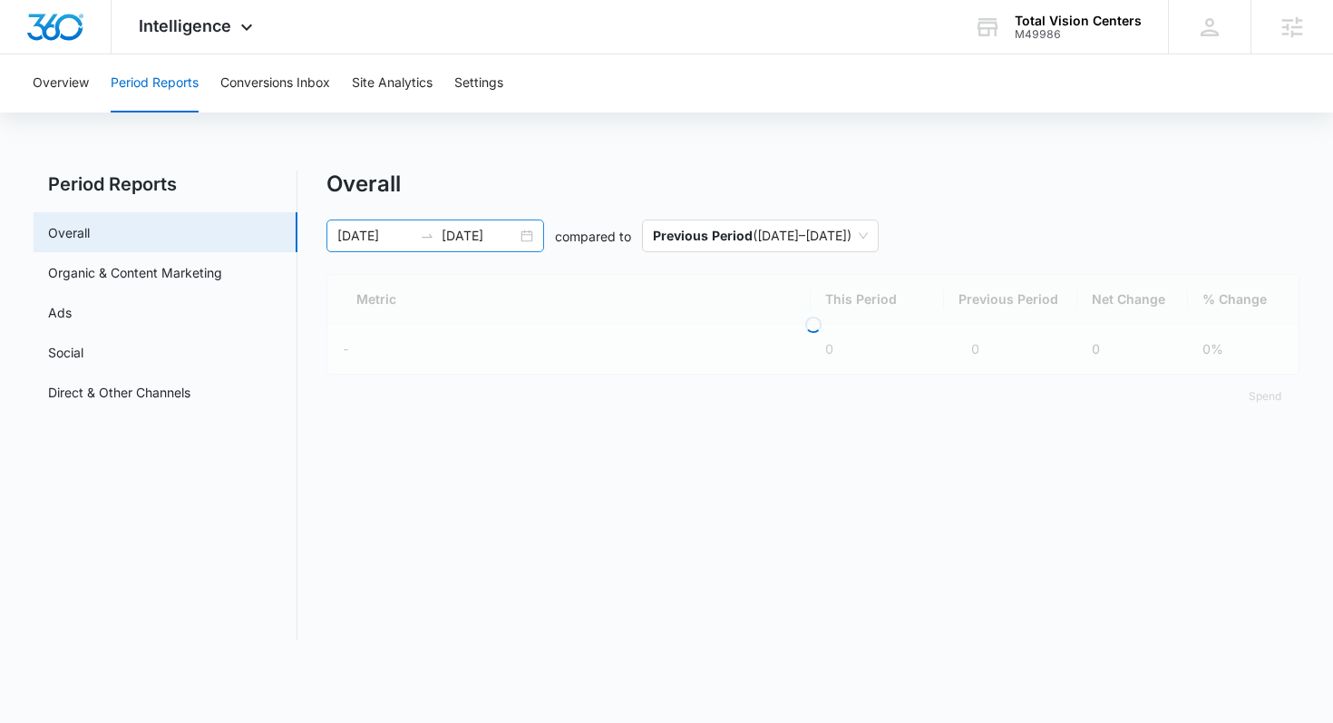
click at [470, 248] on div "[DATE] [DATE]" at bounding box center [435, 235] width 218 height 33
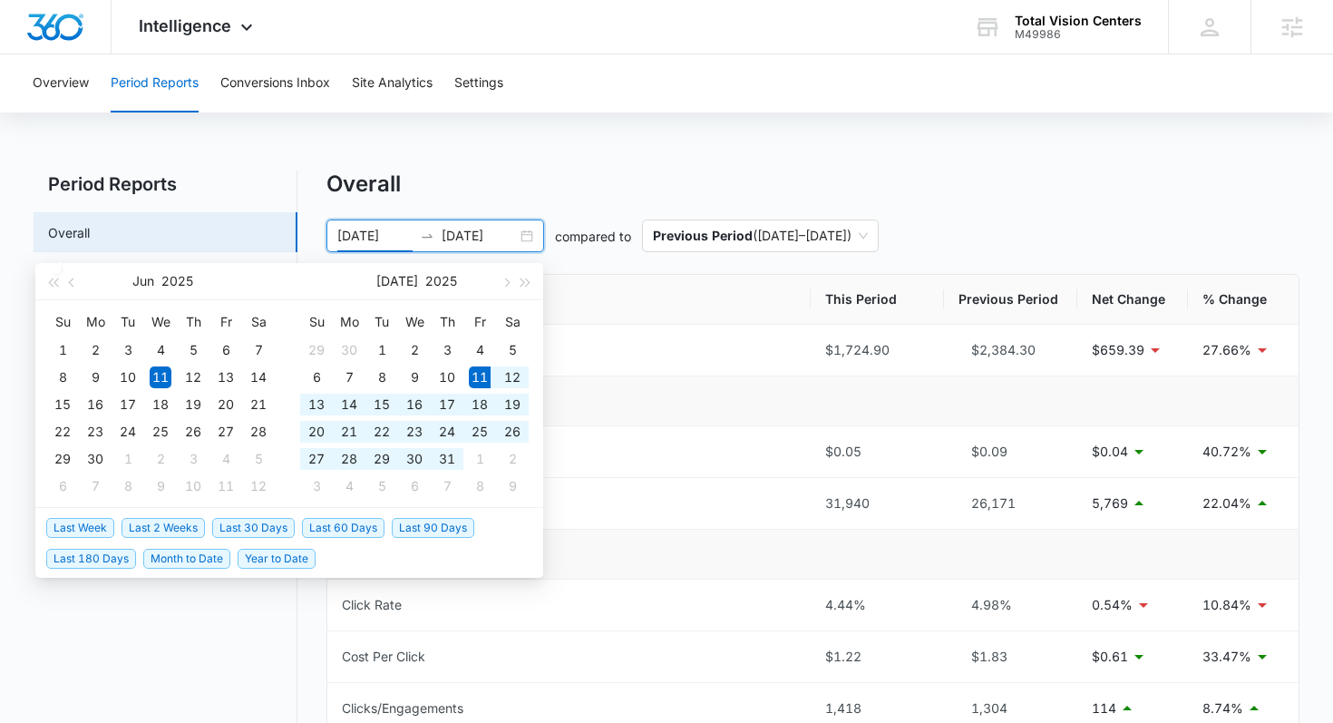
click at [275, 528] on span "Last 30 Days" at bounding box center [253, 528] width 83 height 20
type input "[DATE]"
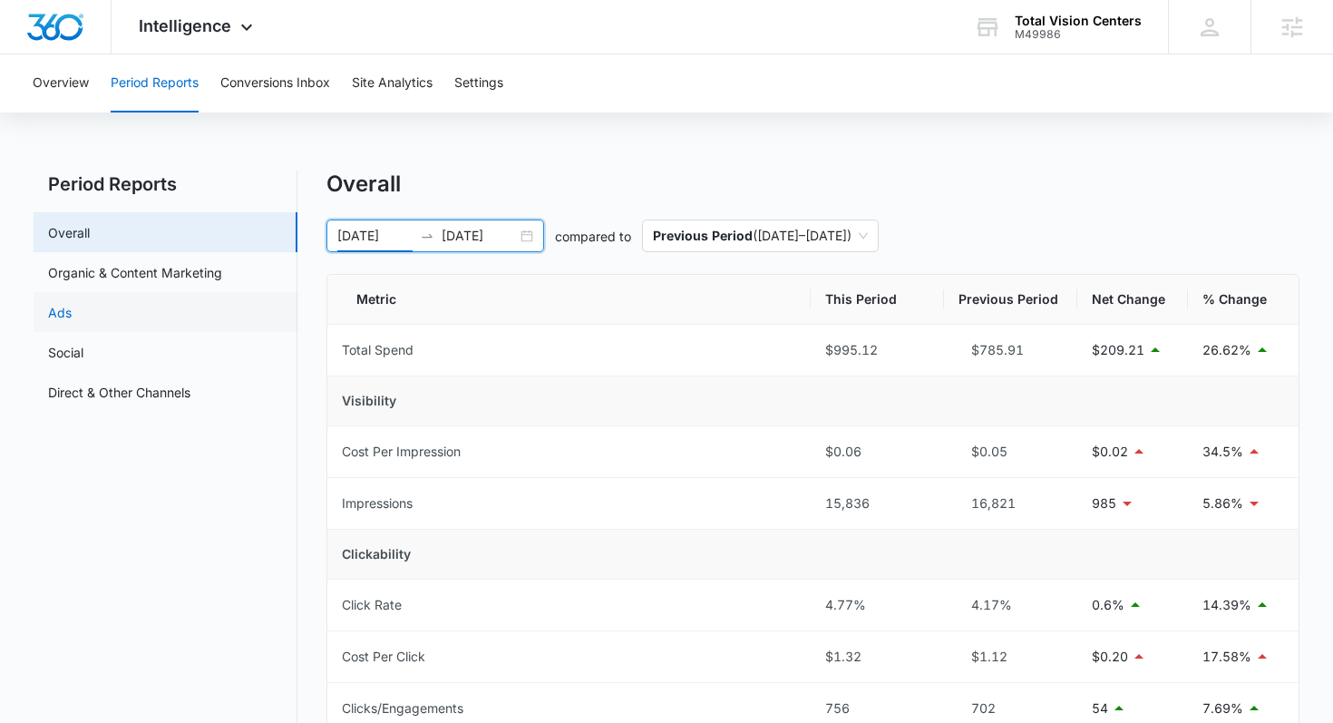
click at [72, 317] on link "Ads" at bounding box center [60, 312] width 24 height 19
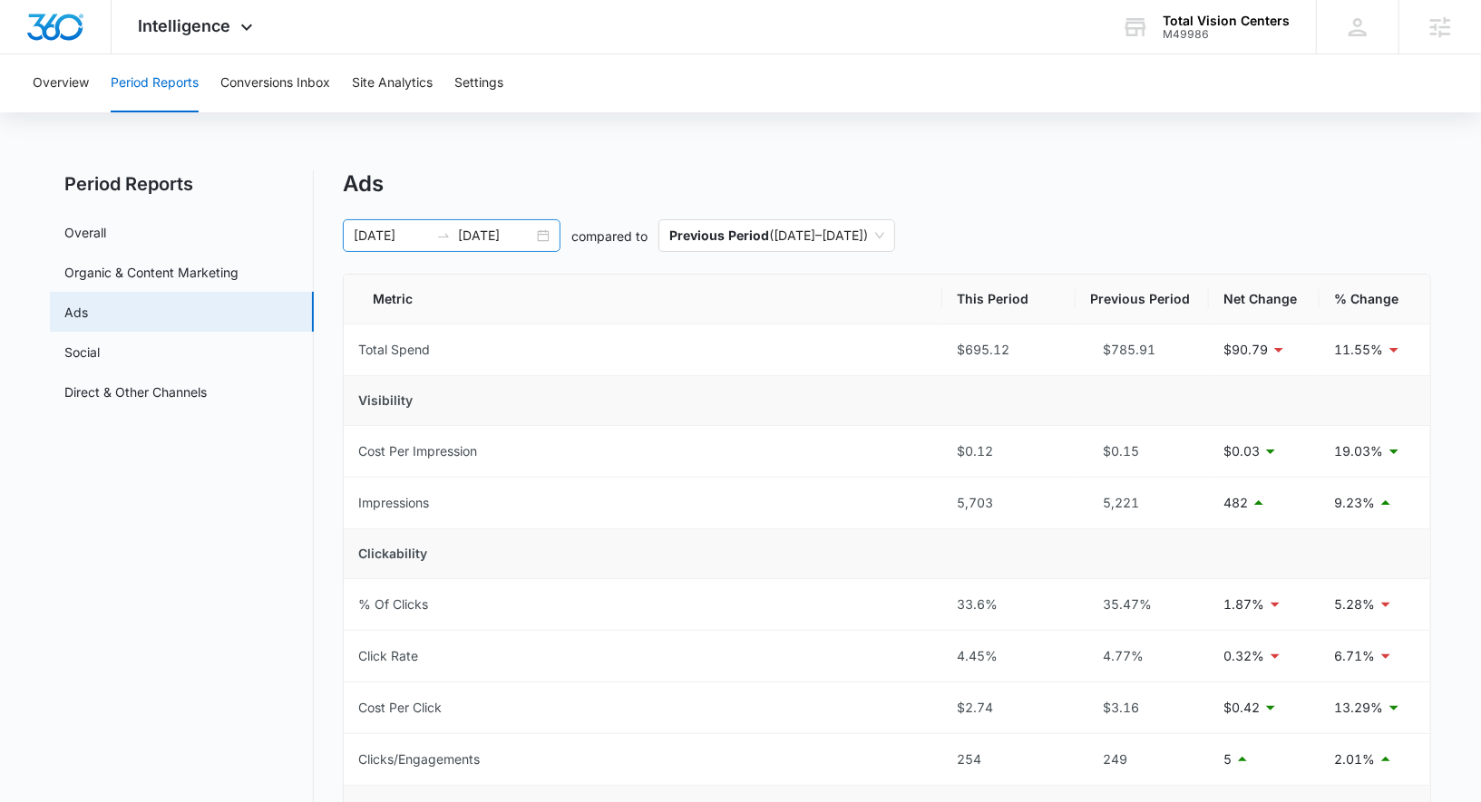
click at [485, 222] on div "07/11/2025 08/10/2025" at bounding box center [452, 235] width 218 height 33
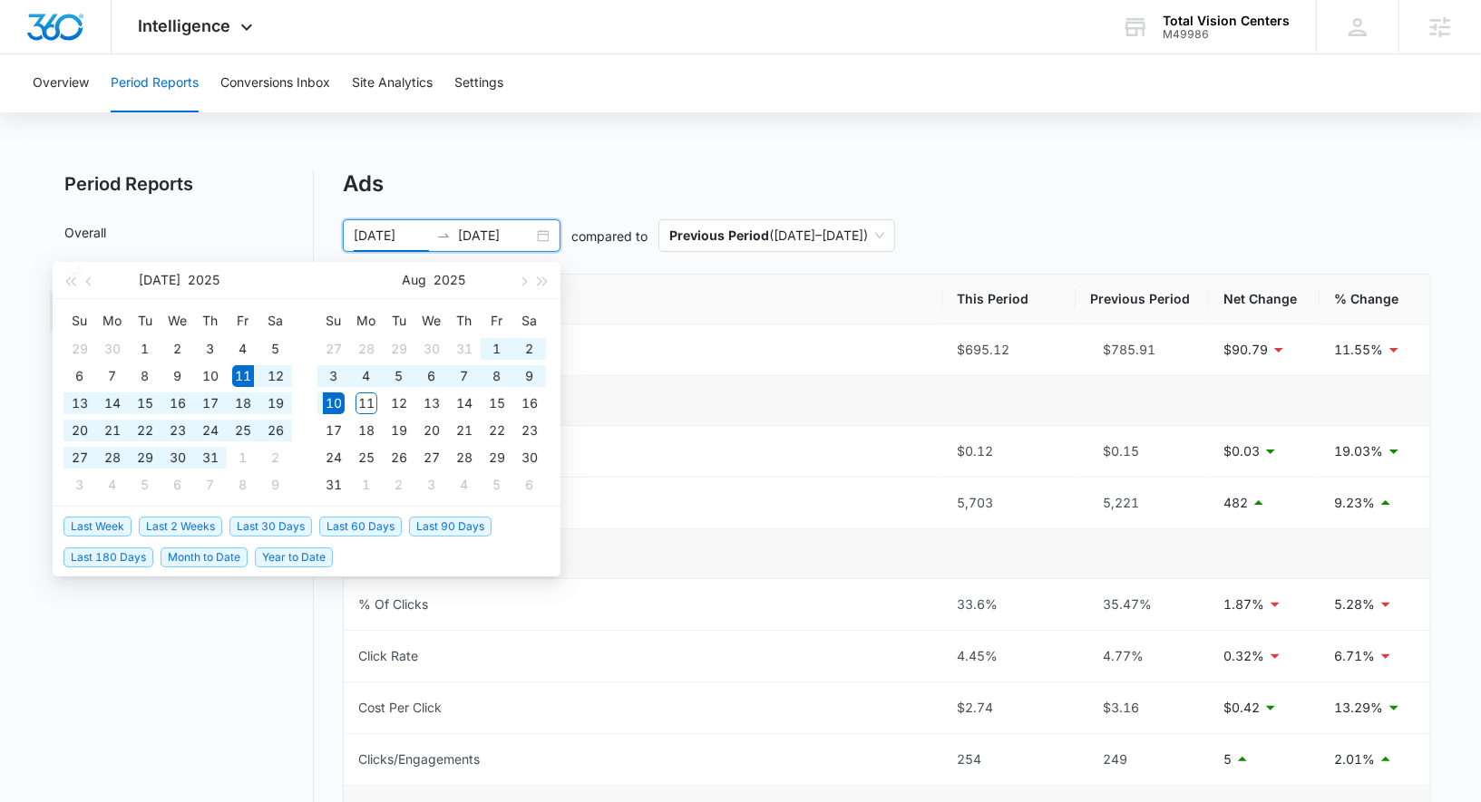
type input "07/11/2025"
click at [281, 520] on span "Last 30 Days" at bounding box center [270, 527] width 83 height 20
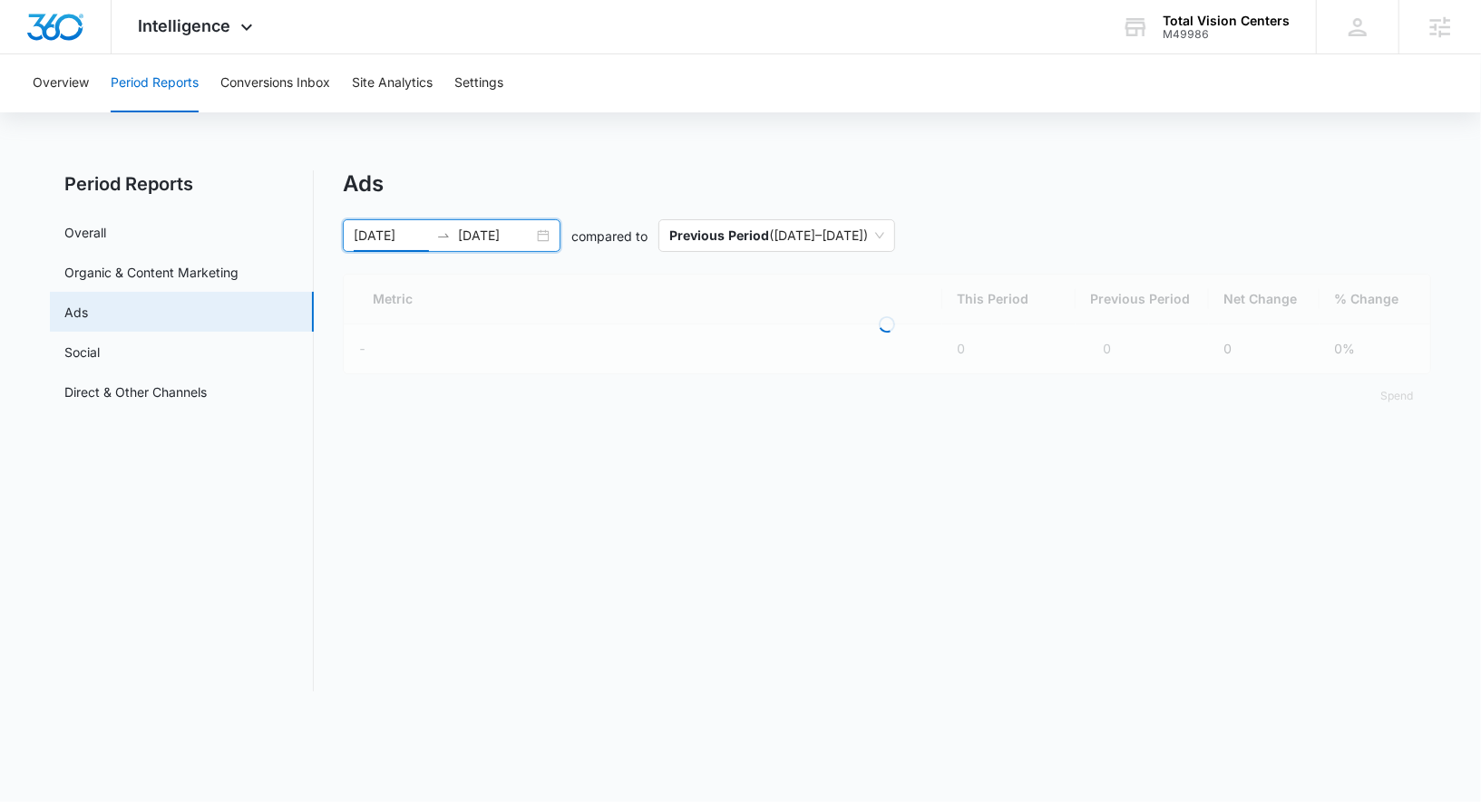
click at [470, 185] on div "Ads" at bounding box center [887, 183] width 1088 height 27
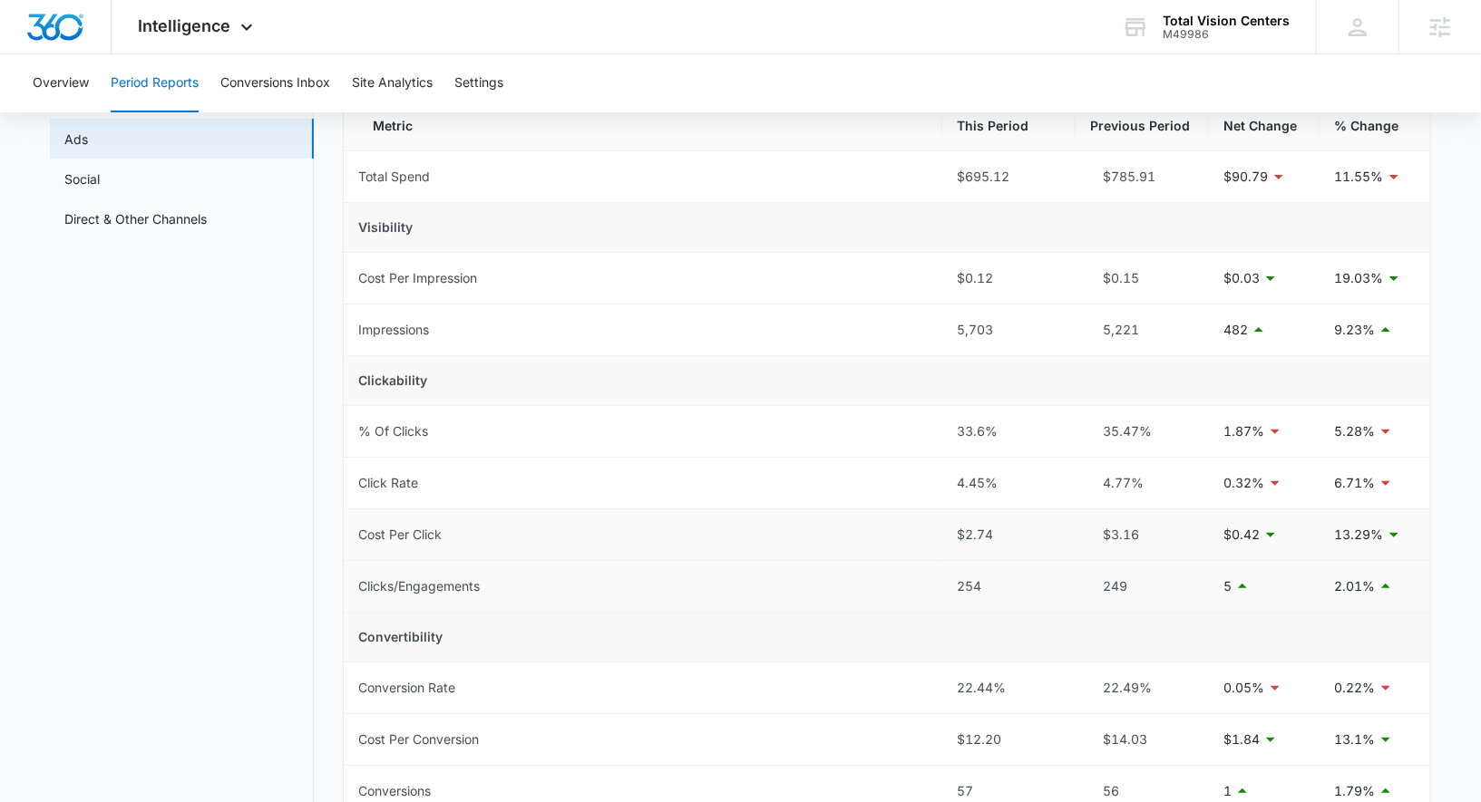
scroll to position [151, 0]
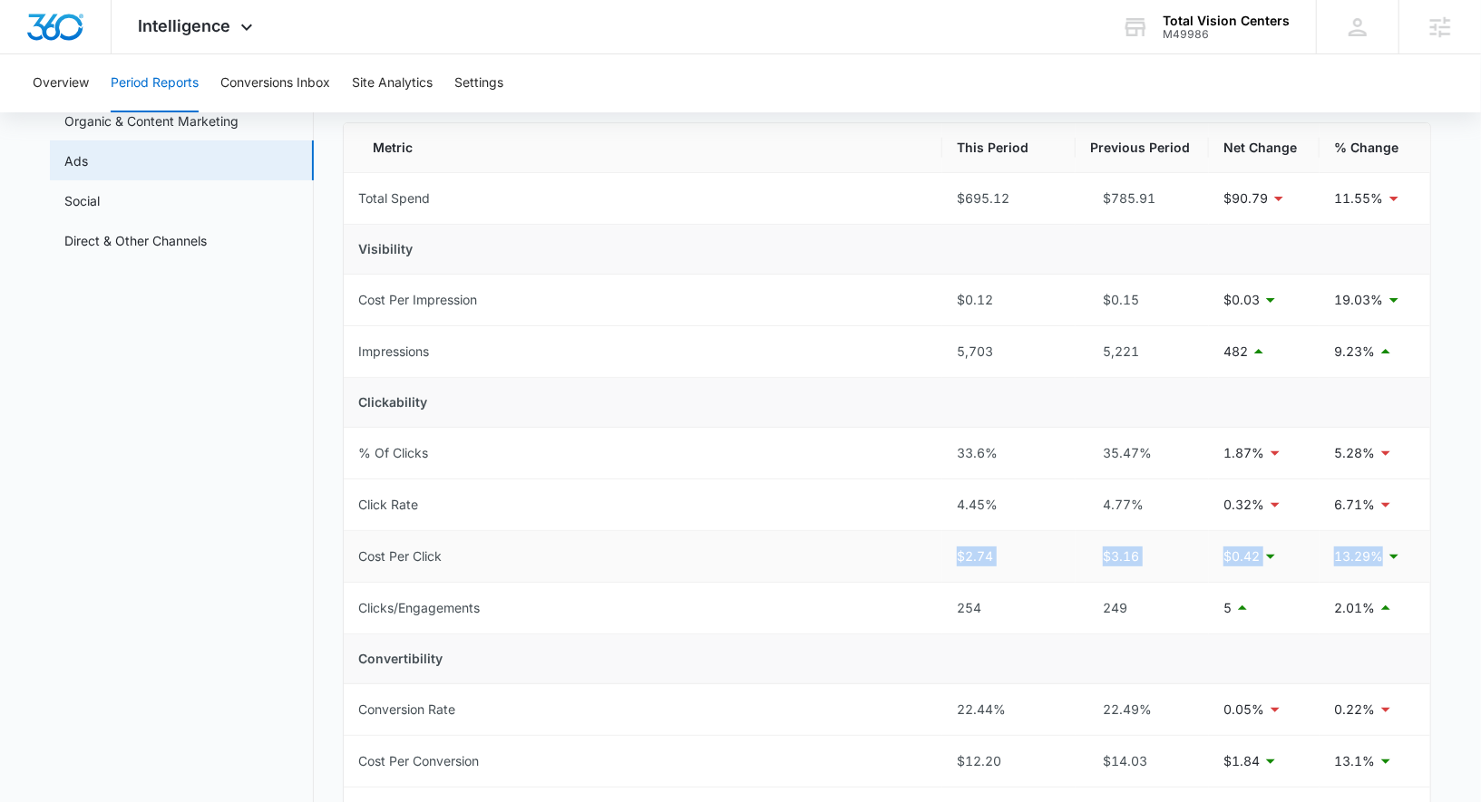
drag, startPoint x: 933, startPoint y: 550, endPoint x: 1376, endPoint y: 555, distance: 443.4
click at [1332, 555] on tr "Cost Per Click $2.74 $3.16 $0.42 13.29%" at bounding box center [887, 557] width 1086 height 52
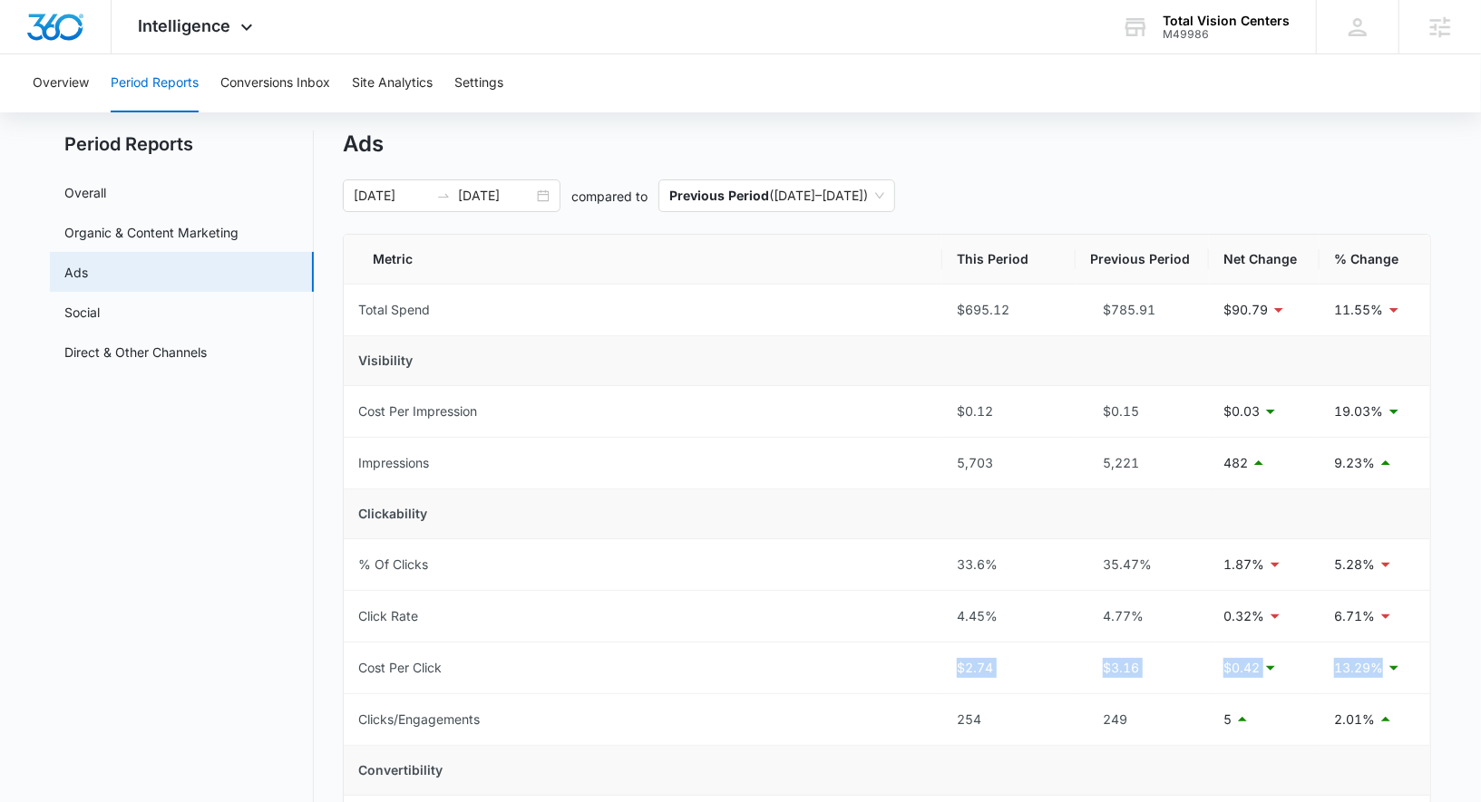
scroll to position [0, 0]
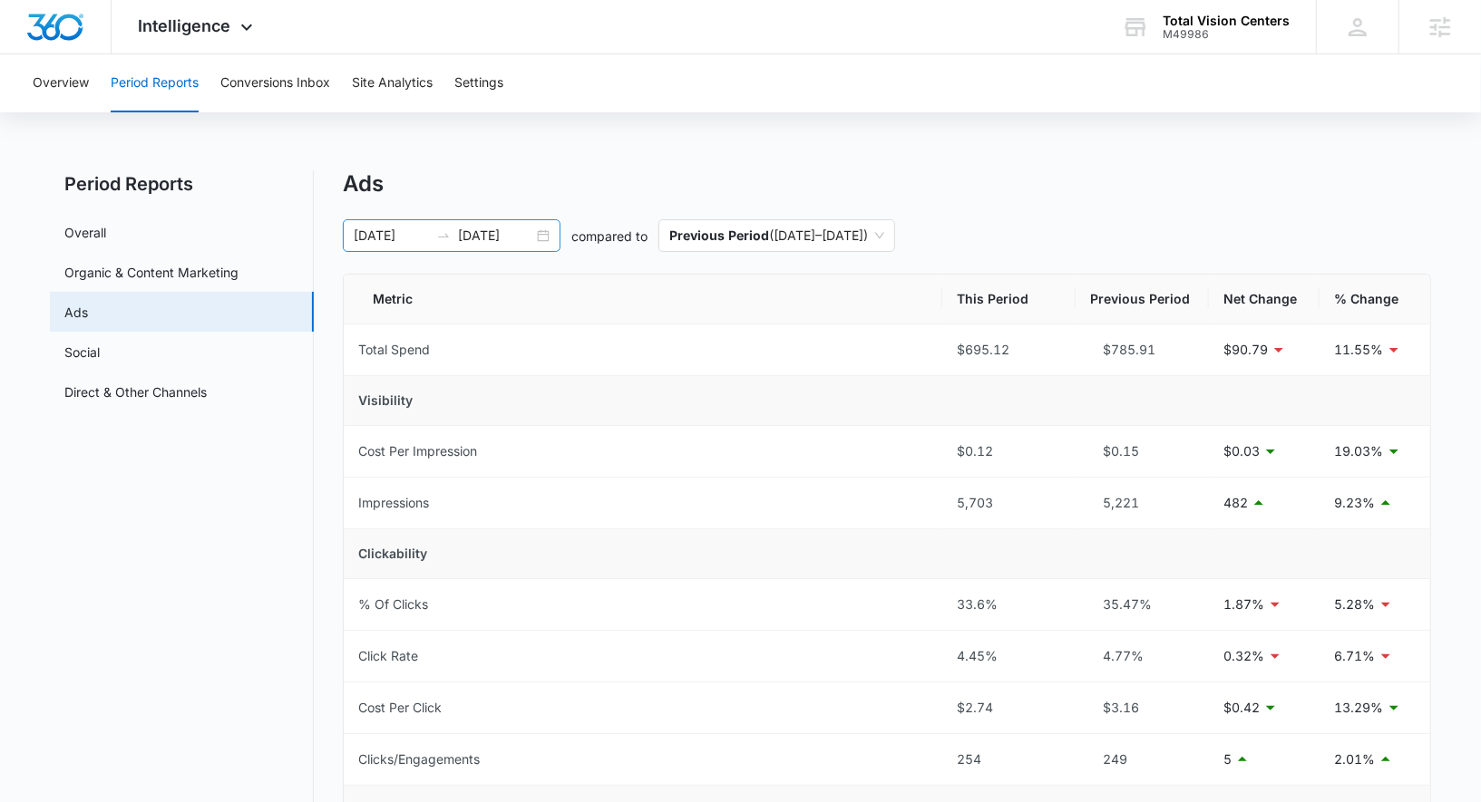
click at [516, 238] on input "08/10/2025" at bounding box center [495, 236] width 75 height 20
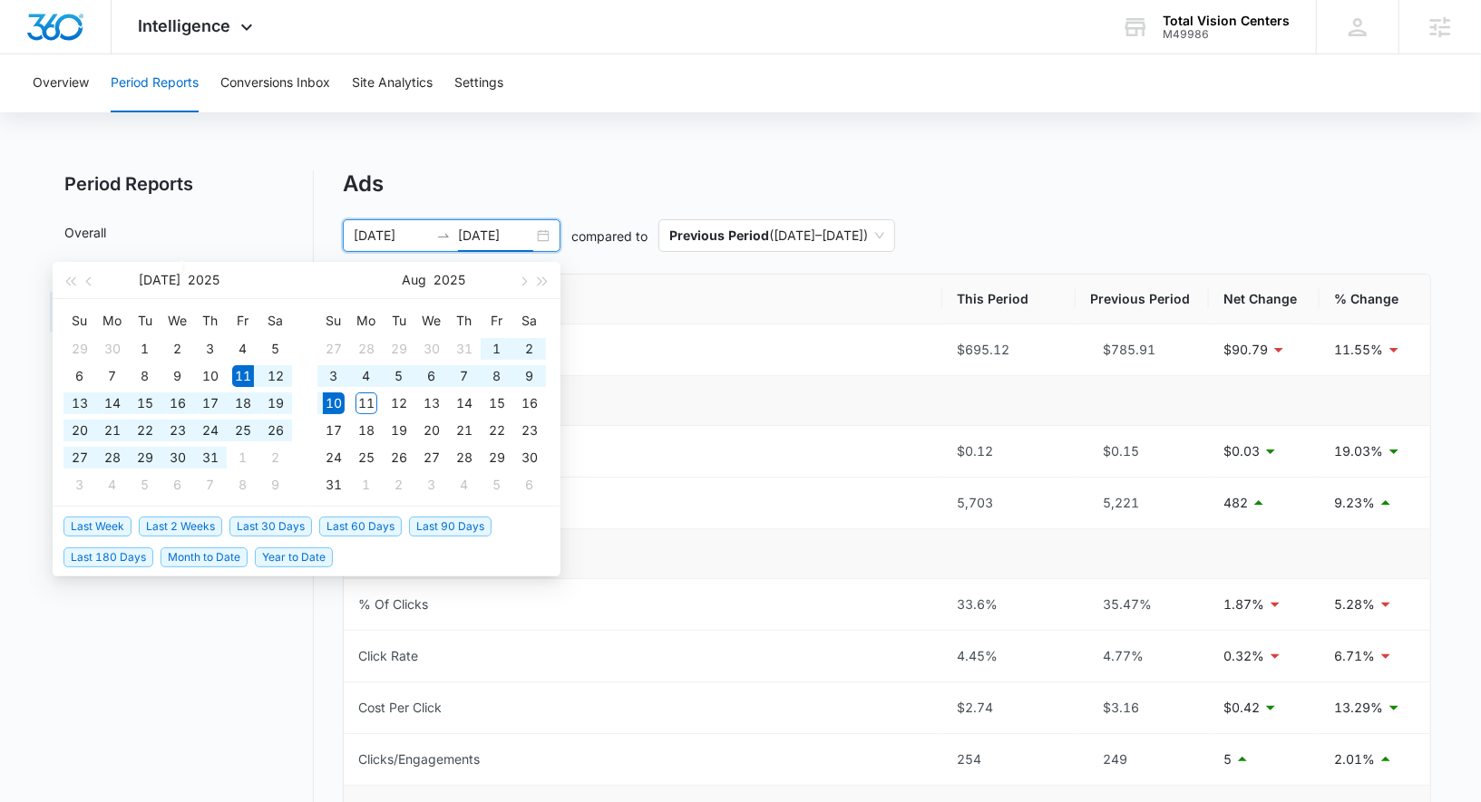
type input "08/10/2025"
click at [294, 526] on span "Last 30 Days" at bounding box center [270, 527] width 83 height 20
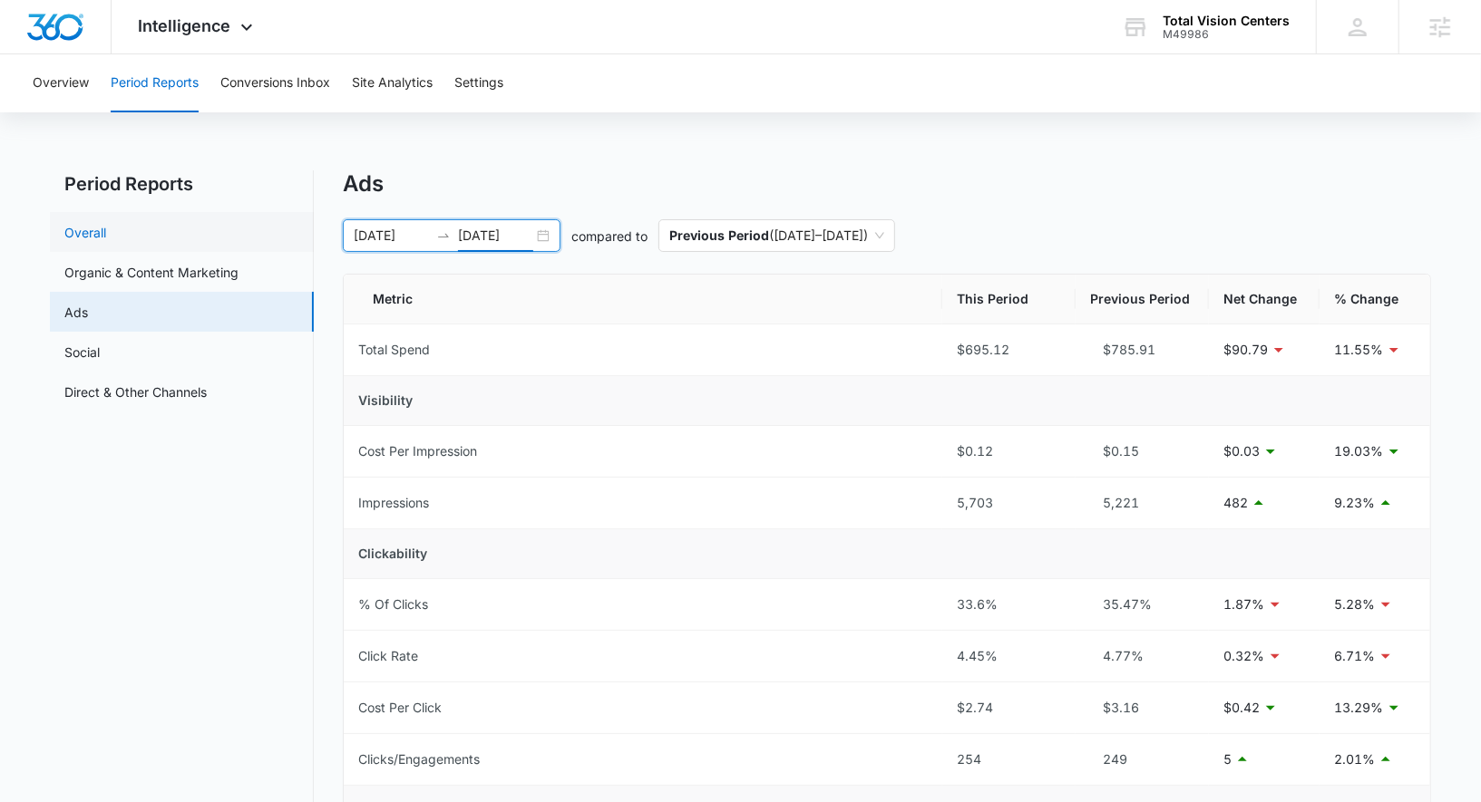
click at [106, 233] on link "Overall" at bounding box center [85, 232] width 42 height 19
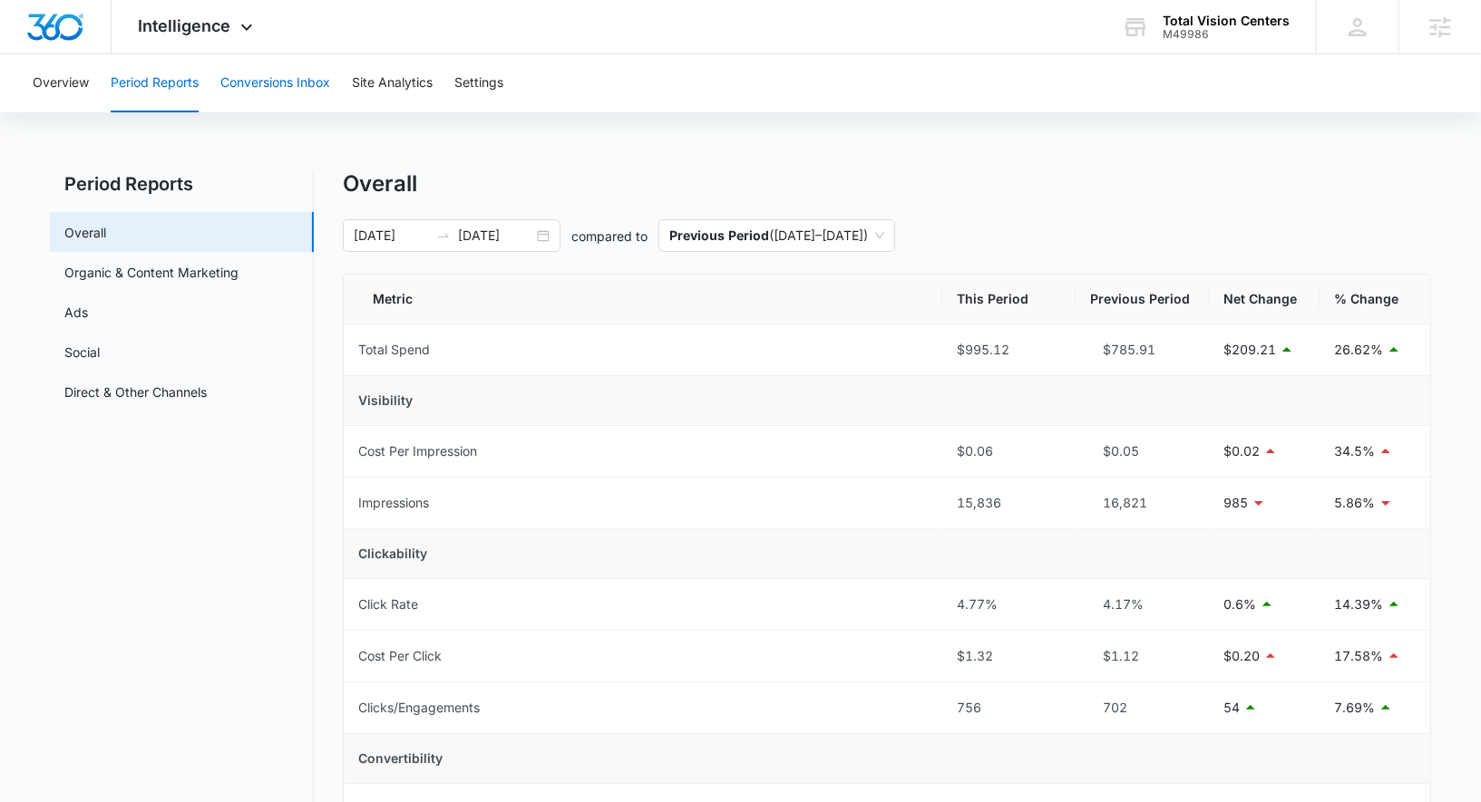
click at [283, 97] on button "Conversions Inbox" at bounding box center [275, 83] width 110 height 58
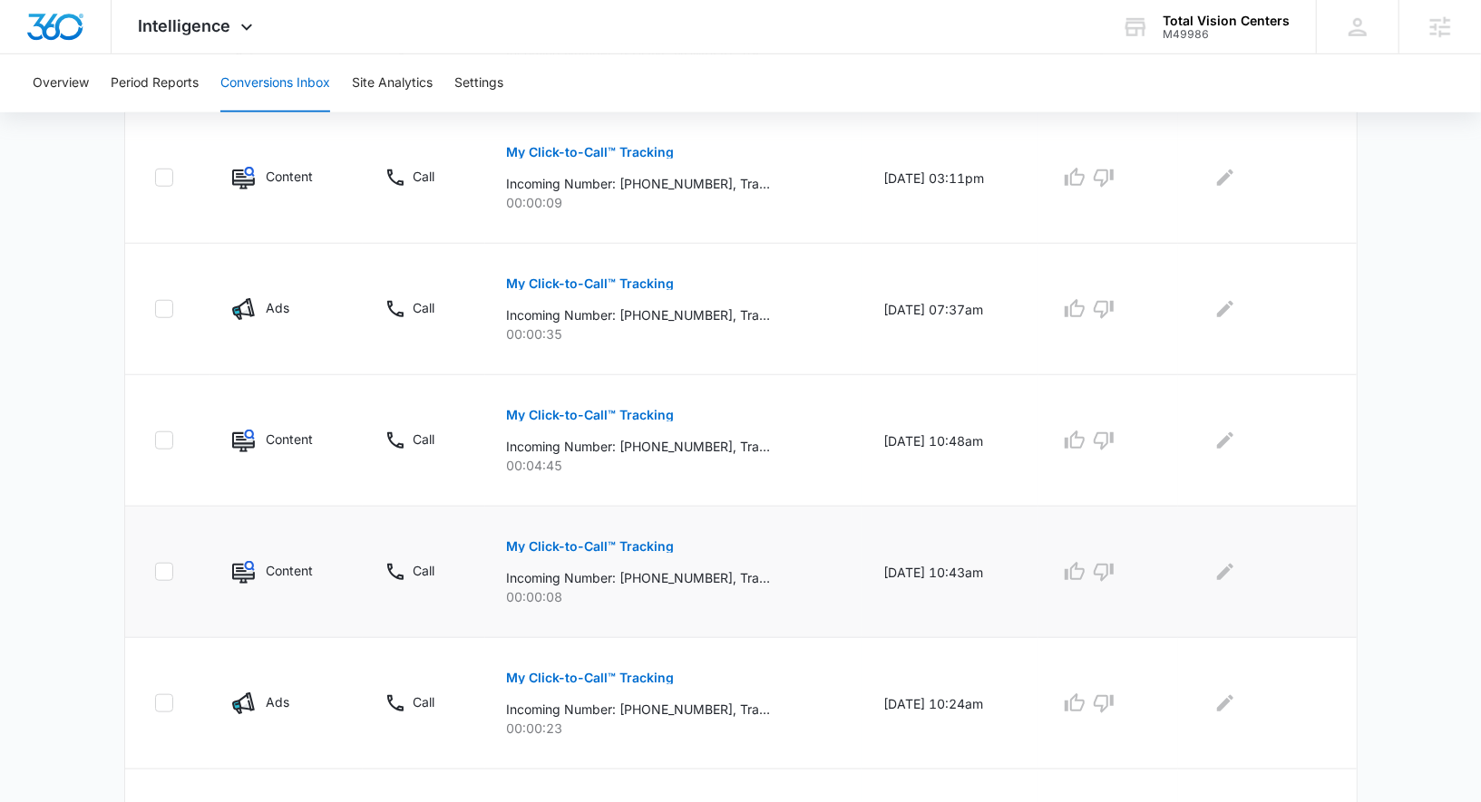
scroll to position [1133, 0]
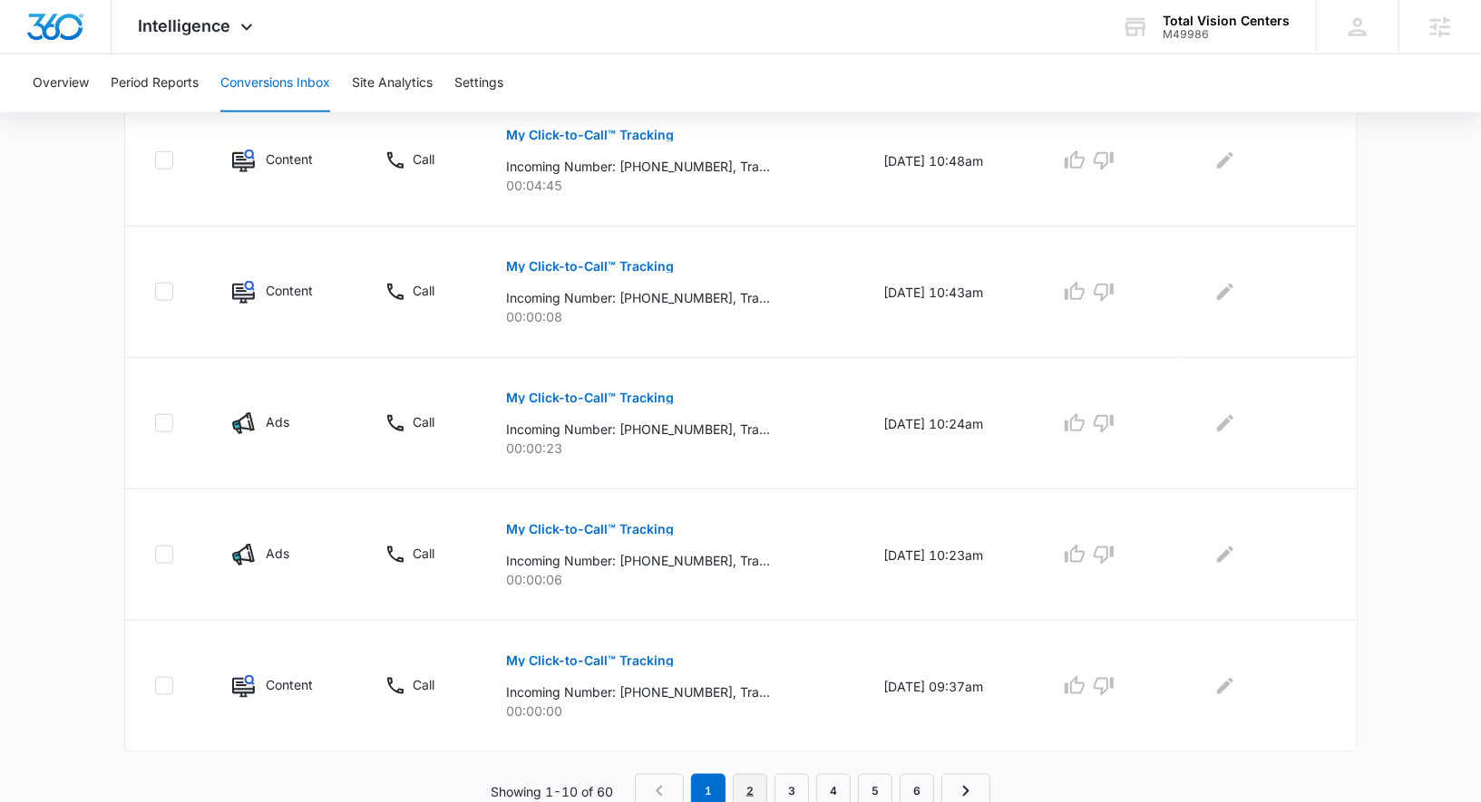
click at [758, 722] on link "2" at bounding box center [750, 791] width 34 height 34
click at [715, 722] on link "1" at bounding box center [712, 791] width 34 height 34
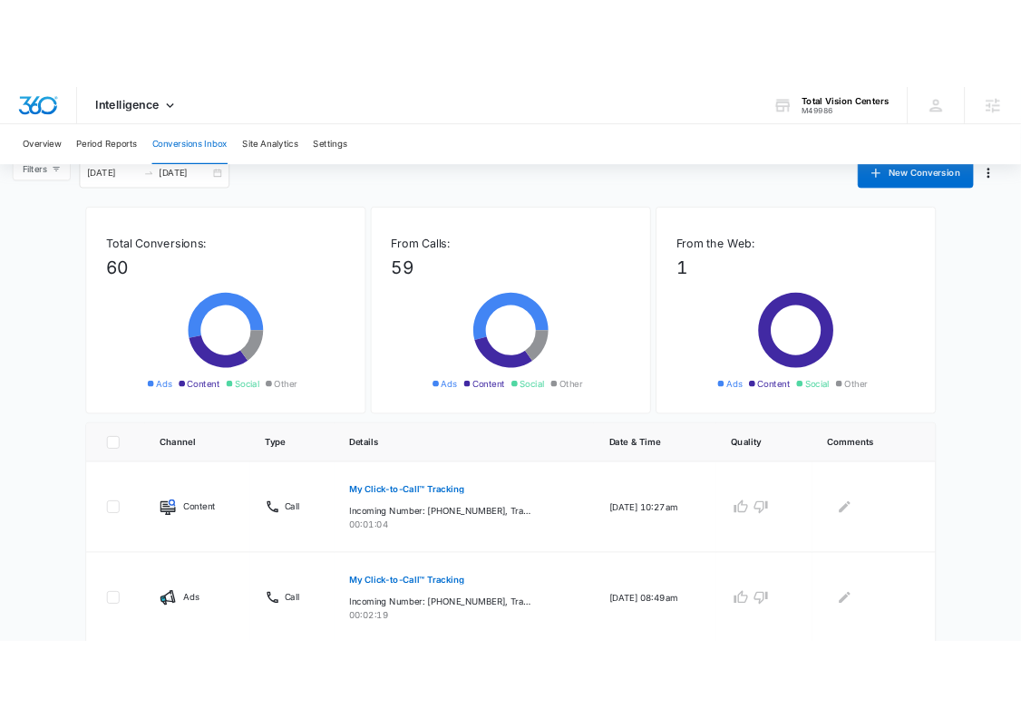
scroll to position [31, 0]
